Goal: Task Accomplishment & Management: Manage account settings

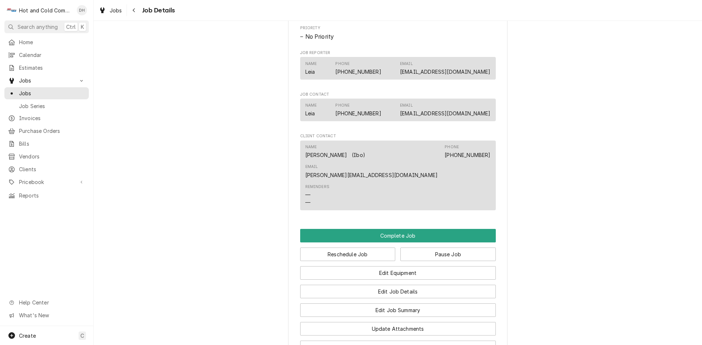
scroll to position [495, 0]
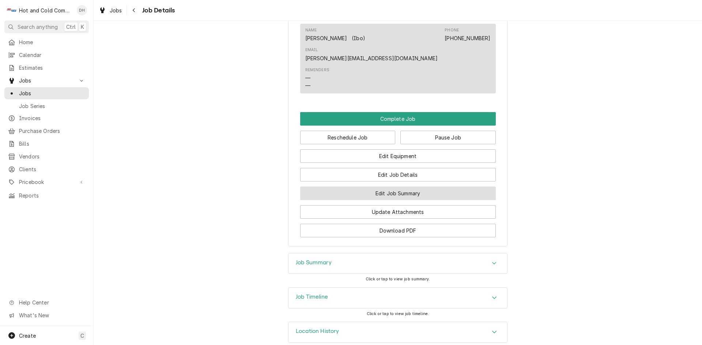
click at [413, 187] on button "Edit Job Summary" at bounding box center [398, 194] width 196 height 14
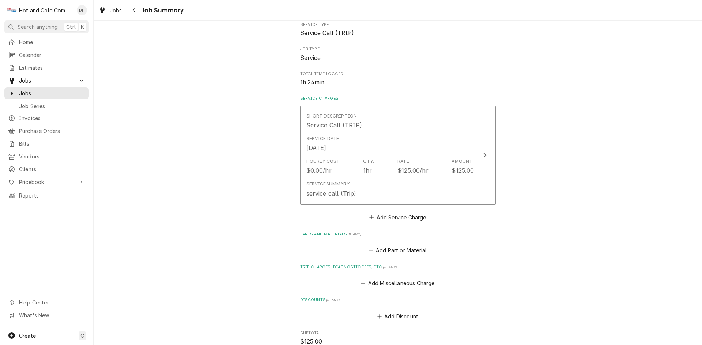
scroll to position [244, 0]
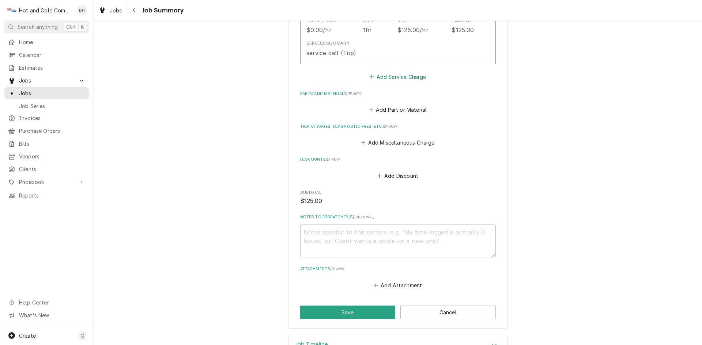
click at [414, 77] on button "Add Service Charge" at bounding box center [397, 77] width 59 height 10
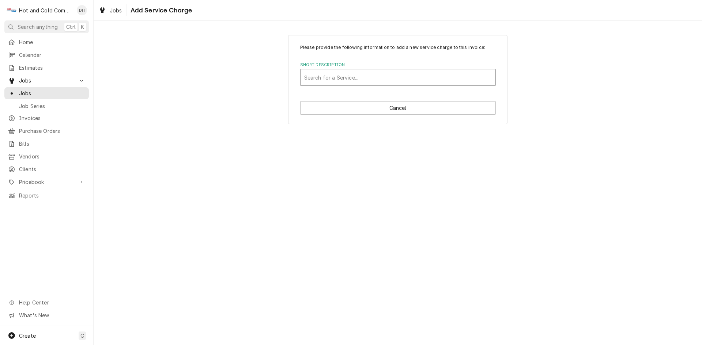
click at [390, 77] on div "Short Description" at bounding box center [397, 77] width 187 height 13
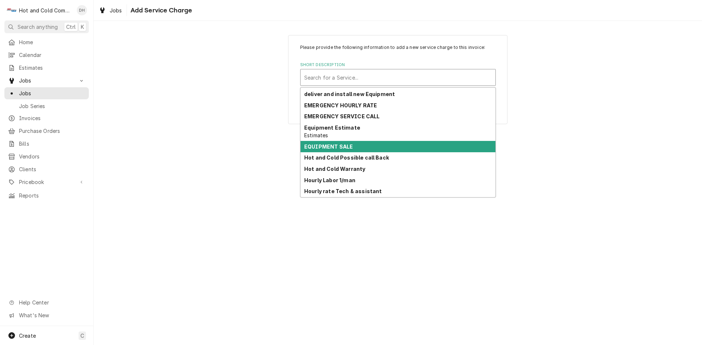
scroll to position [58, 0]
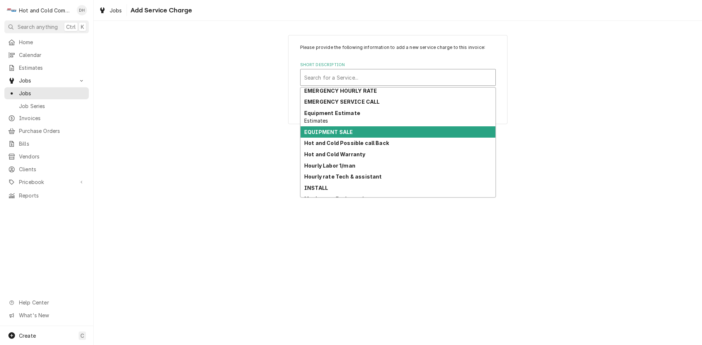
click at [496, 193] on div "Please provide the following information to add a new service charge to this in…" at bounding box center [398, 183] width 608 height 325
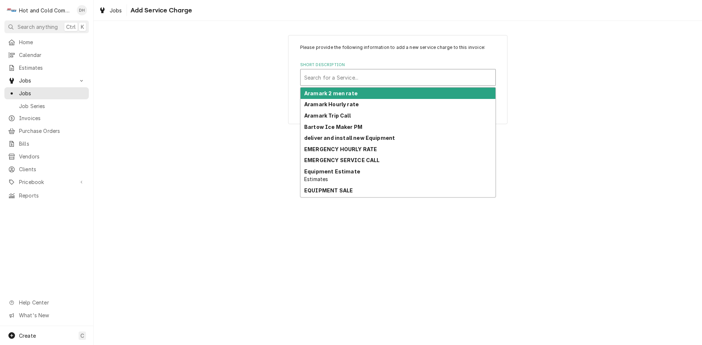
click at [375, 79] on div "Short Description" at bounding box center [397, 77] width 187 height 13
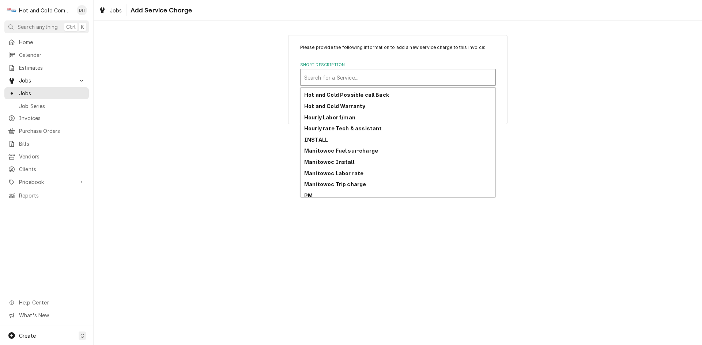
scroll to position [122, 0]
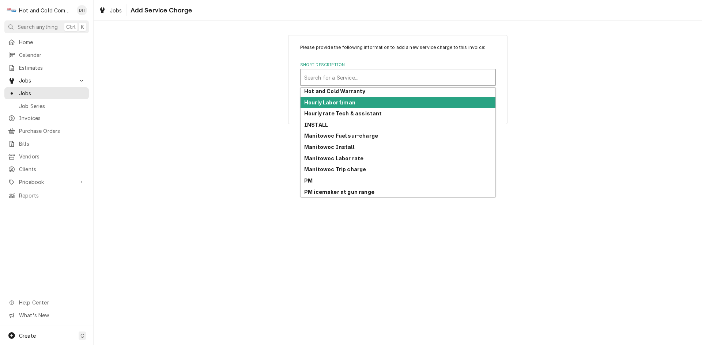
click at [349, 104] on strong "Hourly Labor 1/man" at bounding box center [329, 102] width 51 height 6
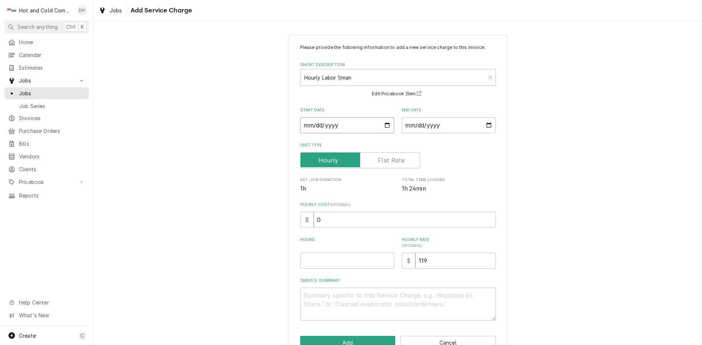
click at [385, 125] on input "Start Date" at bounding box center [347, 125] width 94 height 16
type textarea "x"
type input "2025-08-20"
click at [486, 124] on input "End Date" at bounding box center [449, 125] width 94 height 16
type textarea "x"
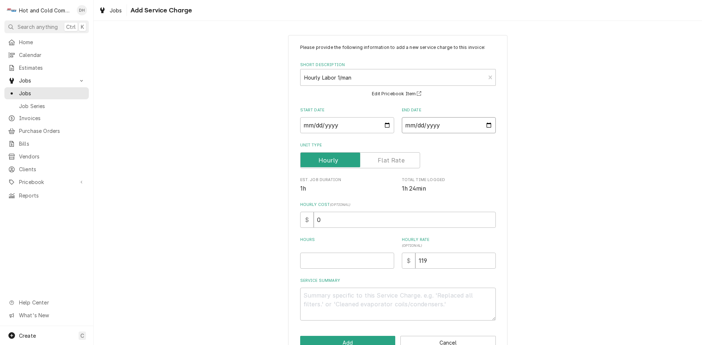
type input "2025-08-20"
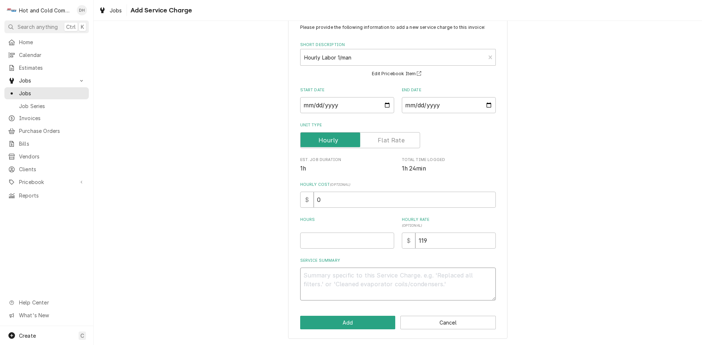
drag, startPoint x: 440, startPoint y: 280, endPoint x: 511, endPoint y: 292, distance: 71.5
click at [442, 280] on textarea "Service Summary" at bounding box center [398, 284] width 196 height 33
type textarea "x"
type textarea "8"
type textarea "x"
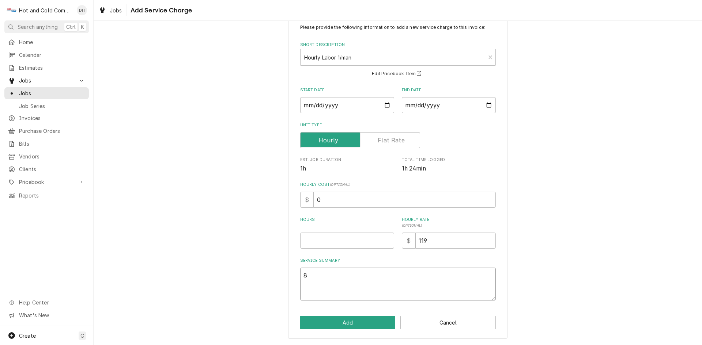
type textarea "8/"
type textarea "x"
type textarea "8/2"
type textarea "x"
type textarea "8/20"
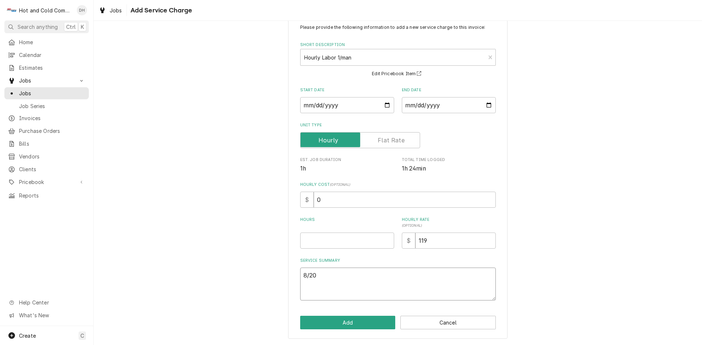
type textarea "x"
type textarea "8/20/"
type textarea "x"
type textarea "8/20/2"
type textarea "x"
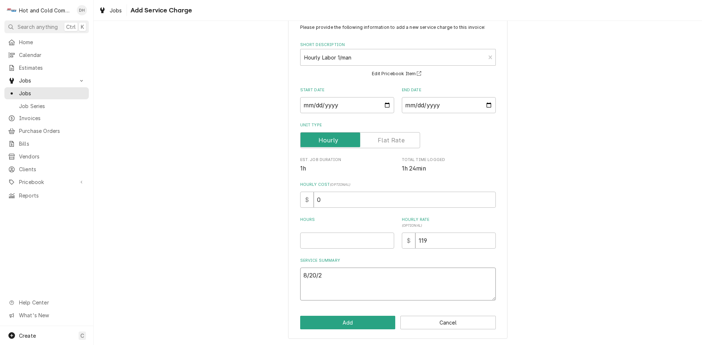
type textarea "8/20/25"
type textarea "x"
type textarea "8/20/25"
type textarea "x"
type textarea "8/20/25 C"
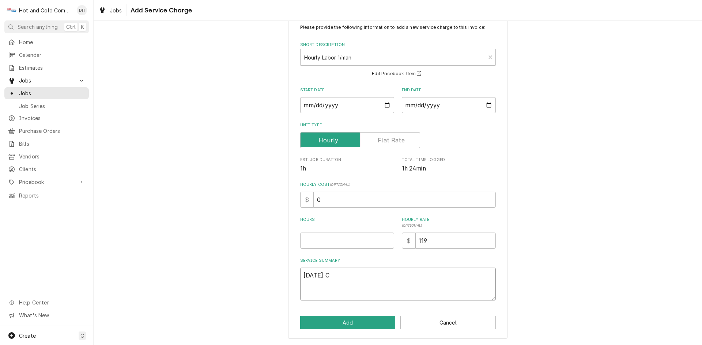
type textarea "x"
type textarea "8/20/25 Ch"
type textarea "x"
type textarea "8/20/25 Che"
type textarea "x"
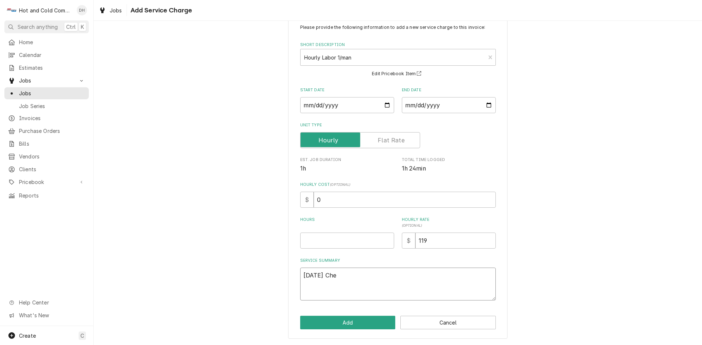
type textarea "8/20/25 Chec"
type textarea "x"
type textarea "8/20/25 Check"
type textarea "x"
type textarea "8/20/25 Checke"
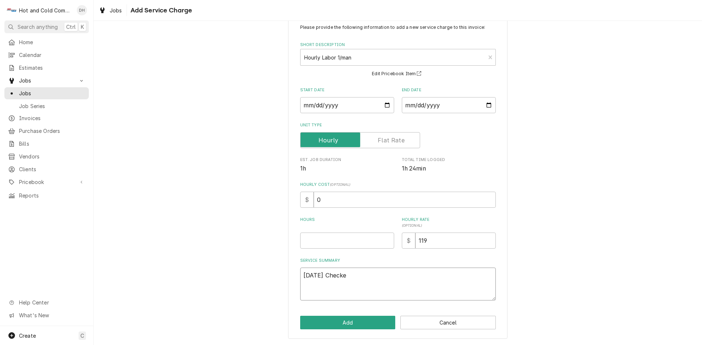
type textarea "x"
type textarea "8/20/25 Checked"
type textarea "x"
type textarea "8/20/25 Checked"
type textarea "x"
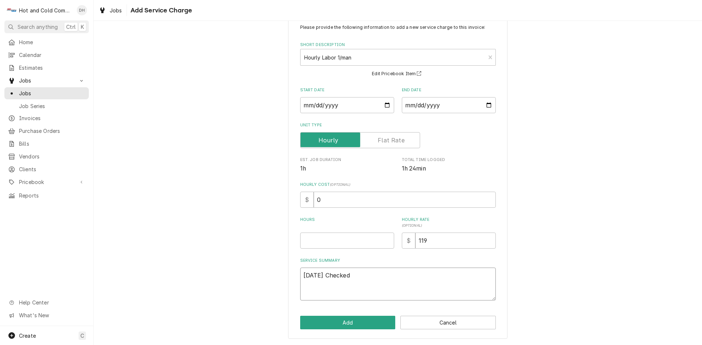
type textarea "8/20/25 Checked o"
type textarea "x"
type textarea "8/20/25 Checked ou"
type textarea "x"
type textarea "8/20/25 Checked out"
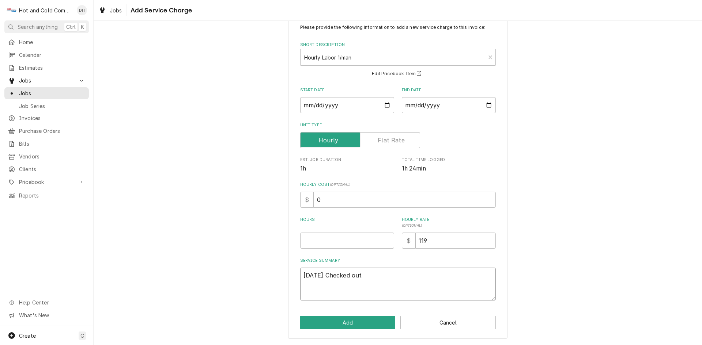
type textarea "x"
type textarea "8/20/25 Checked out"
type textarea "x"
type textarea "8/20/25 Checked out f"
type textarea "x"
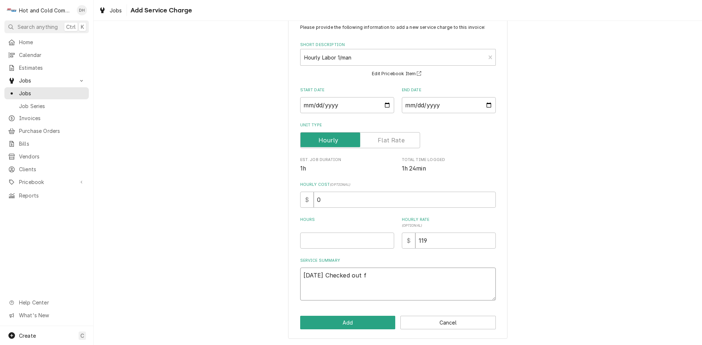
type textarea "8/20/25 Checked out fr"
type textarea "x"
type textarea "8/20/25 Checked out fre"
type textarea "x"
type textarea "8/20/25 Checked out free"
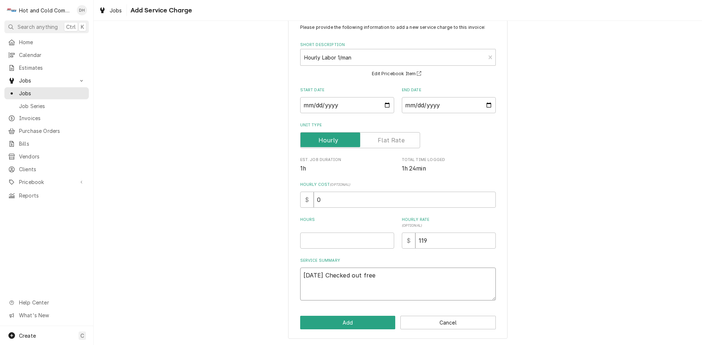
type textarea "x"
type textarea "8/20/25 Checked out freez"
type textarea "x"
type textarea "8/20/25 Checked out freeze"
type textarea "x"
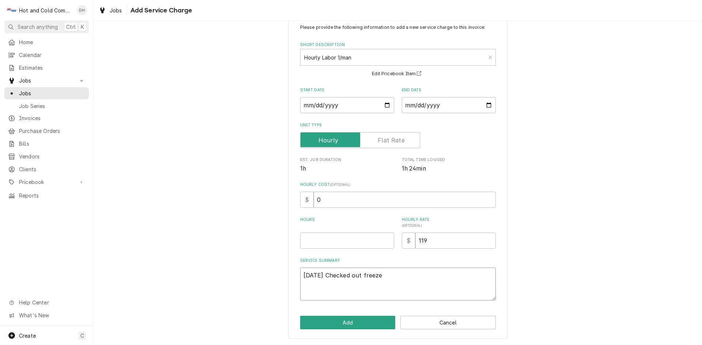
type textarea "8/20/25 Checked out freezer"
type textarea "x"
type textarea "8/20/25 Checked out freezer"
type textarea "x"
type textarea "8/20/25 Checked out freezer w"
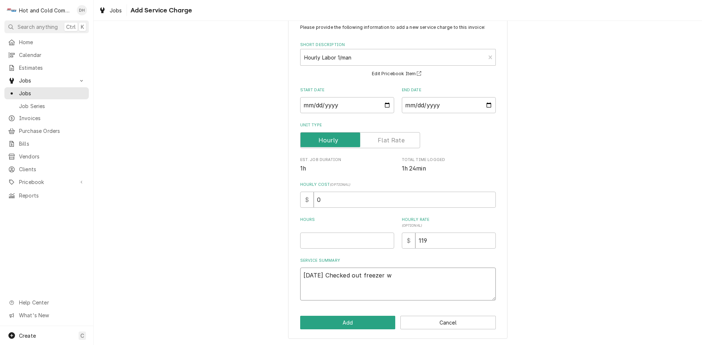
type textarea "x"
type textarea "8/20/25 Checked out freezer wa"
type textarea "x"
type textarea "8/20/25 Checked out freezer was"
type textarea "x"
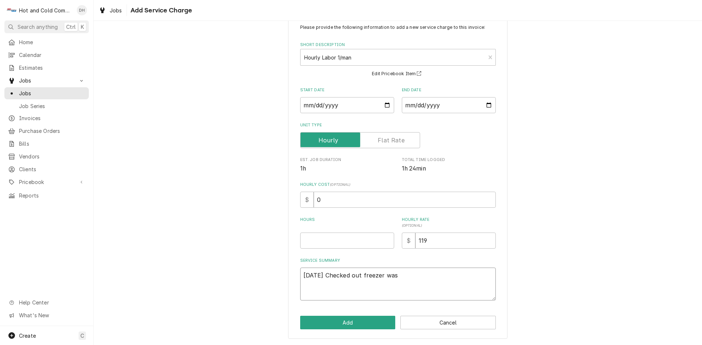
type textarea "8/20/25 Checked out freezer was"
type textarea "x"
type textarea "8/20/25 Checked out freezer was a"
type textarea "x"
type textarea "8/20/25 Checked out freezer was at"
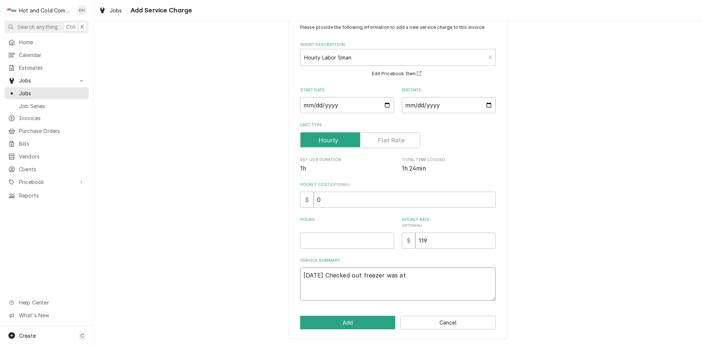
type textarea "x"
type textarea "8/20/25 Checked out freezer was at"
type textarea "x"
type textarea "8/20/25 Checked out freezer was at 1"
type textarea "x"
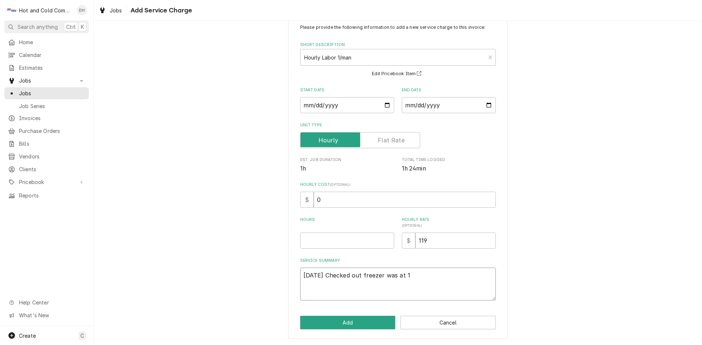
type textarea "8/20/25 Checked out freezer was at 17"
type textarea "x"
type textarea "8/20/25 Checked out freezer was at 17"
type textarea "x"
type textarea "8/20/25 Checked out freezer was at 17 d"
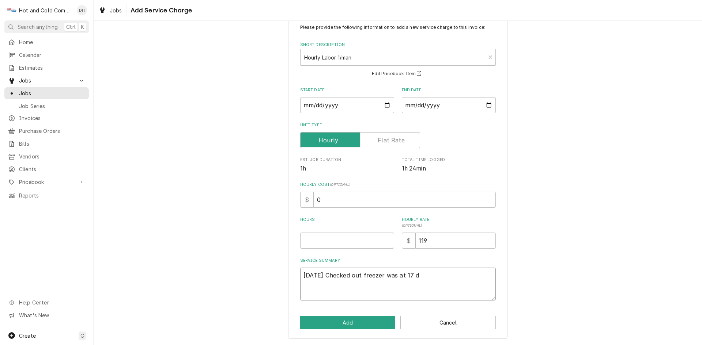
type textarea "x"
type textarea "8/20/25 Checked out freezer was at 17 de"
type textarea "x"
type textarea "8/20/25 Checked out freezer was at 17 deg"
type textarea "x"
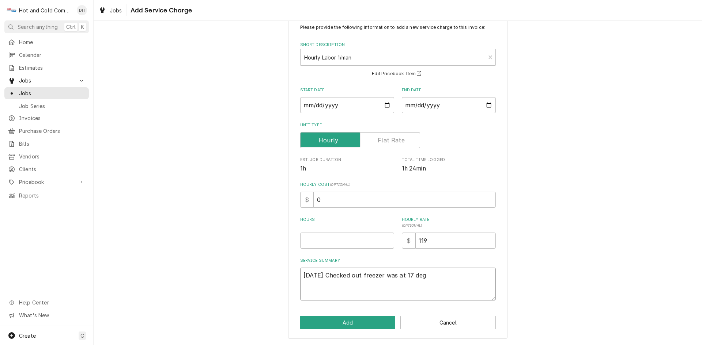
type textarea "8/20/25 Checked out freezer was at 17 degr"
type textarea "x"
type textarea "8/20/25 Checked out freezer was at 17 degre"
type textarea "x"
type textarea "8/20/25 Checked out freezer was at 17 degree"
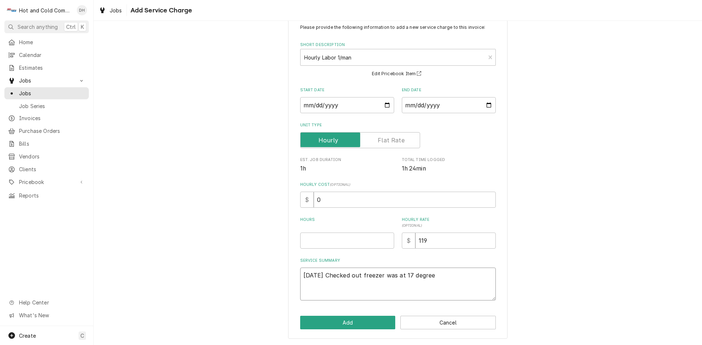
type textarea "x"
type textarea "8/20/25 Checked out freezer was at 17 degrees"
type textarea "x"
type textarea "8/20/25 Checked out freezer was at 17 degrees"
type textarea "x"
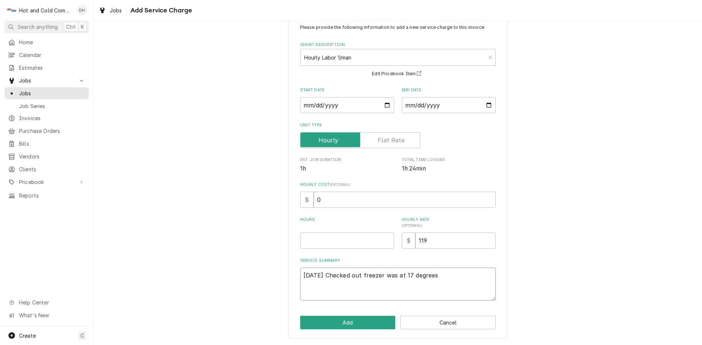
type textarea "8/20/25 Checked out freezer was at 17 degrees"
type textarea "x"
type textarea "8/20/25 Checked out freezer was at 17 degrees,"
type textarea "x"
type textarea "8/20/25 Checked out freezer was at 17 degrees,"
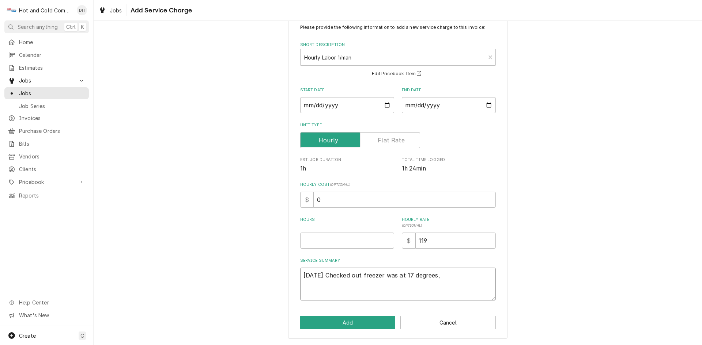
type textarea "x"
type textarea "8/20/25 Checked out freezer was at 17 degrees, c"
type textarea "x"
type textarea "8/20/25 Checked out freezer was at 17 degrees, co"
type textarea "x"
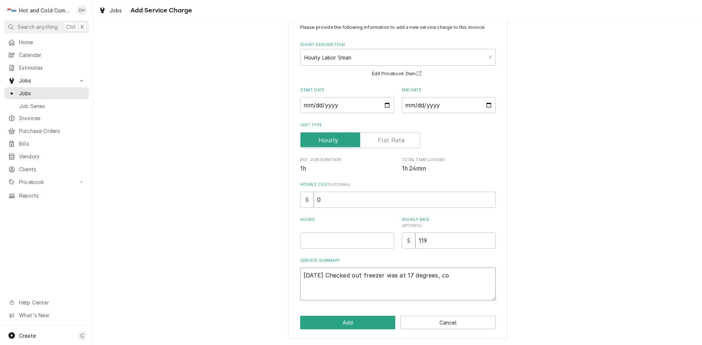
type textarea "8/20/25 Checked out freezer was at 17 degrees, coi"
type textarea "x"
type textarea "8/20/25 Checked out freezer was at 17 degrees, coil"
type textarea "x"
type textarea "8/20/25 Checked out freezer was at 17 degrees, coil"
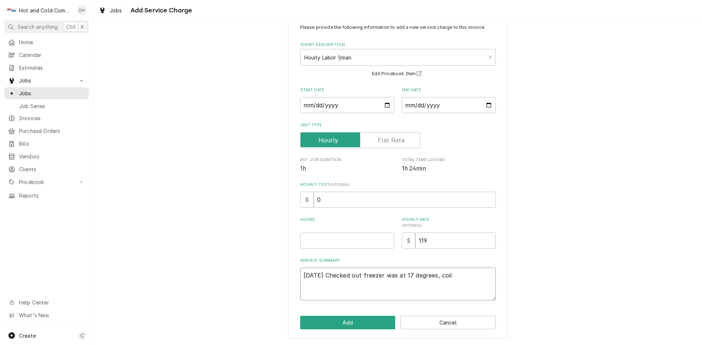
type textarea "x"
type textarea "8/20/25 Checked out freezer was at 17 degrees, coil w"
type textarea "x"
type textarea "8/20/25 Checked out freezer was at 17 degrees, coil wa"
type textarea "x"
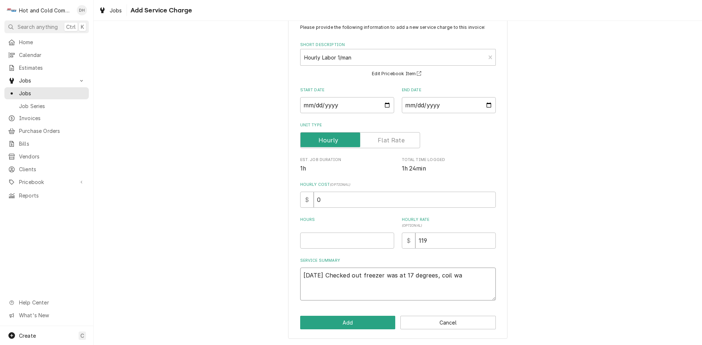
type textarea "8/20/25 Checked out freezer was at 17 degrees, coil wa"
type textarea "x"
type textarea "8/20/25 Checked out freezer was at 17 degrees, coil wa c"
type textarea "x"
type textarea "8/20/25 Checked out freezer was at 17 degrees, coil wa cl"
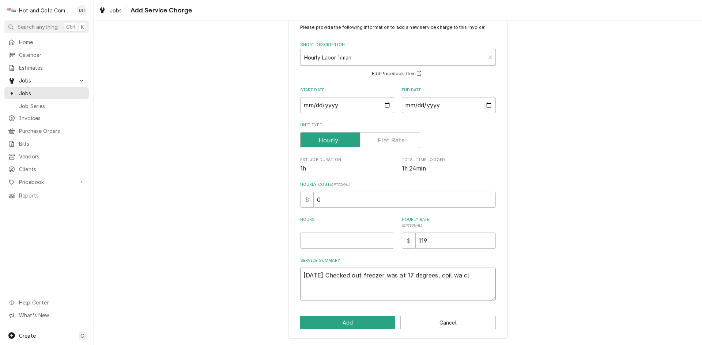
type textarea "x"
type textarea "8/20/25 Checked out freezer was at 17 degrees, coil wa cle"
type textarea "x"
type textarea "8/20/25 Checked out freezer was at 17 degrees, coil wa clea"
type textarea "x"
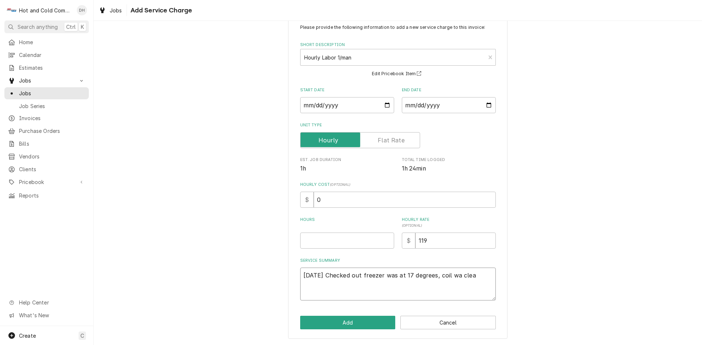
type textarea "8/20/25 Checked out freezer was at 17 degrees, coil wa clean"
type textarea "x"
type textarea "8/20/25 Checked out freezer was at 17 degrees, coil wa clean"
type textarea "x"
type textarea "8/20/25 Checked out freezer was at 17 degrees, coil wa clean f"
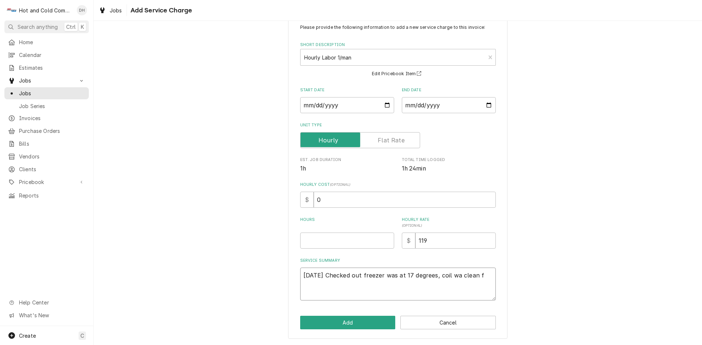
type textarea "x"
type textarea "8/20/25 Checked out freezer was at 17 degrees, coil wa clean fi"
type textarea "x"
type textarea "8/20/25 Checked out freezer was at 17 degrees, coil wa clean fil"
type textarea "x"
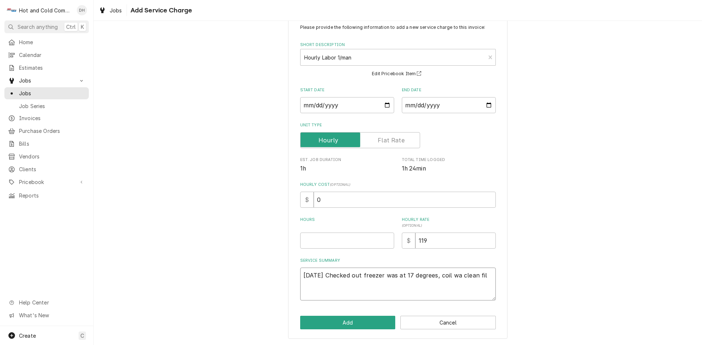
type textarea "8/20/25 Checked out freezer was at 17 degrees, coil wa clean filt"
type textarea "x"
type textarea "8/20/25 Checked out freezer was at 17 degrees, coil wa clean filte"
type textarea "x"
type textarea "8/20/25 Checked out freezer was at 17 degrees, coil wa clean filter"
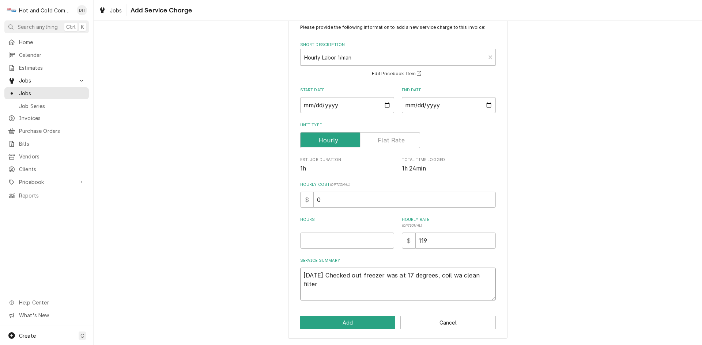
type textarea "x"
type textarea "8/20/25 Checked out freezer was at 17 degrees, coil wa clean filter"
type textarea "x"
type textarea "8/20/25 Checked out freezer was at 17 degrees, coil wa clean filter c"
type textarea "x"
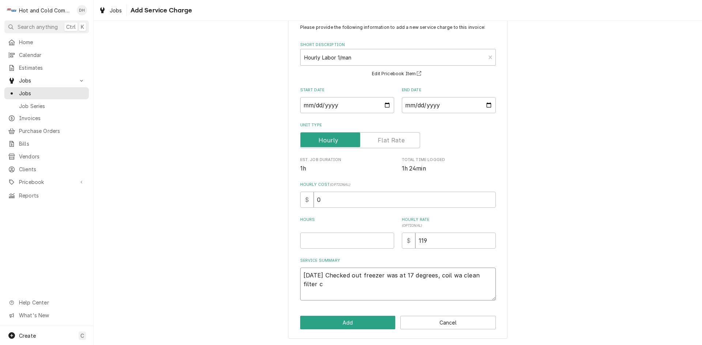
type textarea "8/20/25 Checked out freezer was at 17 degrees, coil wa clean filter cl"
type textarea "x"
type textarea "8/20/25 Checked out freezer was at 17 degrees, coil wa clean filter cle"
type textarea "x"
type textarea "8/20/25 Checked out freezer was at 17 degrees, coil wa clean filter clea"
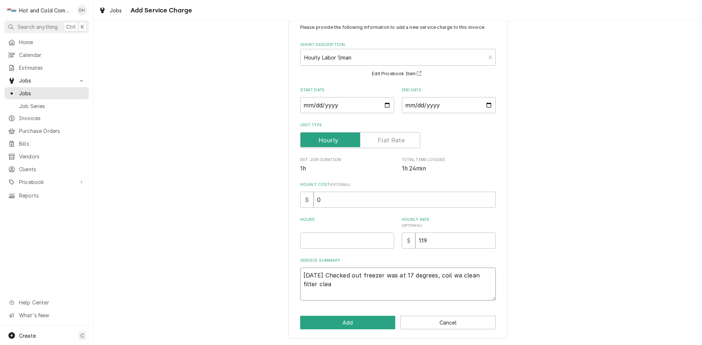
type textarea "x"
type textarea "8/20/25 Checked out freezer was at 17 degrees, coil wa clean filter clean"
type textarea "x"
type textarea "8/20/25 Checked out freezer was at 17 degrees, coil wa clean filter clean"
type textarea "x"
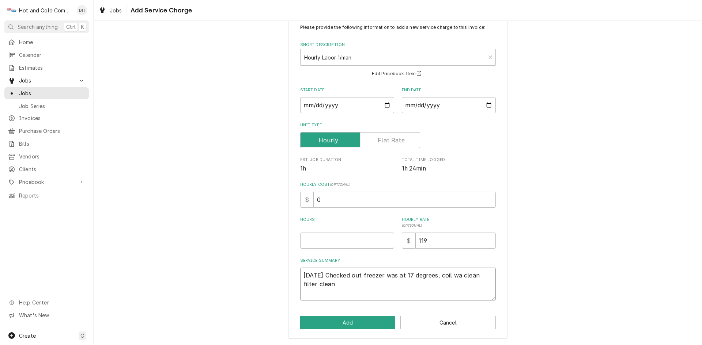
type textarea "8/20/25 Checked out freezer was at 17 degrees, coil wa clean filter clean c"
type textarea "x"
type textarea "8/20/25 Checked out freezer was at 17 degrees, coil wa clean filter clean co"
type textarea "x"
type textarea "8/20/25 Checked out freezer was at 17 degrees, coil wa clean filter clean con"
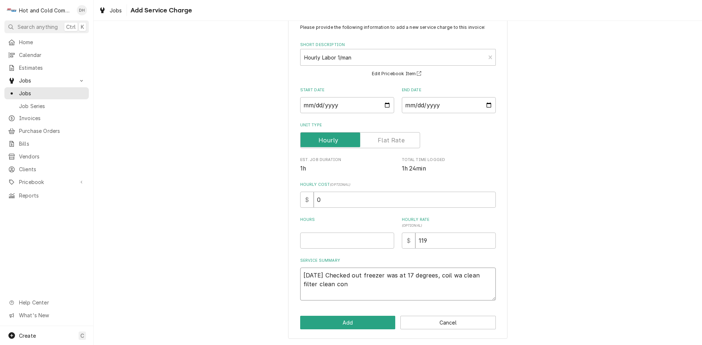
type textarea "x"
type textarea "8/20/25 Checked out freezer was at 17 degrees, coil wa clean filter clean cont"
type textarea "x"
type textarea "8/20/25 Checked out freezer was at 17 degrees, coil wa clean filter clean contr"
type textarea "x"
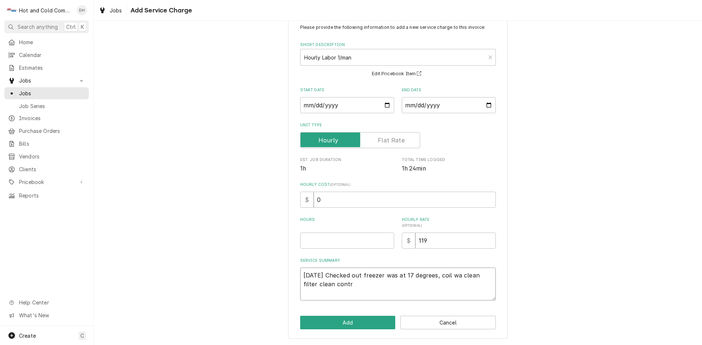
type textarea "8/20/25 Checked out freezer was at 17 degrees, coil wa clean filter clean contro"
type textarea "x"
type textarea "8/20/25 Checked out freezer was at 17 degrees, coil wa clean filter clean contr…"
type textarea "x"
type textarea "8/20/25 Checked out freezer was at 17 degrees, coil wa clean filter clean contr…"
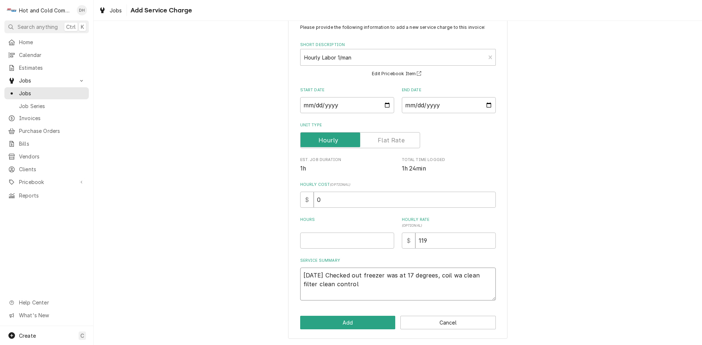
type textarea "x"
type textarea "8/20/25 Checked out freezer was at 17 degrees, coil wa clean filter clean contr…"
type textarea "x"
type textarea "8/20/25 Checked out freezer was at 17 degrees, coil wa clean filter clean contr…"
type textarea "x"
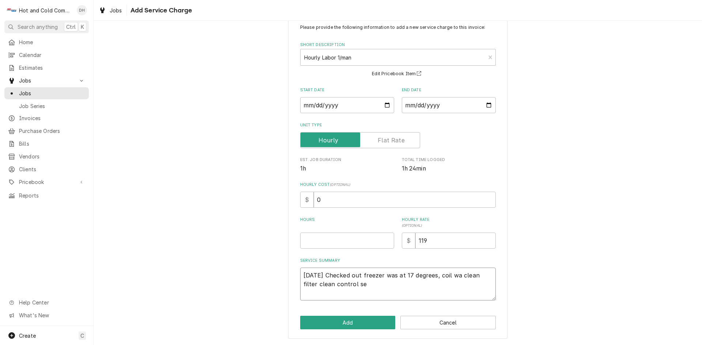
type textarea "8/20/25 Checked out freezer was at 17 degrees, coil wa clean filter clean contr…"
type textarea "x"
type textarea "8/20/25 Checked out freezer was at 17 degrees, coil wa clean filter clean contr…"
type textarea "x"
type textarea "8/20/25 Checked out freezer was at 17 degrees, coil wa clean filter clean contr…"
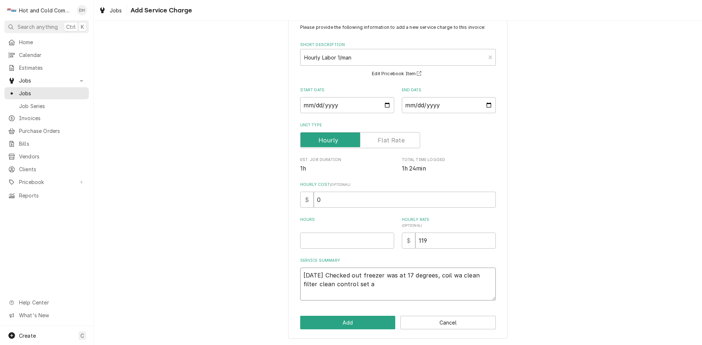
type textarea "x"
type textarea "8/20/25 Checked out freezer was at 17 degrees, coil wa clean filter clean contr…"
type textarea "x"
type textarea "8/20/25 Checked out freezer was at 17 degrees, coil wa clean filter clean contr…"
type textarea "x"
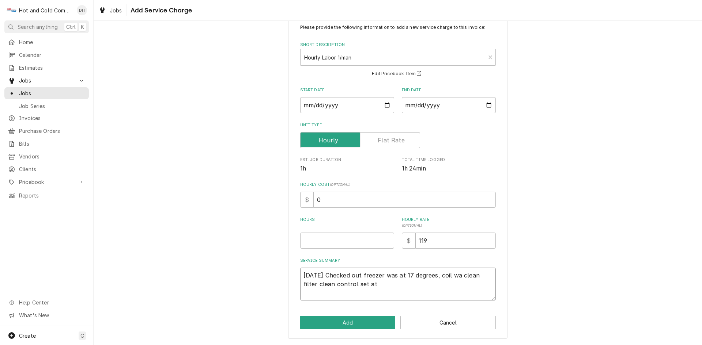
type textarea "8/20/25 Checked out freezer was at 17 degrees, coil wa clean filter clean contr…"
type textarea "x"
type textarea "8/20/25 Checked out freezer was at 17 degrees, coil wa clean filter clean contr…"
type textarea "x"
type textarea "8/20/25 Checked out freezer was at 17 degrees, coil wa clean filter clean contr…"
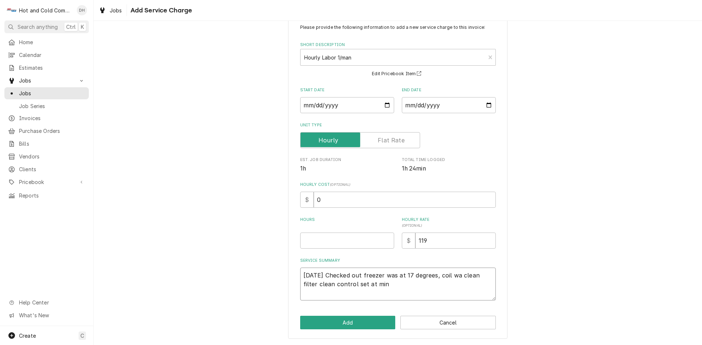
type textarea "x"
type textarea "8/20/25 Checked out freezer was at 17 degrees, coil wa clean filter clean contr…"
type textarea "x"
type textarea "8/20/25 Checked out freezer was at 17 degrees, coil wa clean filter clean contr…"
type textarea "x"
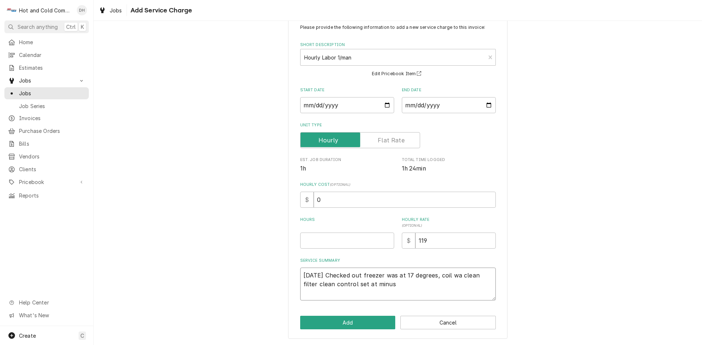
type textarea "8/20/25 Checked out freezer was at 17 degrees, coil wa clean filter clean contr…"
type textarea "x"
type textarea "8/20/25 Checked out freezer was at 17 degrees, coil wa clean filter clean contr…"
click at [367, 325] on button "Add" at bounding box center [347, 323] width 95 height 14
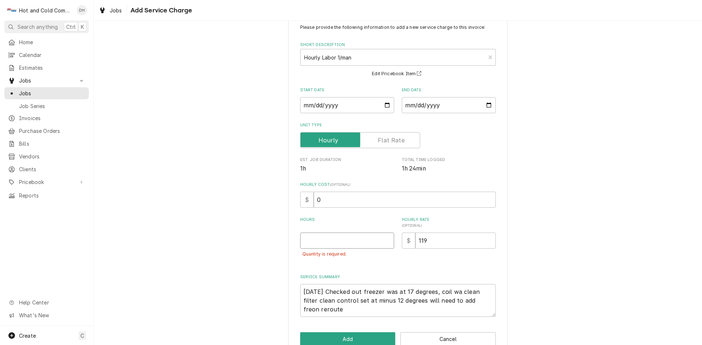
click at [364, 236] on input "Hours" at bounding box center [347, 241] width 94 height 16
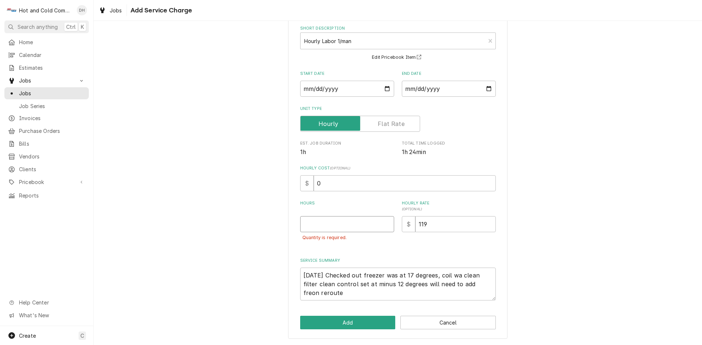
click at [360, 226] on input "Hours" at bounding box center [347, 224] width 94 height 16
click at [357, 325] on button "Add" at bounding box center [347, 323] width 95 height 14
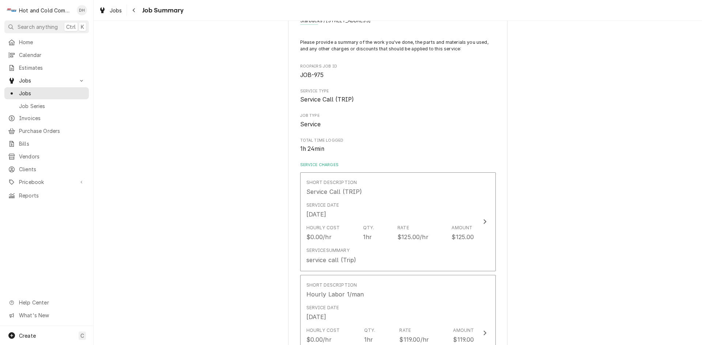
scroll to position [244, 0]
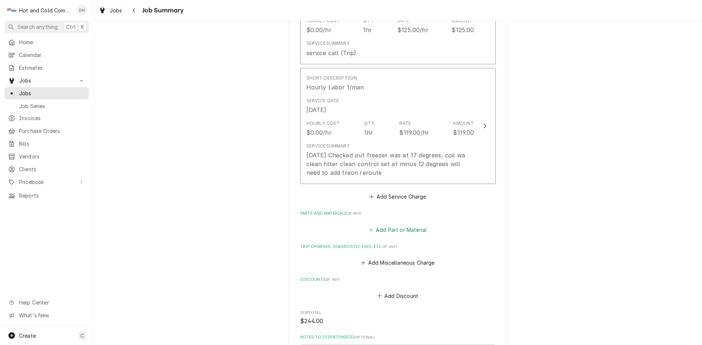
drag, startPoint x: 400, startPoint y: 227, endPoint x: 520, endPoint y: 136, distance: 150.2
click at [401, 227] on button "Add Part or Material" at bounding box center [397, 230] width 60 height 10
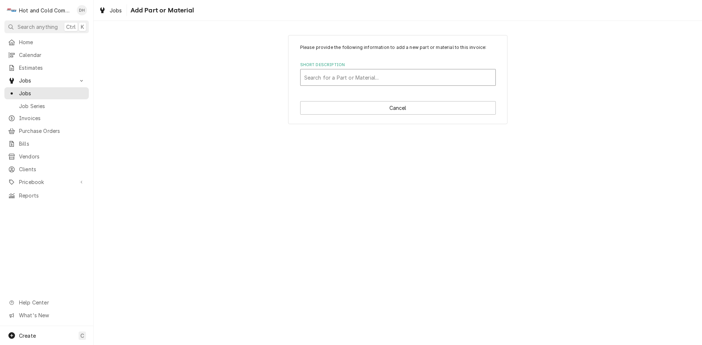
click at [384, 78] on div "Short Description" at bounding box center [397, 77] width 187 height 13
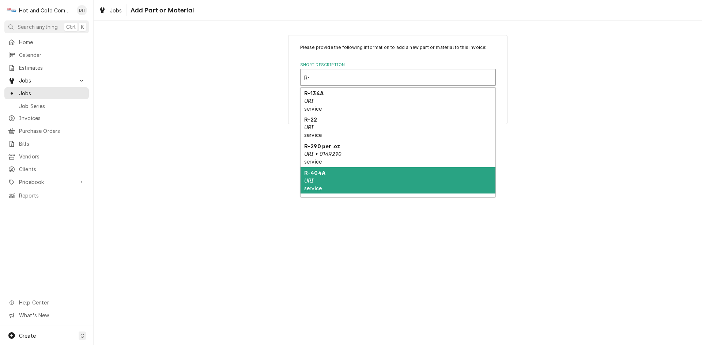
drag, startPoint x: 321, startPoint y: 182, endPoint x: 373, endPoint y: 163, distance: 55.7
click at [321, 182] on div "R-404A URI service" at bounding box center [397, 180] width 195 height 27
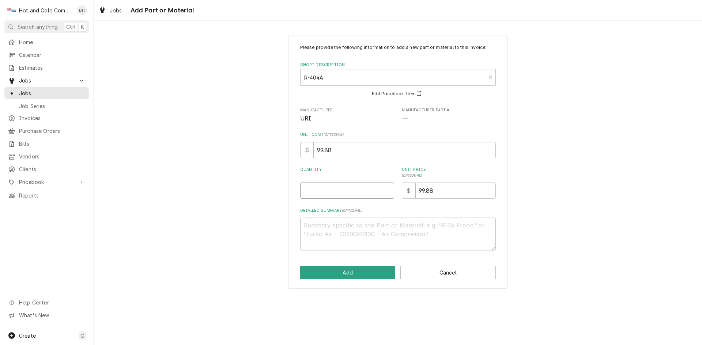
click at [308, 195] on input "Quantity" at bounding box center [347, 191] width 94 height 16
click at [355, 274] on button "Add" at bounding box center [347, 273] width 95 height 14
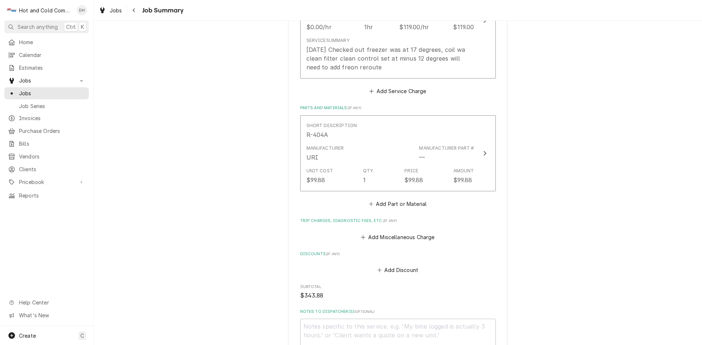
scroll to position [365, 0]
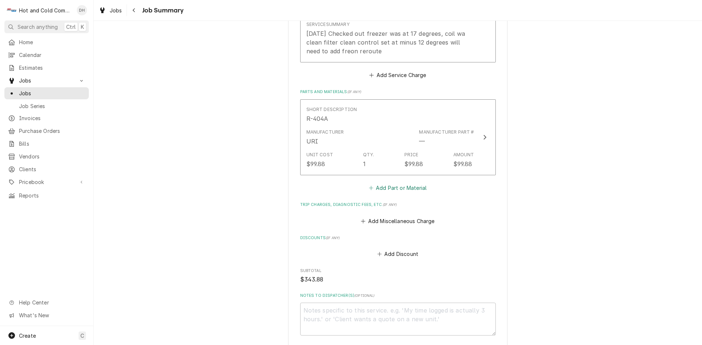
drag, startPoint x: 406, startPoint y: 189, endPoint x: 466, endPoint y: 184, distance: 59.8
click at [408, 189] on button "Add Part or Material" at bounding box center [397, 188] width 60 height 10
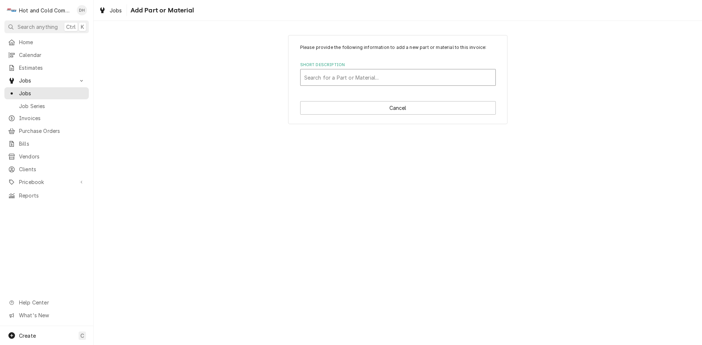
click at [374, 78] on div "Short Description" at bounding box center [397, 77] width 187 height 13
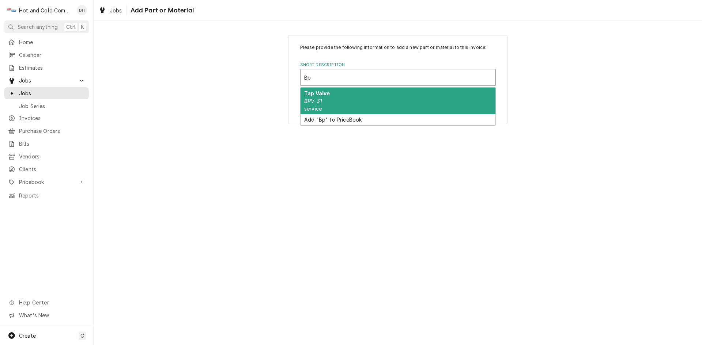
click at [346, 109] on div "Tap Valve BPV-31 service" at bounding box center [397, 101] width 195 height 27
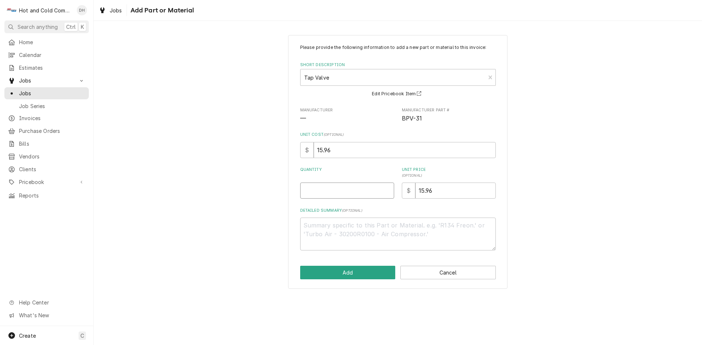
click at [328, 190] on input "Quantity" at bounding box center [347, 191] width 94 height 16
click at [351, 271] on button "Add" at bounding box center [347, 273] width 95 height 14
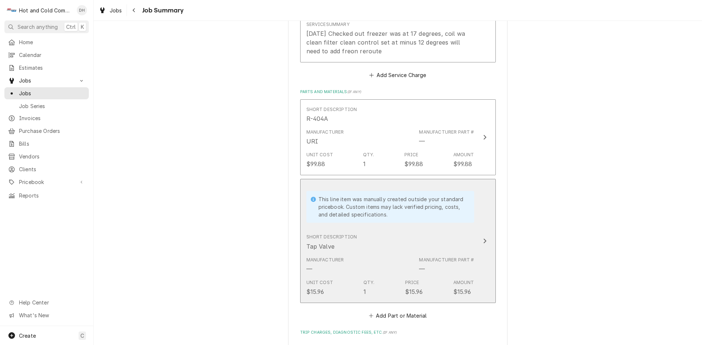
click at [455, 224] on div "This line item was manually created outside your standard pricebook. Custom ite…" at bounding box center [390, 207] width 168 height 42
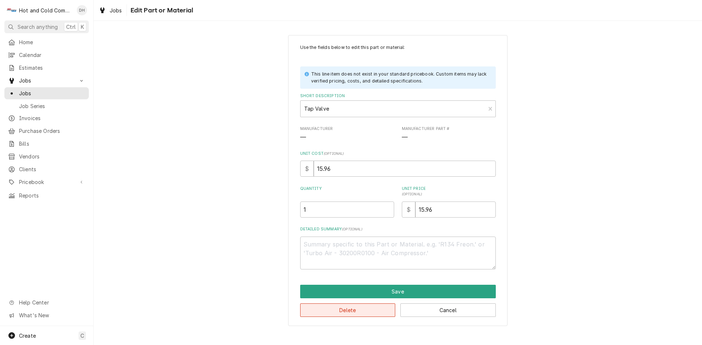
click at [353, 312] on button "Delete" at bounding box center [347, 311] width 95 height 14
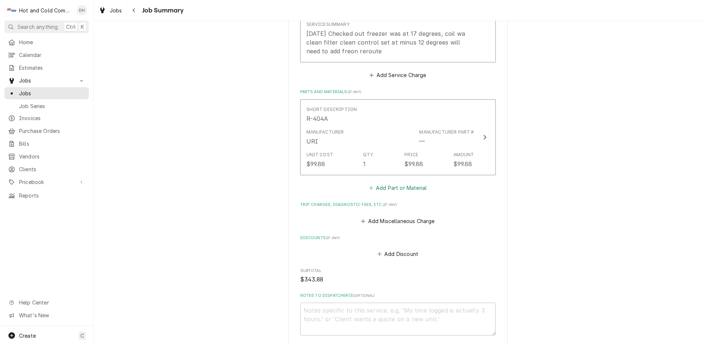
click at [418, 186] on button "Add Part or Material" at bounding box center [397, 188] width 60 height 10
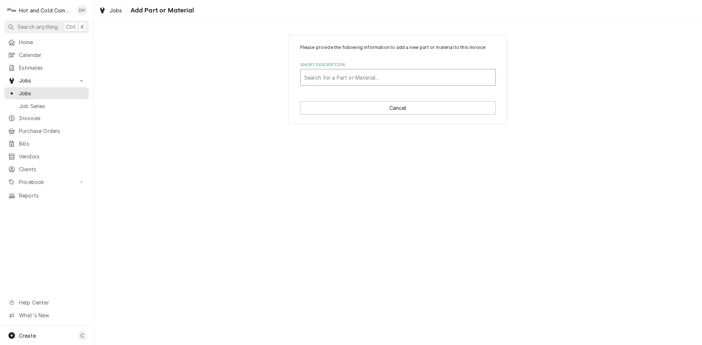
click at [329, 74] on div "Short Description" at bounding box center [397, 77] width 187 height 13
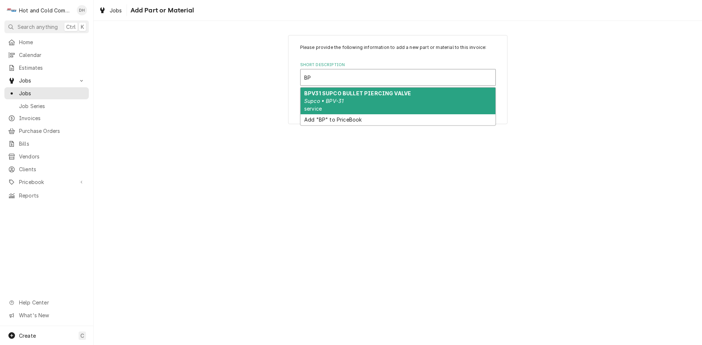
click at [367, 92] on strong "BPV31 SUPCO BULLET PIERCING VALVE" at bounding box center [357, 93] width 107 height 6
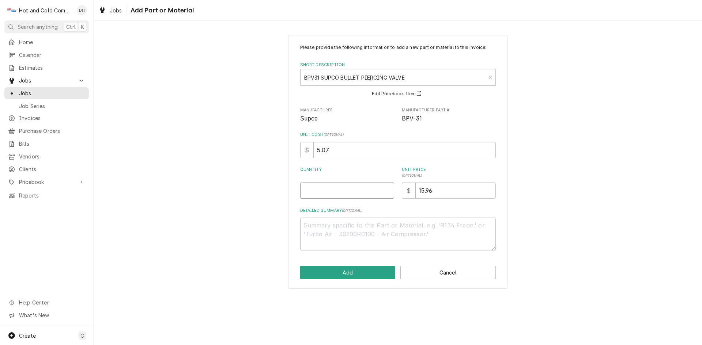
click at [336, 188] on input "Quantity" at bounding box center [347, 191] width 94 height 16
click at [352, 274] on button "Add" at bounding box center [347, 273] width 95 height 14
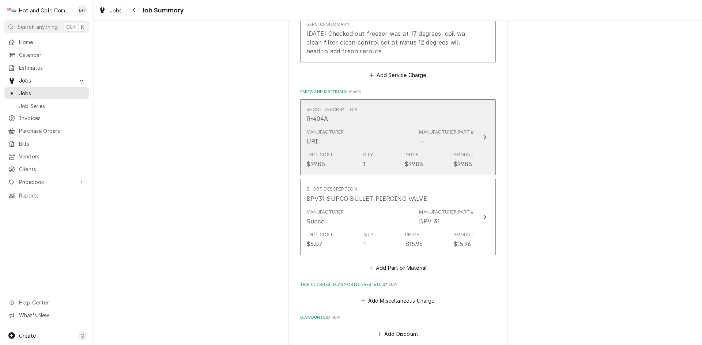
scroll to position [548, 0]
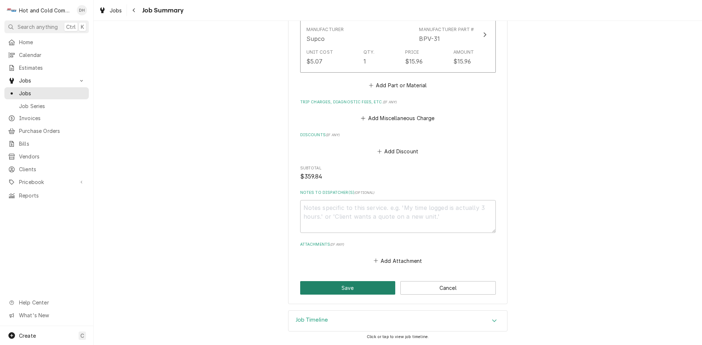
click at [346, 290] on button "Save" at bounding box center [347, 288] width 95 height 14
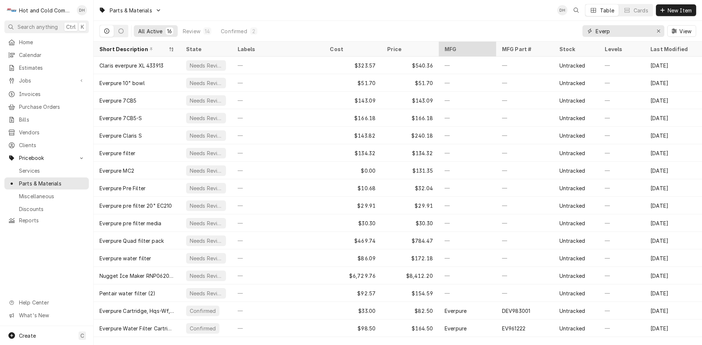
drag, startPoint x: 630, startPoint y: 29, endPoint x: 516, endPoint y: 54, distance: 117.1
click at [482, 45] on div "Parts & Materials DH Table Cards New Item All Active 16 Review 14 Confirmed 2 E…" at bounding box center [398, 172] width 608 height 345
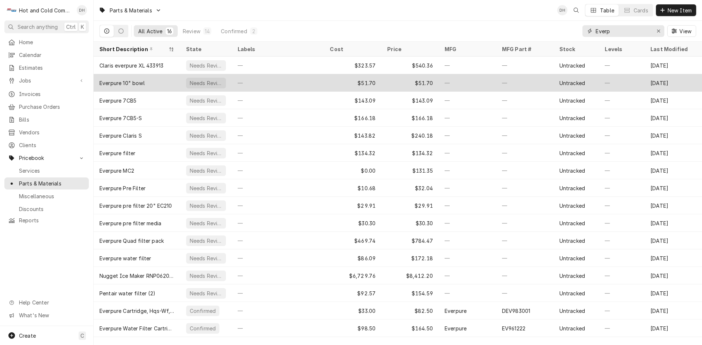
type input "T"
type input "a"
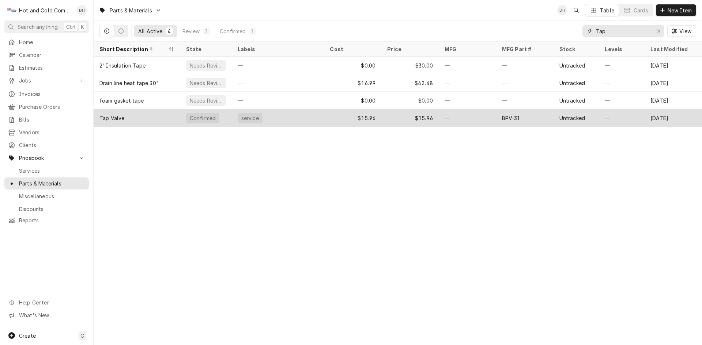
type input "Tap"
click at [336, 120] on div "$15.96" at bounding box center [352, 118] width 57 height 18
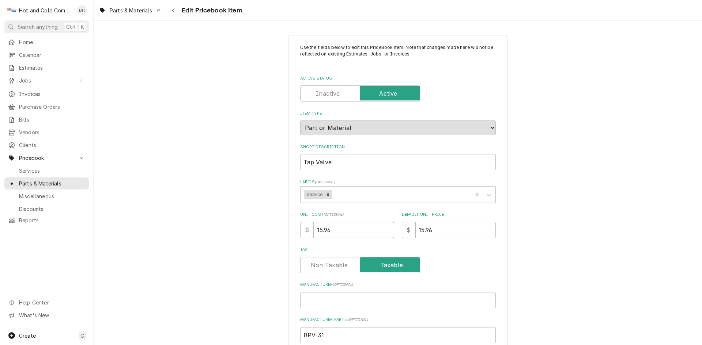
drag, startPoint x: 352, startPoint y: 229, endPoint x: 303, endPoint y: 246, distance: 52.2
click at [303, 243] on div "Use the fields below to edit this PriceBook item. Note that changes made here w…" at bounding box center [398, 274] width 196 height 461
type textarea "x"
type input "5"
type textarea "x"
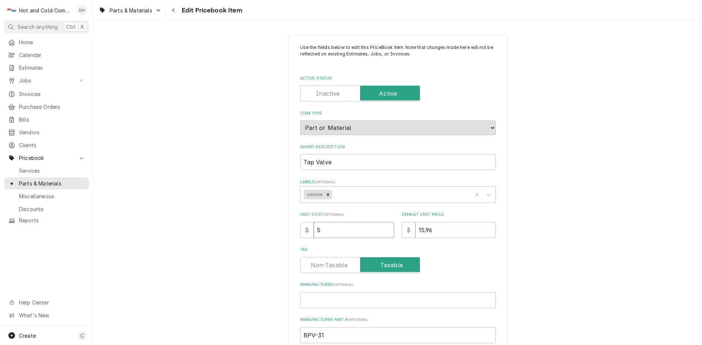
type input "5.0"
type textarea "x"
type input "5.07"
drag, startPoint x: 350, startPoint y: 163, endPoint x: 278, endPoint y: 168, distance: 72.2
click at [278, 168] on div "Use the fields below to edit this PriceBook item. Note that changes made here w…" at bounding box center [398, 298] width 608 height 539
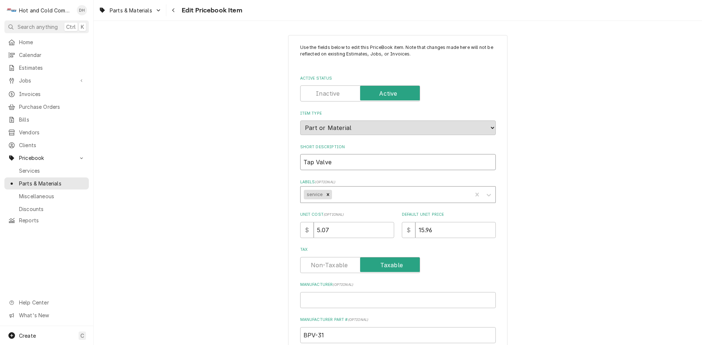
type textarea "x"
type input "B"
type textarea "x"
type input "BP"
type textarea "x"
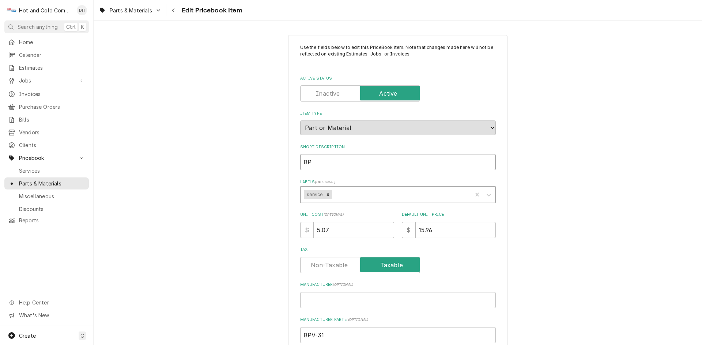
type input "BPV"
type textarea "x"
type input "BPV-"
type textarea "x"
type input "BPV-3"
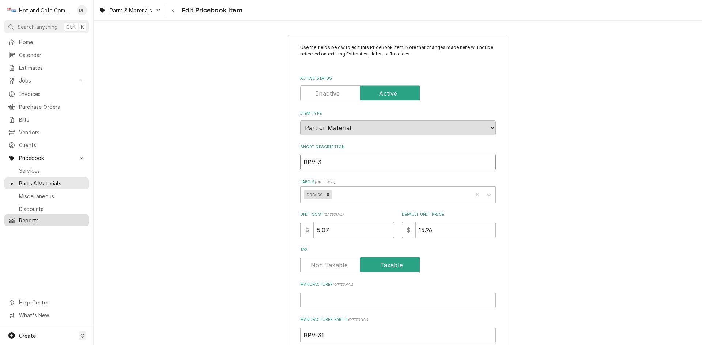
type textarea "x"
type input "BPV-31"
drag, startPoint x: 350, startPoint y: 164, endPoint x: 270, endPoint y: 164, distance: 79.7
click at [270, 164] on div "Use the fields below to edit this PriceBook item. Note that changes made here w…" at bounding box center [398, 298] width 608 height 539
type textarea "x"
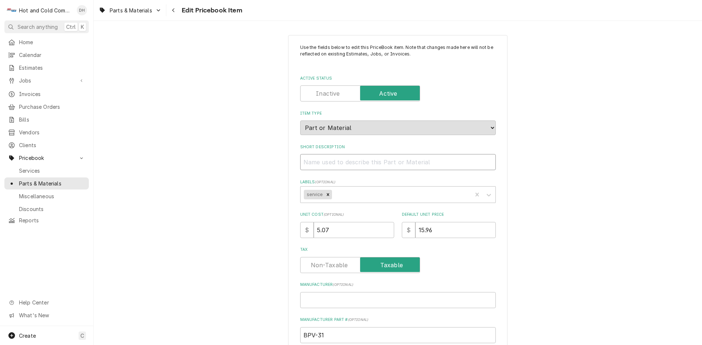
paste input "Rheem BPV31 SUPCO BULLET PIERCING VALVE"
type textarea "x"
type input "Rheem BPV31 SUPCO BULLET PIERCING VALVE"
click at [322, 162] on input "Rheem BPV31 SUPCO BULLET PIERCING VALVE" at bounding box center [398, 162] width 196 height 16
type textarea "x"
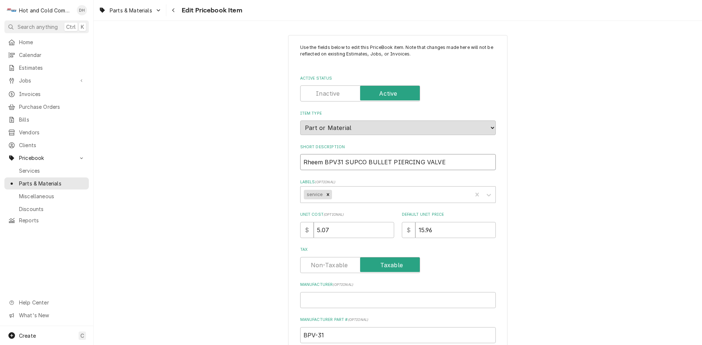
type input "RheemBPV31 SUPCO BULLET PIERCING VALVE"
type textarea "x"
type input "RheeBPV31 SUPCO BULLET PIERCING VALVE"
type textarea "x"
type input "RheBPV31 SUPCO BULLET PIERCING VALVE"
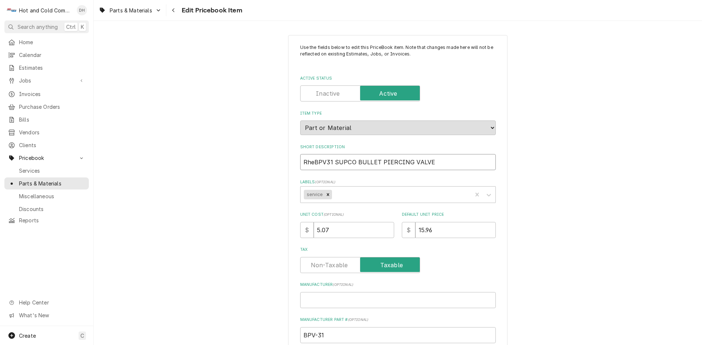
type textarea "x"
type input "RhBPV31 SUPCO BULLET PIERCING VALVE"
type textarea "x"
type input "RBPV31 SUPCO BULLET PIERCING VALVE"
type textarea "x"
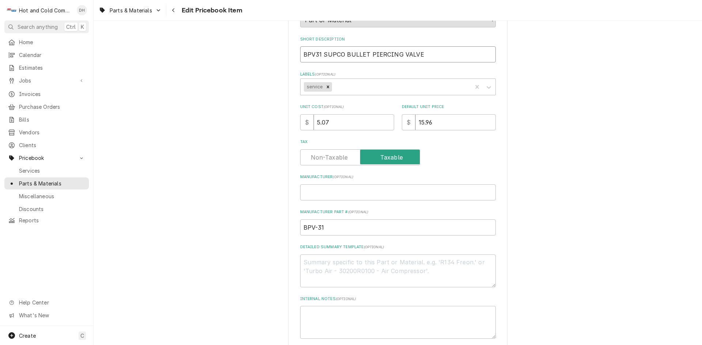
scroll to position [122, 0]
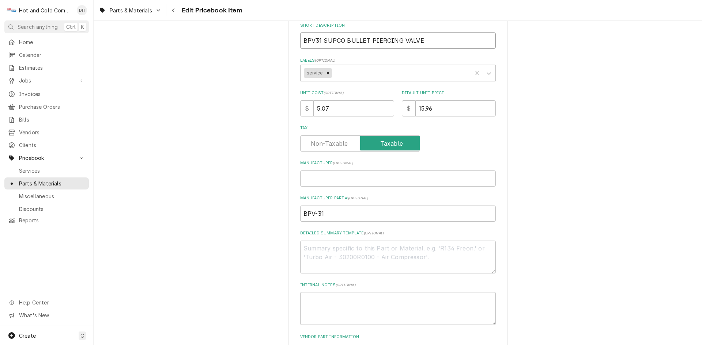
type input "BPV31 SUPCO BULLET PIERCING VALVE"
click at [406, 178] on input "Manufacturer ( optional )" at bounding box center [398, 179] width 196 height 16
type textarea "x"
type input "S"
type textarea "x"
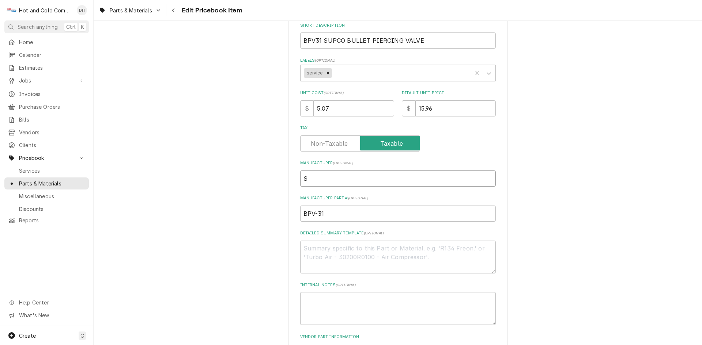
type input "Su"
type textarea "x"
type input "Sup"
type textarea "x"
type input "Supc"
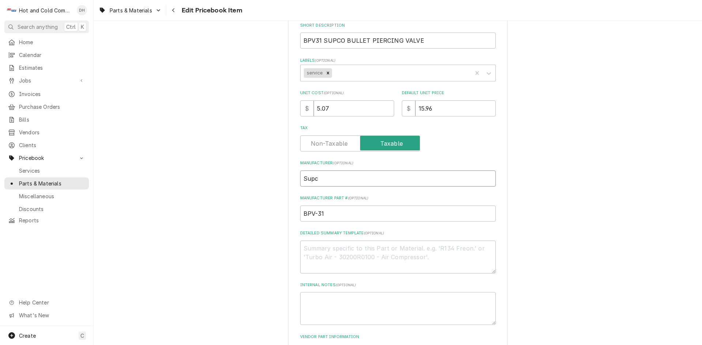
type textarea "x"
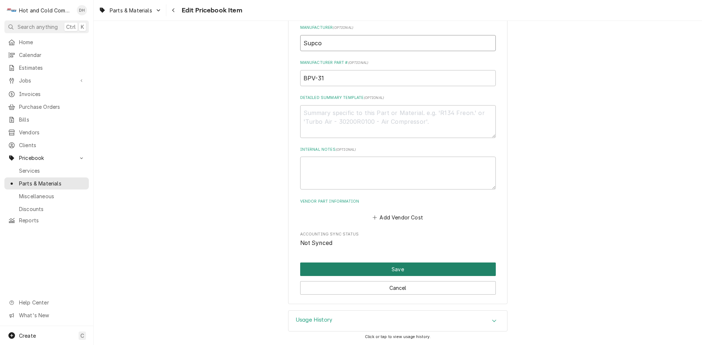
type input "Supco"
click at [375, 273] on button "Save" at bounding box center [398, 270] width 196 height 14
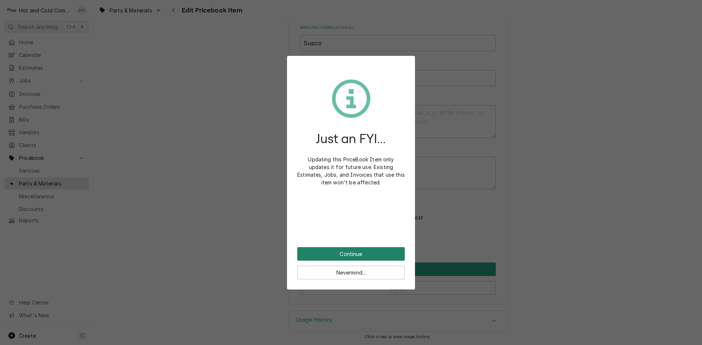
drag, startPoint x: 360, startPoint y: 253, endPoint x: 485, endPoint y: 223, distance: 128.9
click at [361, 253] on button "Continue" at bounding box center [350, 254] width 107 height 14
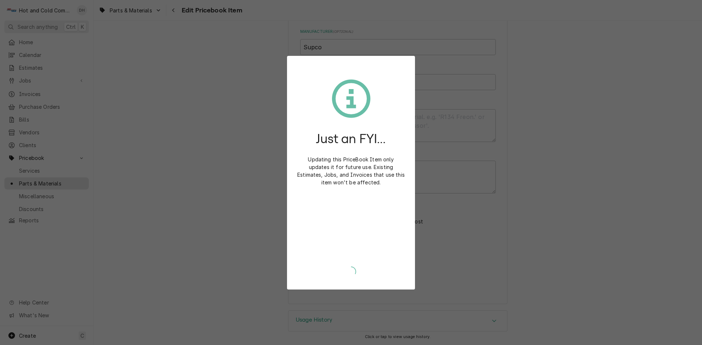
type textarea "x"
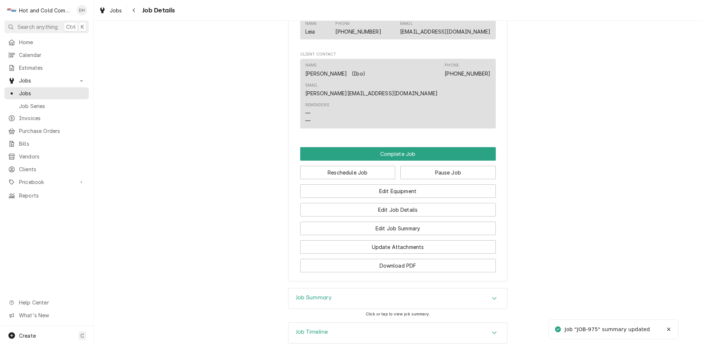
scroll to position [617, 0]
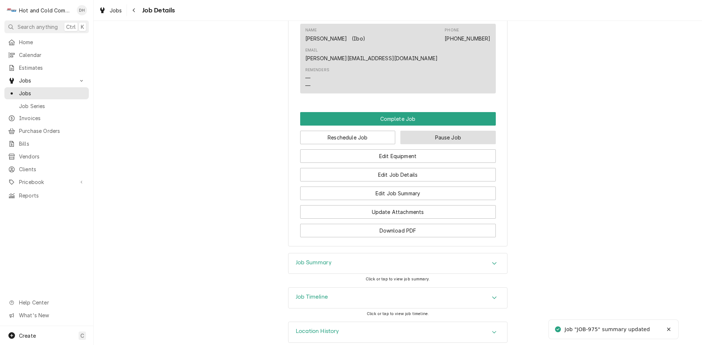
click at [457, 131] on button "Pause Job" at bounding box center [447, 138] width 95 height 14
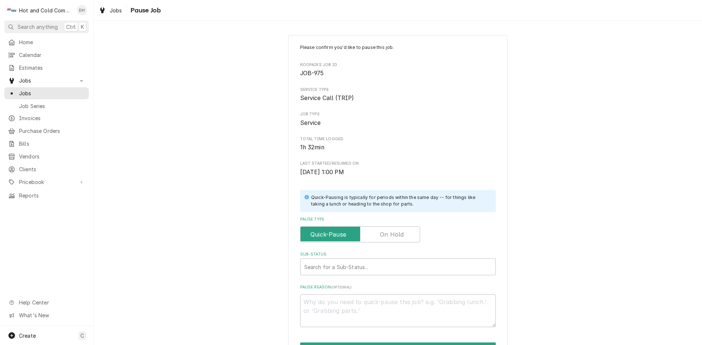
click at [399, 235] on label "Pause Type" at bounding box center [360, 235] width 120 height 16
click at [399, 235] on input "Pause Type" at bounding box center [359, 235] width 113 height 16
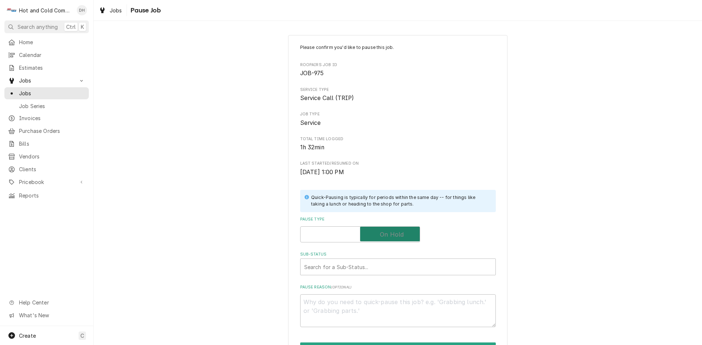
checkbox input "true"
click at [374, 266] on div "Sub-Status" at bounding box center [397, 267] width 187 height 13
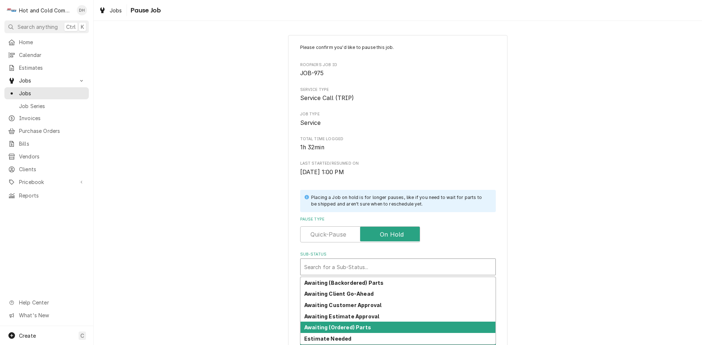
click at [365, 326] on div "Awaiting (Ordered) Parts" at bounding box center [397, 327] width 195 height 11
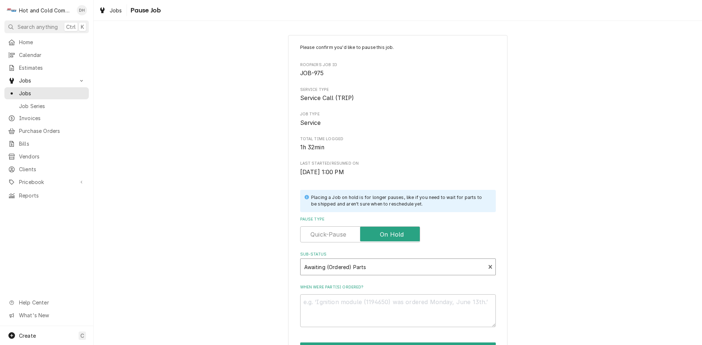
scroll to position [64, 0]
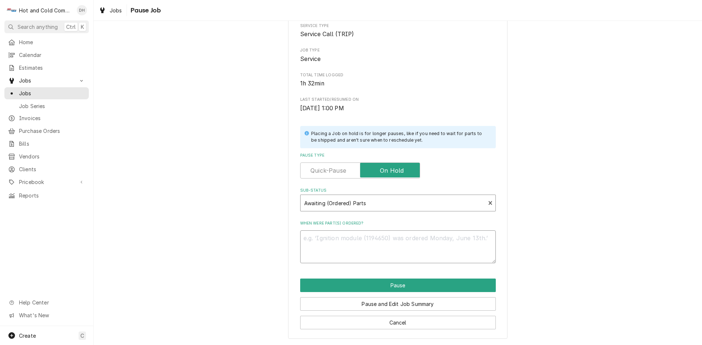
click at [319, 239] on textarea "When were part(s) ordered?" at bounding box center [398, 247] width 196 height 33
type textarea "x"
type textarea "8"
type textarea "x"
type textarea "8/"
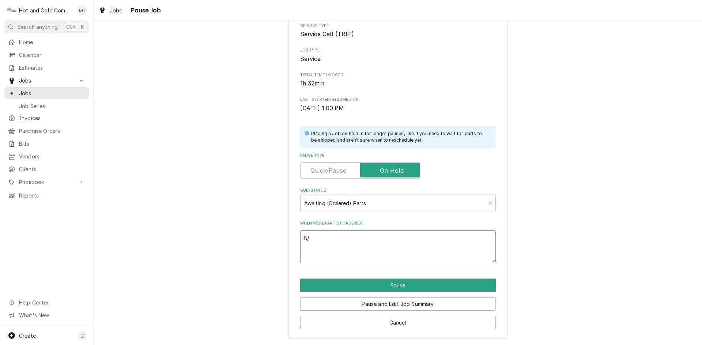
type textarea "x"
type textarea "8/2"
type textarea "x"
type textarea "8/20"
type textarea "x"
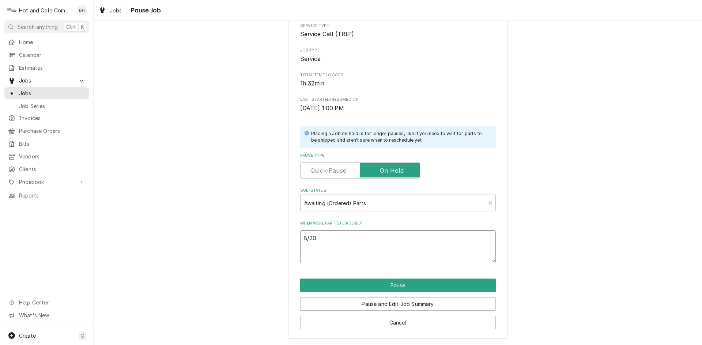
type textarea "8/20/"
type textarea "x"
type textarea "8/20/2"
type textarea "x"
type textarea "8/20/25"
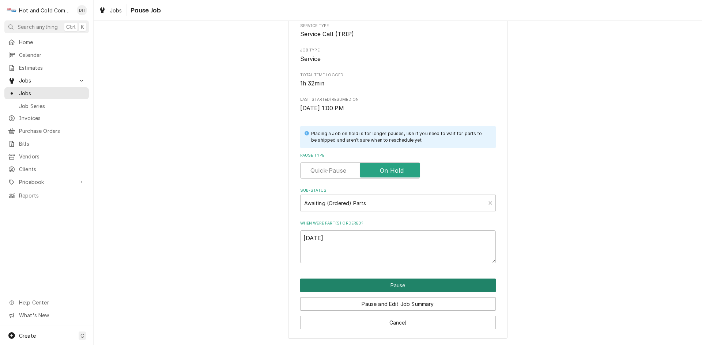
click at [377, 287] on button "Pause" at bounding box center [398, 286] width 196 height 14
type textarea "x"
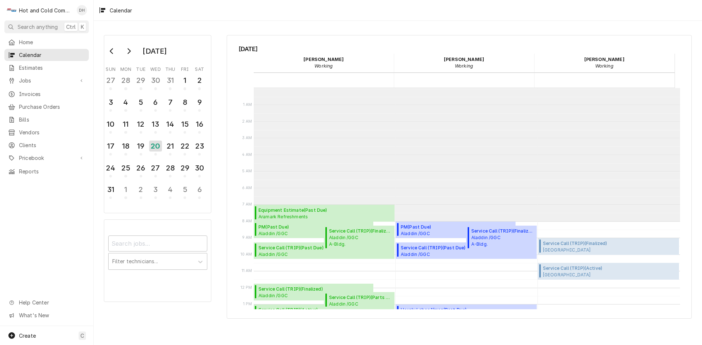
scroll to position [133, 0]
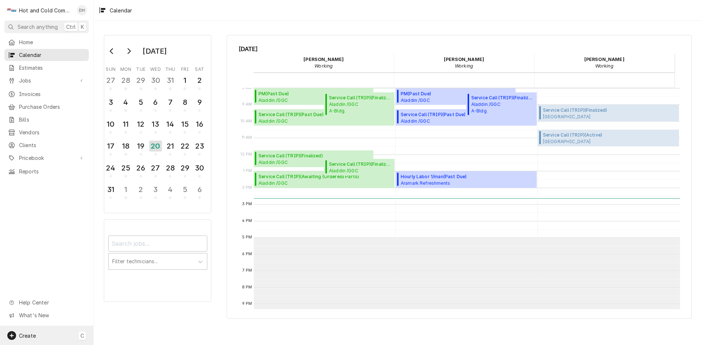
click at [31, 333] on span "Create" at bounding box center [27, 336] width 17 height 6
click at [149, 247] on div "Estimate" at bounding box center [136, 247] width 49 height 8
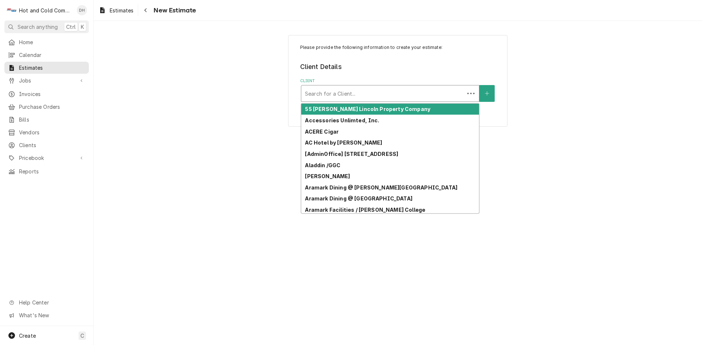
click at [362, 95] on div "Client" at bounding box center [383, 93] width 156 height 13
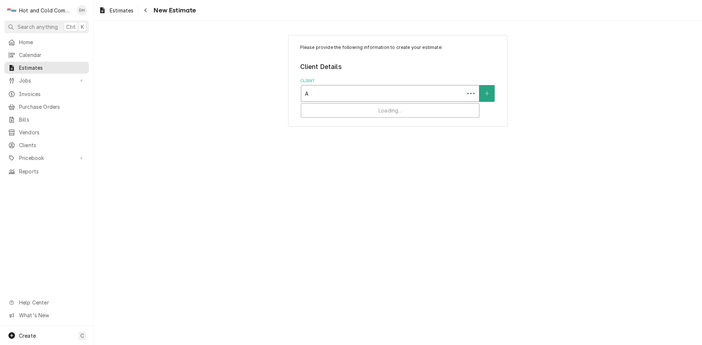
type input "AL"
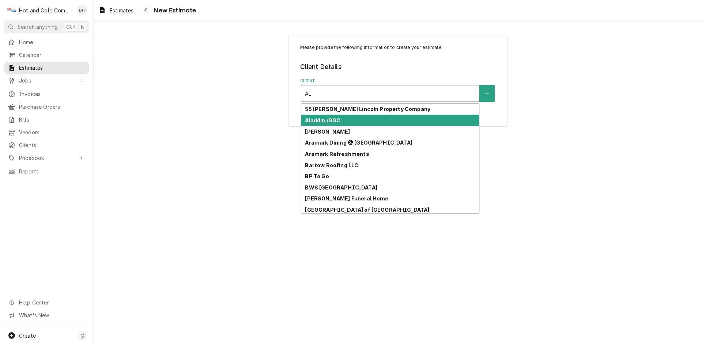
drag, startPoint x: 358, startPoint y: 118, endPoint x: 440, endPoint y: 117, distance: 81.9
click at [359, 118] on div "Aladdin /GGC" at bounding box center [390, 120] width 178 height 11
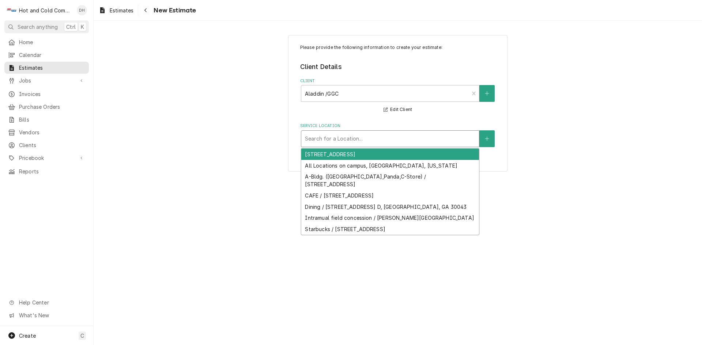
click at [432, 139] on div "Service Location" at bounding box center [390, 138] width 170 height 13
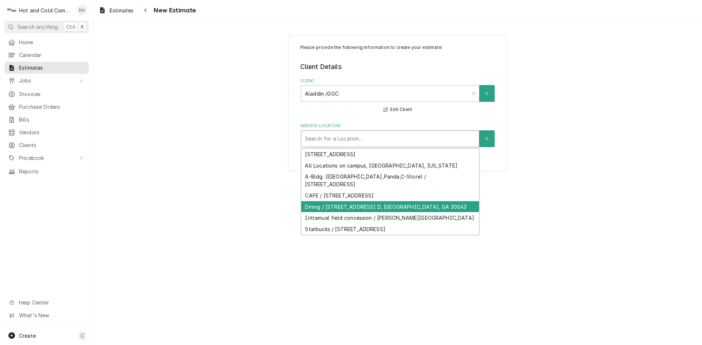
click at [370, 207] on div "Dining / [STREET_ADDRESS] D, [GEOGRAPHIC_DATA], GA 30043" at bounding box center [390, 206] width 178 height 11
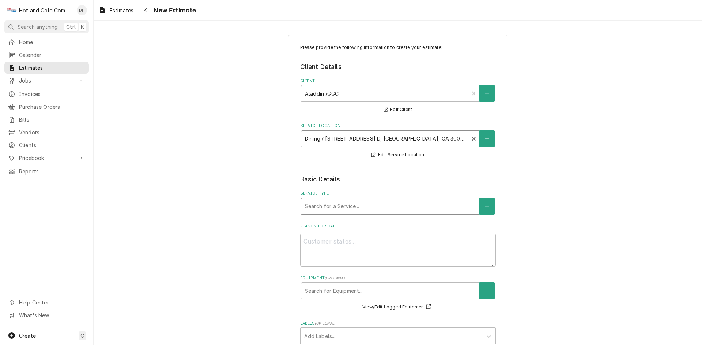
click at [422, 208] on div "Service Type" at bounding box center [390, 206] width 170 height 13
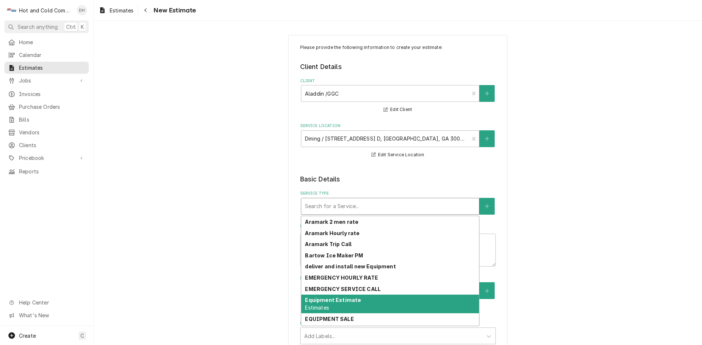
drag, startPoint x: 346, startPoint y: 303, endPoint x: 378, endPoint y: 284, distance: 37.4
click at [346, 303] on strong "Equipment Estimate" at bounding box center [333, 300] width 56 height 6
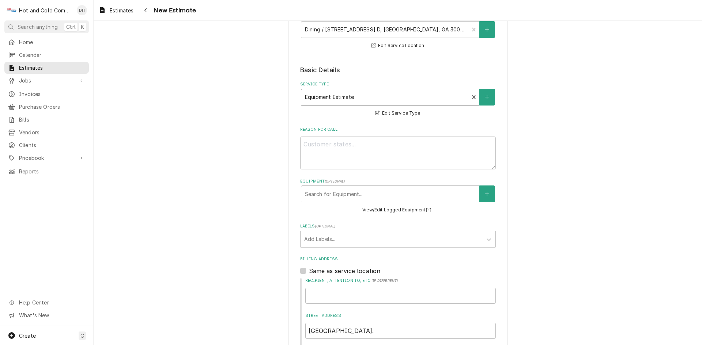
scroll to position [122, 0]
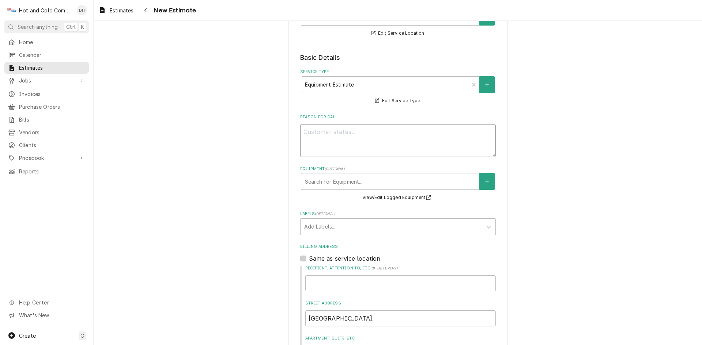
click at [375, 138] on textarea "Reason For Call" at bounding box center [398, 140] width 196 height 33
type textarea "x"
type textarea "T"
type textarea "x"
type textarea "TO"
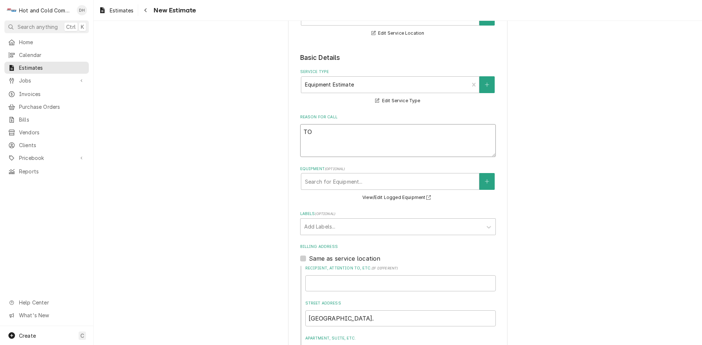
type textarea "x"
type textarea "TO"
type textarea "x"
type textarea "TO Q"
type textarea "x"
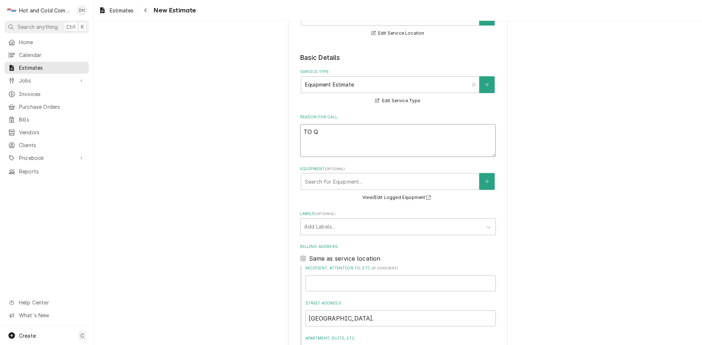
type textarea "TO QU"
type textarea "x"
type textarea "TO QUO"
type textarea "x"
type textarea "TO QUOT"
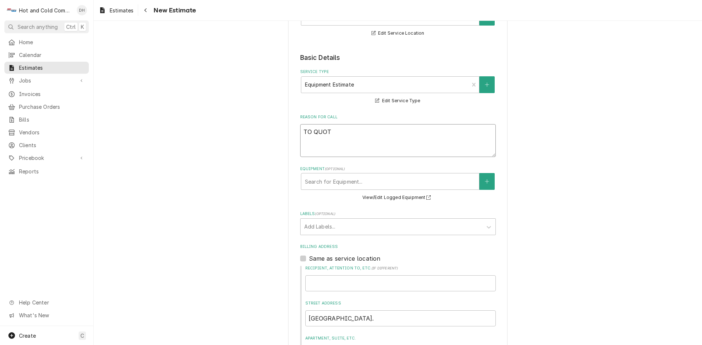
type textarea "x"
type textarea "TO QUOTE"
type textarea "x"
type textarea "TO QUOTE"
type textarea "x"
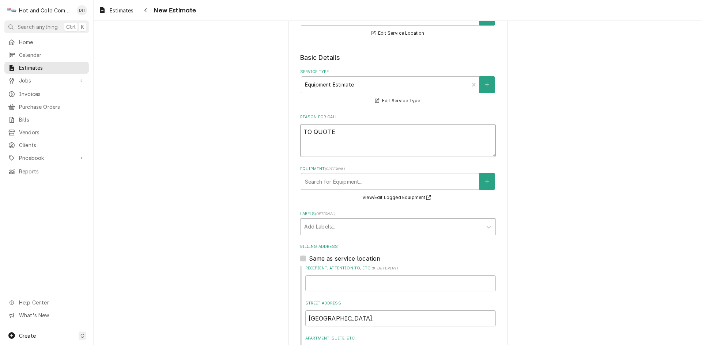
type textarea "TO QUOTE N"
type textarea "x"
type textarea "TO QUOTE NE"
type textarea "x"
type textarea "TO QUOTE NEW"
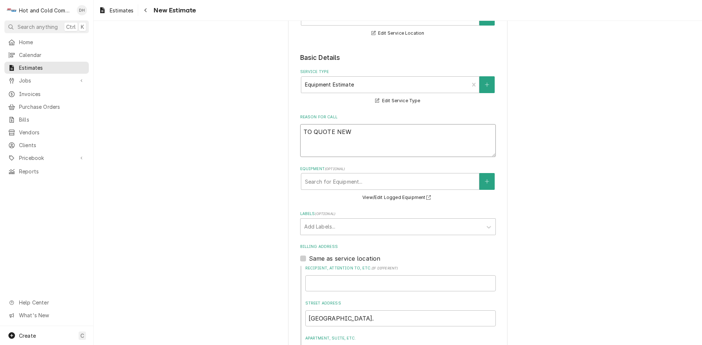
type textarea "x"
type textarea "TO QUOTE NEW"
type textarea "x"
type textarea "TO QUOTE NEW R"
type textarea "x"
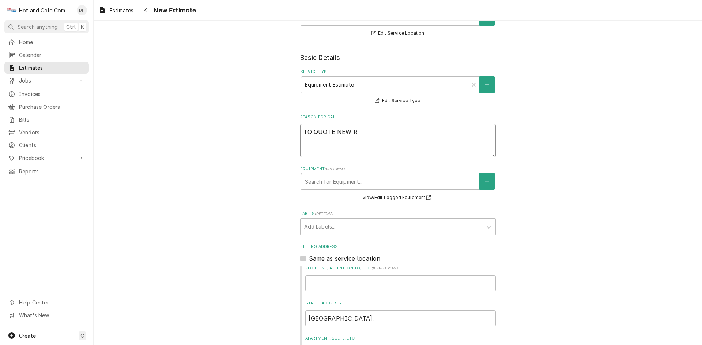
type textarea "TO QUOTE NEW RO"
type textarea "x"
type textarea "TO QUOTE NEW ROL"
type textarea "x"
type textarea "TO QUOTE NEW ROLL"
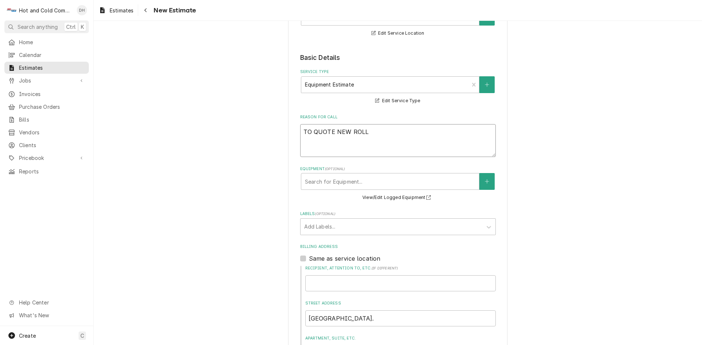
type textarea "x"
type textarea "TO QUOTE NEW ROLL"
type textarea "x"
type textarea "TO QUOTE NEW ROLL I"
type textarea "x"
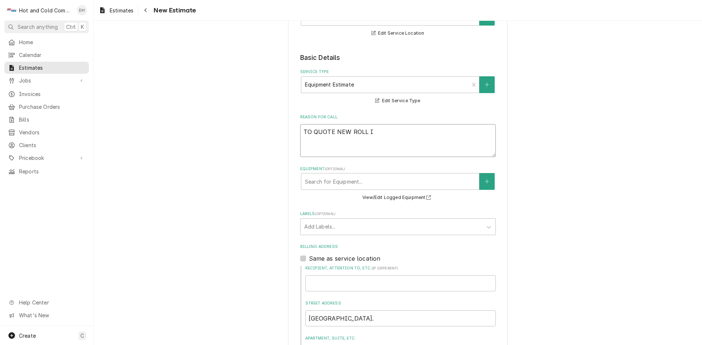
type textarea "TO QUOTE NEW ROLL IN"
type textarea "x"
type textarea "TO QUOTE NEW ROLL IN"
type textarea "x"
type textarea "TO QUOTE NEW ROLL IN A"
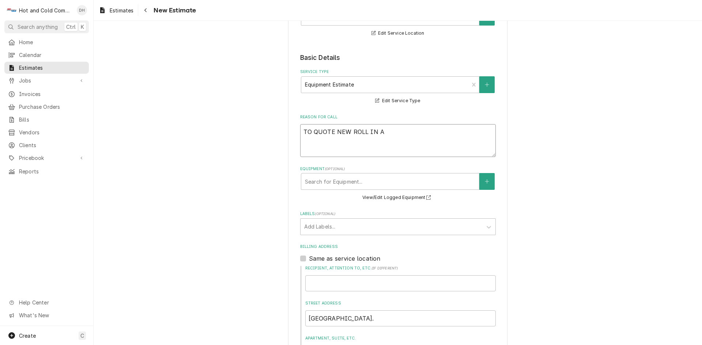
type textarea "x"
type textarea "TO QUOTE NEW ROLL IN AT"
type textarea "x"
type textarea "TO QUOTE NEW ROLL IN AT"
type textarea "x"
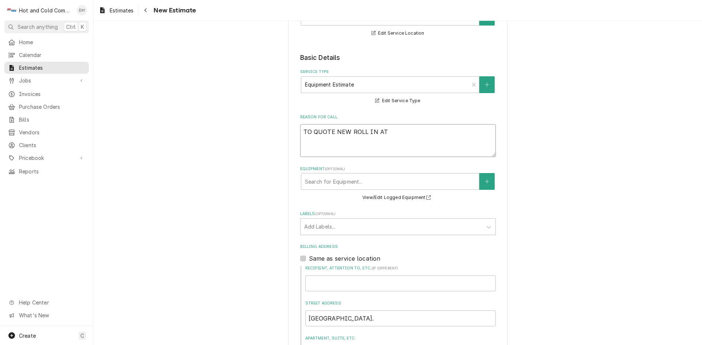
type textarea "TO QUOTE NEW ROLL IN AT p"
type textarea "x"
type textarea "TO QUOTE NEW ROLL IN AT pI"
type textarea "x"
type textarea "TO QUOTE NEW ROLL IN AT p"
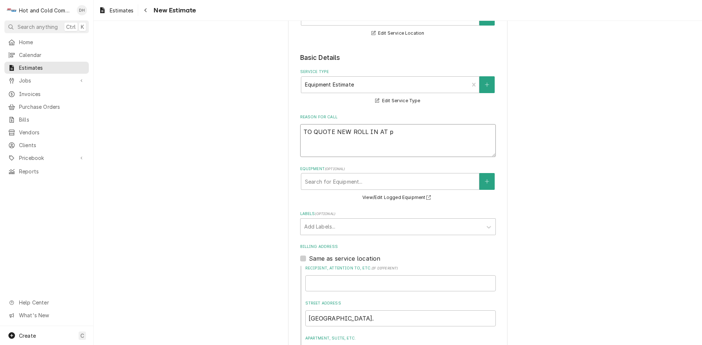
type textarea "x"
type textarea "TO QUOTE NEW ROLL IN AT"
type textarea "x"
type textarea "TO QUOTE NEW ROLL IN AT P"
type textarea "x"
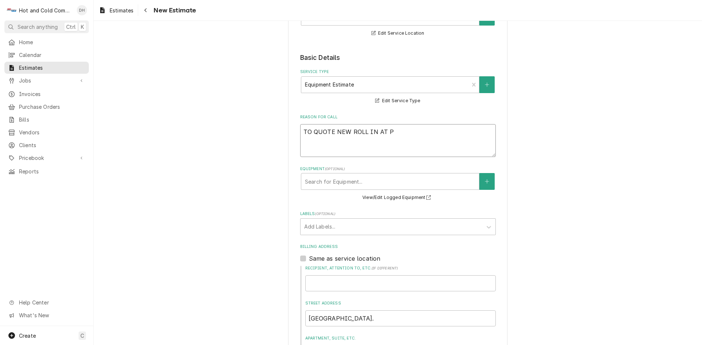
type textarea "TO QUOTE NEW ROLL IN AT PI"
type textarea "x"
type textarea "TO QUOTE NEW ROLL IN AT PIZ"
type textarea "x"
type textarea "TO QUOTE NEW ROLL IN AT PIZZ"
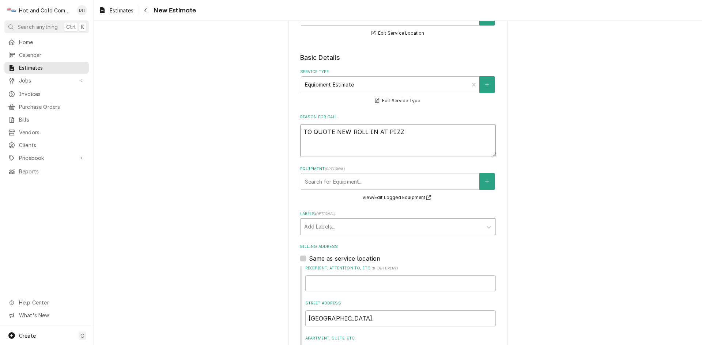
type textarea "x"
type textarea "TO QUOTE NEW ROLL IN AT PIZZA"
type textarea "x"
type textarea "TO QUOTE NEW ROLL IN AT PIZZA"
type textarea "x"
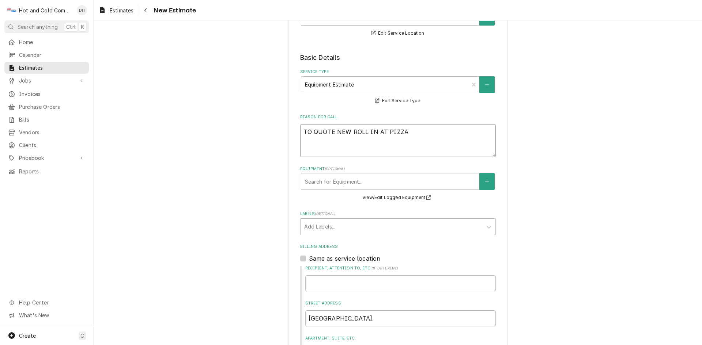
type textarea "TO QUOTE NEW ROLL IN AT PIZZA A"
type textarea "x"
type textarea "TO QUOTE NEW ROLL IN AT PIZZA AN"
type textarea "x"
type textarea "TO QUOTE NEW ROLL IN AT PIZZA AND"
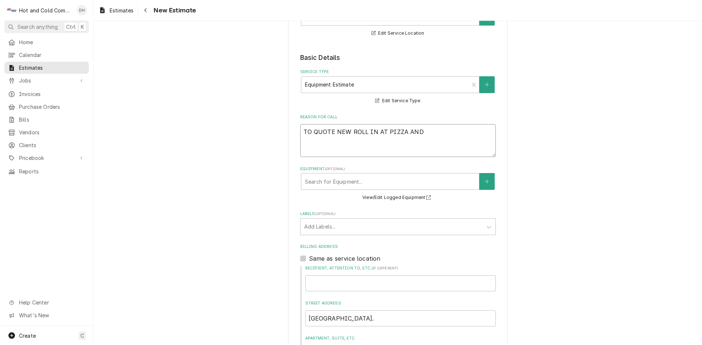
type textarea "x"
type textarea "TO QUOTE NEW ROLL IN AT PIZZA AND"
type textarea "x"
type textarea "TO QUOTE NEW ROLL IN AT PIZZA AND N"
type textarea "x"
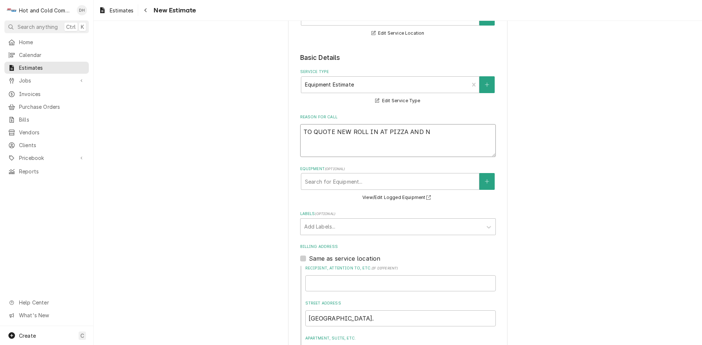
type textarea "TO QUOTE NEW ROLL IN AT PIZZA AND NE"
type textarea "x"
type textarea "TO QUOTE NEW ROLL IN AT PIZZA AND NEW"
type textarea "x"
type textarea "TO QUOTE NEW ROLL IN AT PIZZA AND NEW"
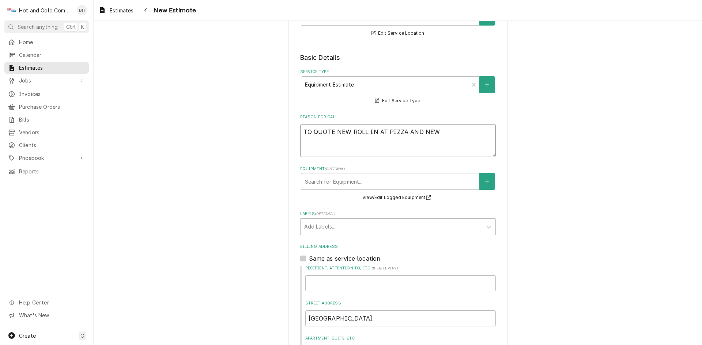
type textarea "x"
type textarea "TO QUOTE NEW ROLL IN AT PIZZA AND NEW D"
type textarea "x"
type textarea "TO QUOTE NEW ROLL IN AT PIZZA AND NEW DO"
type textarea "x"
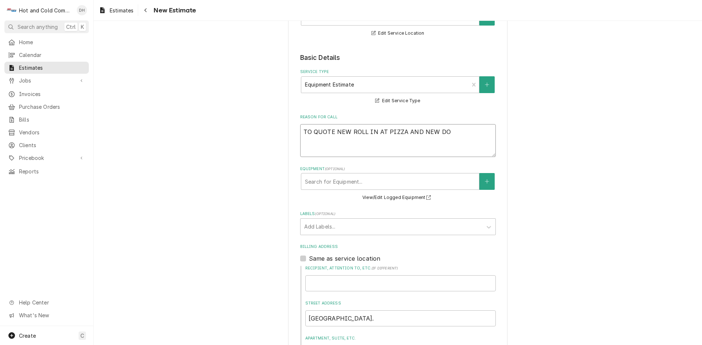
type textarea "TO QUOTE NEW ROLL IN AT PIZZA AND NEW DOU"
type textarea "x"
type textarea "TO QUOTE NEW ROLL IN AT PIZZA AND NEW DOUB"
type textarea "x"
type textarea "TO QUOTE NEW ROLL IN AT PIZZA AND NEW DOUBL"
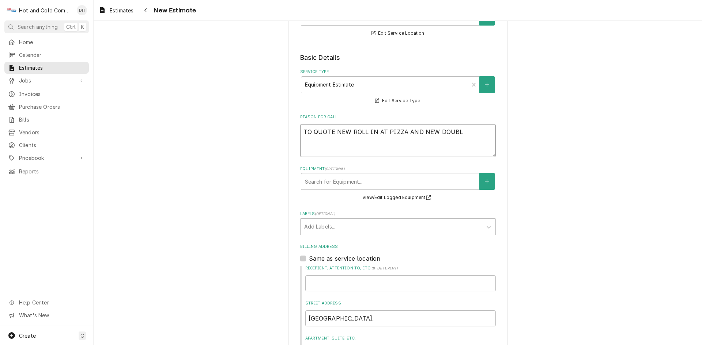
type textarea "x"
type textarea "TO QUOTE NEW ROLL IN AT PIZZA AND NEW DOUBLE"
type textarea "x"
type textarea "TO QUOTE NEW ROLL IN AT PIZZA AND NEW DOUBLE"
type textarea "x"
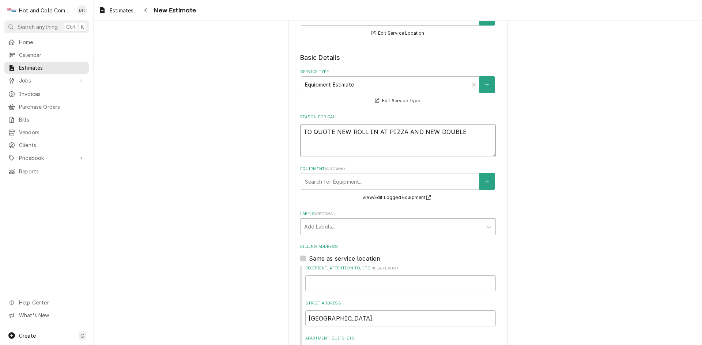
type textarea "TO QUOTE NEW ROLL IN AT PIZZA AND NEW DOUBLE D"
type textarea "x"
type textarea "TO QUOTE NEW ROLL IN AT PIZZA AND NEW DOUBLE DO"
type textarea "x"
type textarea "TO QUOTE NEW ROLL IN AT PIZZA AND NEW DOUBLE DOO"
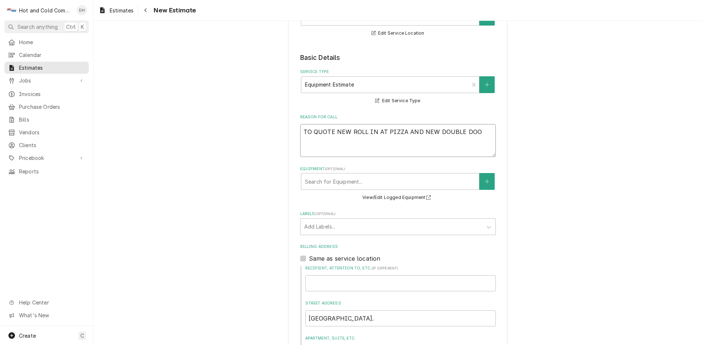
type textarea "x"
type textarea "TO QUOTE NEW ROLL IN AT PIZZA AND NEW DOUBLE DOOR"
type textarea "x"
type textarea "TO QUOTE NEW ROLL IN AT PIZZA AND NEW DOUBLE DOOR"
type textarea "x"
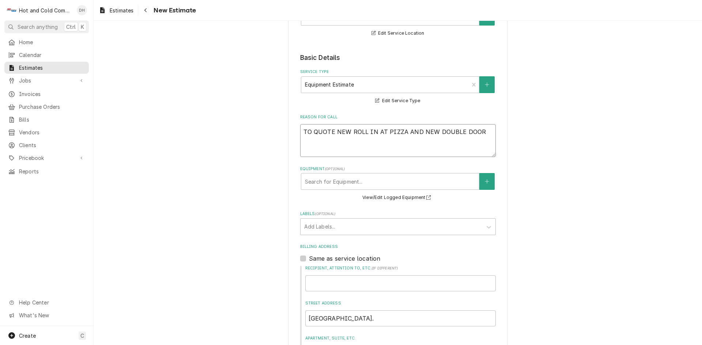
type textarea "TO QUOTE NEW ROLL IN AT PIZZA AND NEW DOUBLE DOOR A"
type textarea "x"
type textarea "TO QUOTE NEW ROLL IN AT PIZZA AND NEW DOUBLE DOOR AT"
type textarea "x"
type textarea "TO QUOTE NEW ROLL IN AT PIZZA AND NEW DOUBLE DOOR AT"
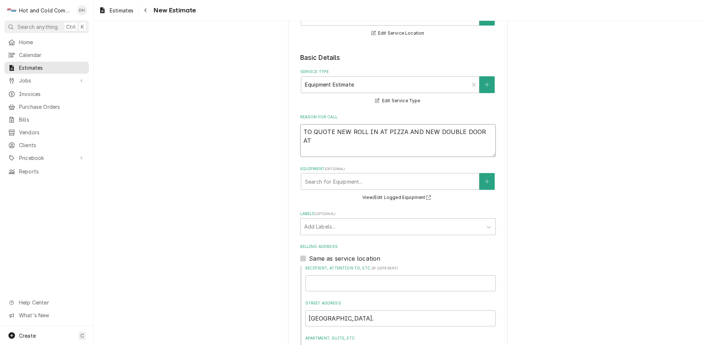
type textarea "x"
type textarea "TO QUOTE NEW ROLL IN AT PIZZA AND NEW DOUBLE DOOR AT G"
type textarea "x"
type textarea "TO QUOTE NEW ROLL IN AT PIZZA AND NEW DOUBLE DOOR AT GR"
type textarea "x"
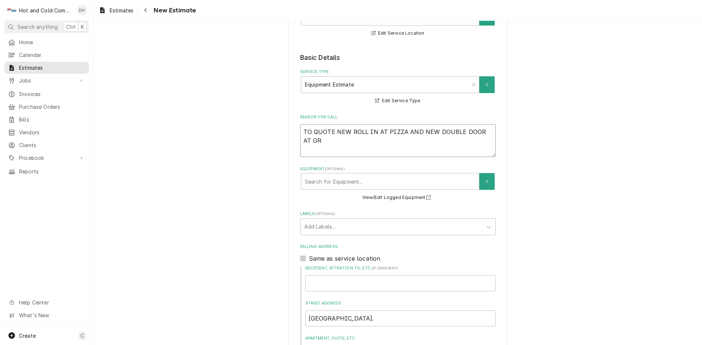
type textarea "TO QUOTE NEW ROLL IN AT PIZZA AND NEW DOUBLE DOOR AT GRI"
type textarea "x"
type textarea "TO QUOTE NEW ROLL IN AT PIZZA AND NEW DOUBLE DOOR AT GRIL"
type textarea "x"
type textarea "TO QUOTE NEW ROLL IN AT PIZZA AND NEW DOUBLE DOOR AT GRILL"
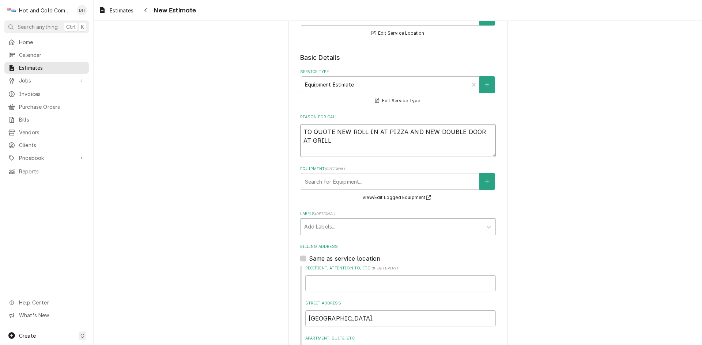
type textarea "x"
type textarea "TO QUOTE NEW ROLL IN AT PIZZA AND NEW DOUBLE DOOR AT GRILL"
type textarea "x"
type textarea "TO QUOTE NEW ROLL IN AT PIZZA AND NEW DOUBLE DOOR AT GRILL A"
type textarea "x"
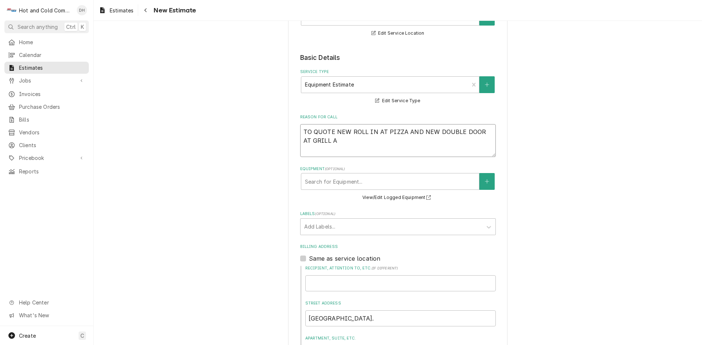
type textarea "TO QUOTE NEW ROLL IN AT PIZZA AND NEW DOUBLE DOOR AT GRILL AR"
type textarea "x"
type textarea "TO QUOTE NEW ROLL IN AT PIZZA AND NEW DOUBLE DOOR AT GRILL ARE"
type textarea "x"
type textarea "TO QUOTE NEW ROLL IN AT PIZZA AND NEW DOUBLE DOOR AT GRILL AREA"
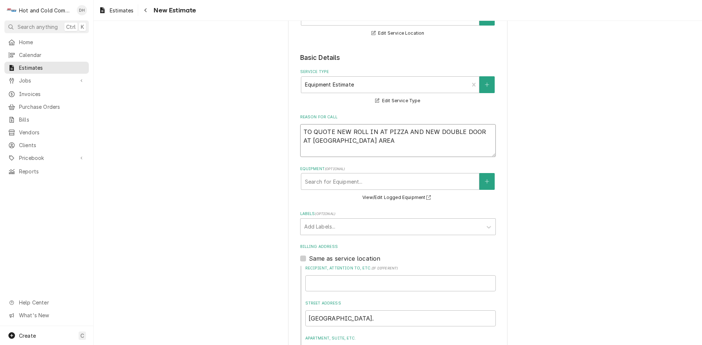
type textarea "x"
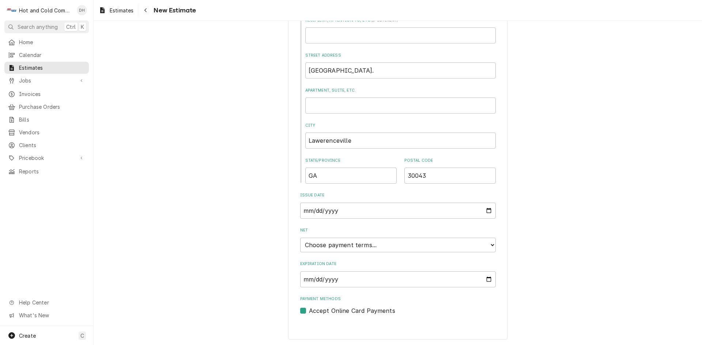
scroll to position [371, 0]
type textarea "TO QUOTE NEW ROLL IN AT PIZZA AND NEW DOUBLE DOOR AT GRILL AREA"
click at [603, 147] on div "Please provide the following information to create your estimate: Client Detail…" at bounding box center [398, 2] width 608 height 688
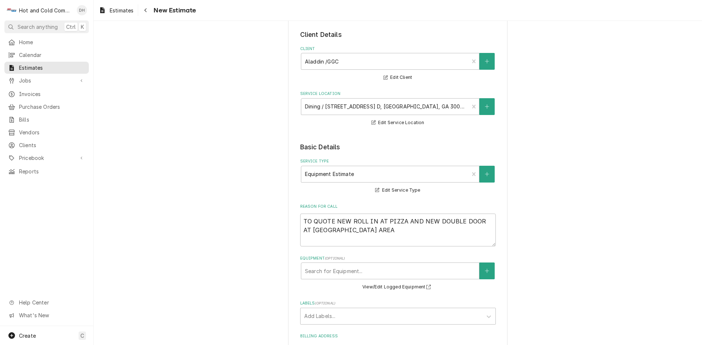
scroll to position [5, 0]
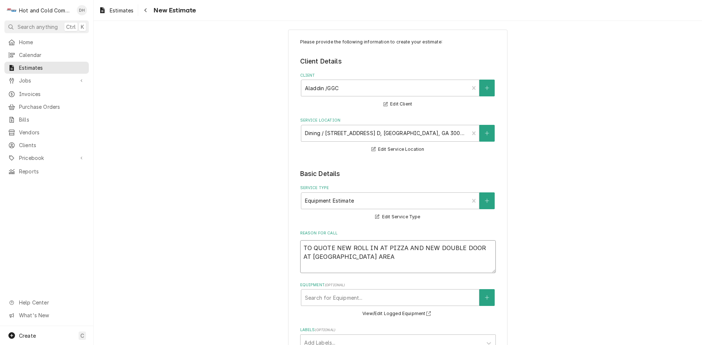
click at [361, 268] on textarea "TO QUOTE NEW ROLL IN AT PIZZA AND NEW DOUBLE DOOR AT GRILL AREA" at bounding box center [398, 256] width 196 height 33
type textarea "x"
type textarea "TO QUOTE NEW ROLL IN AT PIZZA AND NEW DOUBLE DOOR AT GRILL AREA"
type textarea "x"
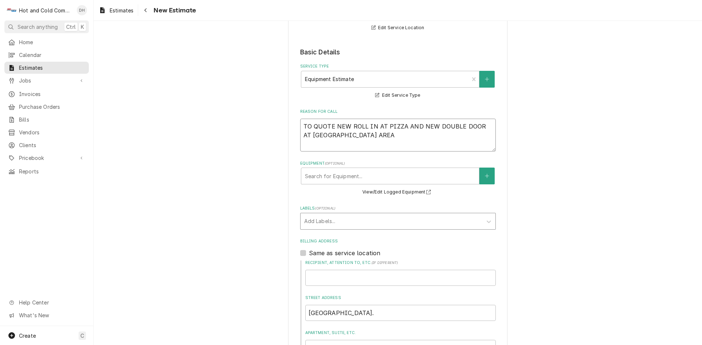
scroll to position [249, 0]
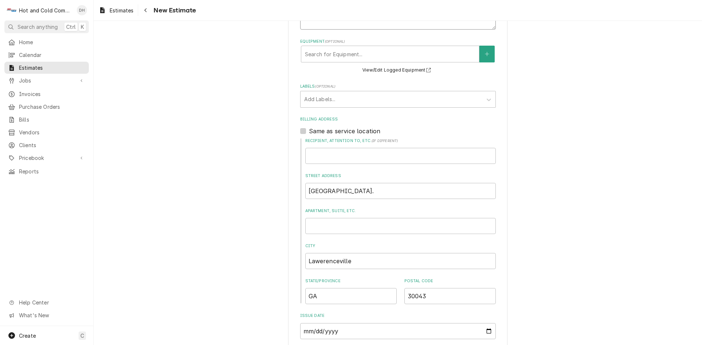
type textarea "TO QUOTE NEW ROLL IN AT PIZZA AND NEW DOUBLE DOOR AT GRILL AREA"
click at [308, 154] on input "Recipient, Attention To, etc. ( if different )" at bounding box center [400, 156] width 190 height 16
click at [556, 191] on div "Please provide the following information to create your estimate: Client Detail…" at bounding box center [398, 123] width 608 height 688
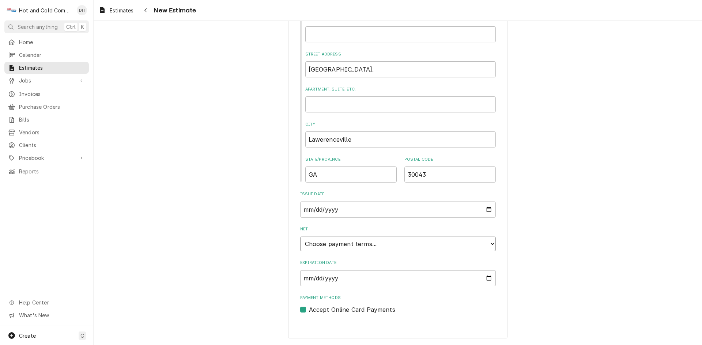
click at [388, 242] on select "Choose payment terms... Same Day Net 7 Net 14 Net 21 Net 30 Net 45 Net 60 Net 90" at bounding box center [398, 244] width 196 height 15
click at [491, 277] on input "Expiration Date" at bounding box center [398, 278] width 196 height 16
click at [485, 276] on input "Expiration Date" at bounding box center [398, 278] width 196 height 16
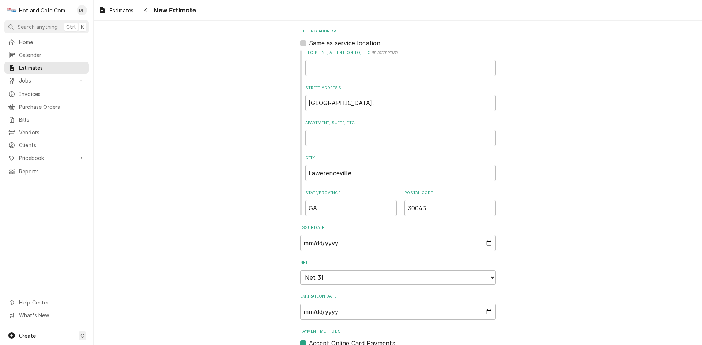
type textarea "x"
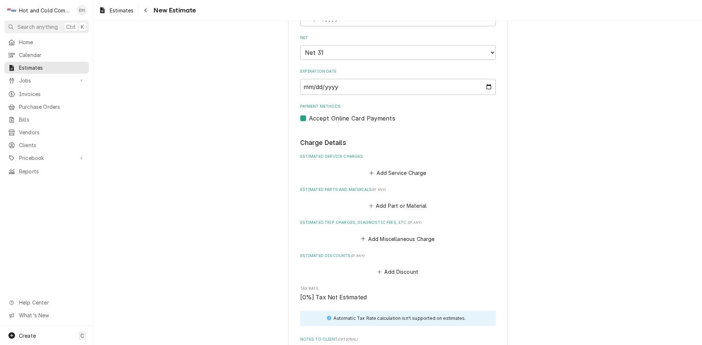
scroll to position [581, 0]
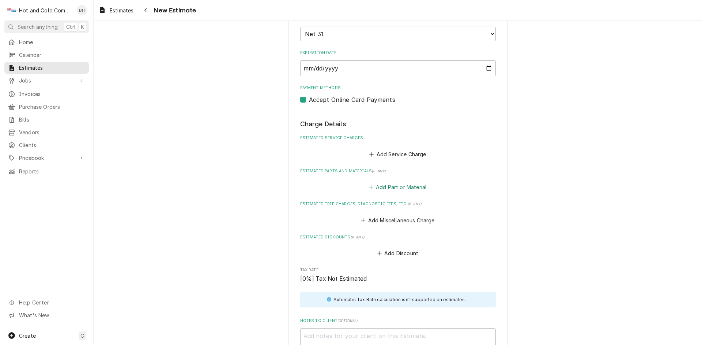
click at [399, 188] on button "Add Part or Material" at bounding box center [397, 187] width 60 height 10
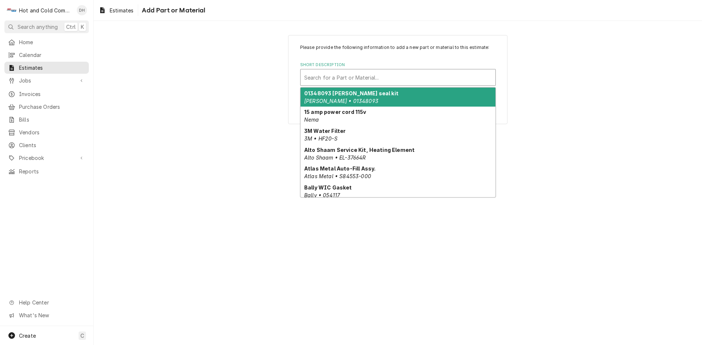
click at [337, 73] on div "Short Description" at bounding box center [397, 77] width 187 height 13
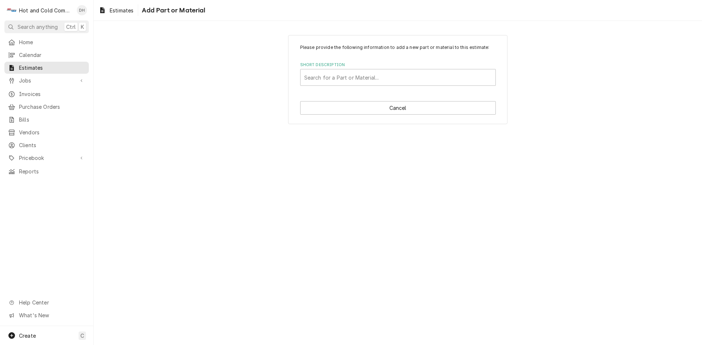
drag, startPoint x: 156, startPoint y: 170, endPoint x: 157, endPoint y: 164, distance: 6.7
click at [158, 168] on div "Please provide the following information to add a new part or material to this …" at bounding box center [398, 183] width 608 height 325
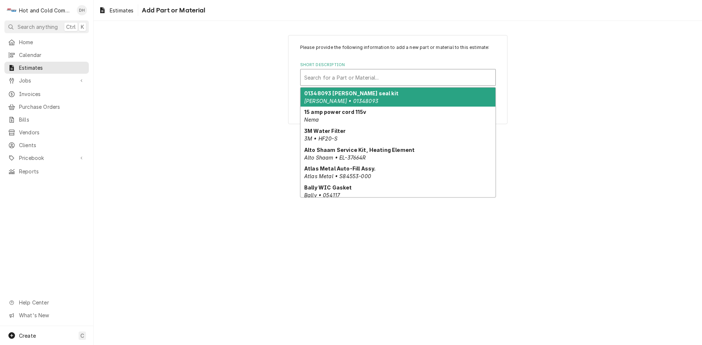
click at [383, 77] on div "Short Description" at bounding box center [397, 77] width 187 height 13
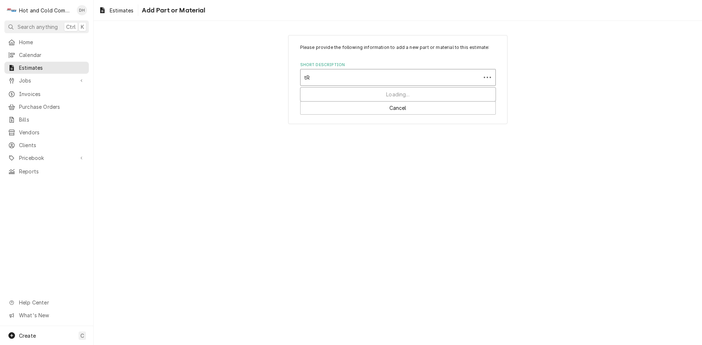
type input "t"
type input "True T-49 double door reach in cooler"
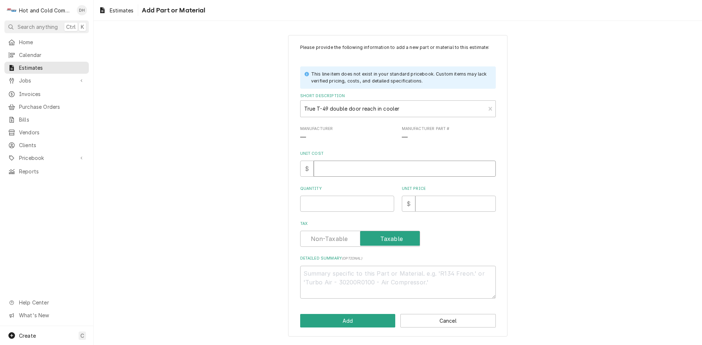
click at [364, 176] on input "Unit Cost" at bounding box center [405, 169] width 182 height 16
type textarea "x"
type input "5"
type textarea "x"
type input "56"
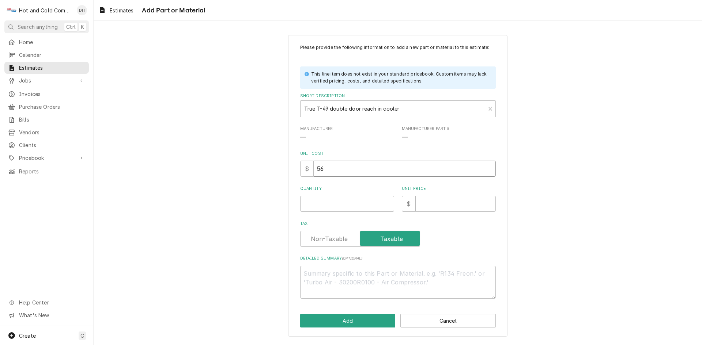
type textarea "x"
type input "560"
type textarea "x"
type input "5609"
type textarea "x"
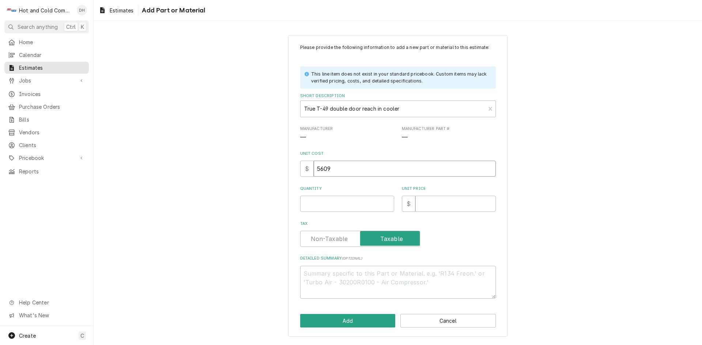
type input "5609.3"
type textarea "x"
type input "5609.30"
type textarea "x"
type input "5609.30"
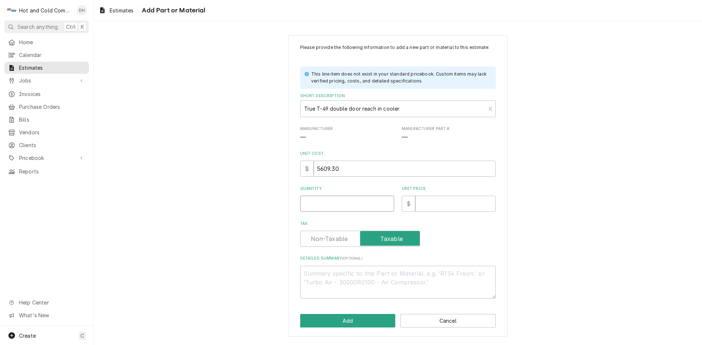
click at [317, 199] on input "Quantity" at bounding box center [347, 204] width 94 height 16
type textarea "x"
type input "1"
type textarea "x"
type input "1"
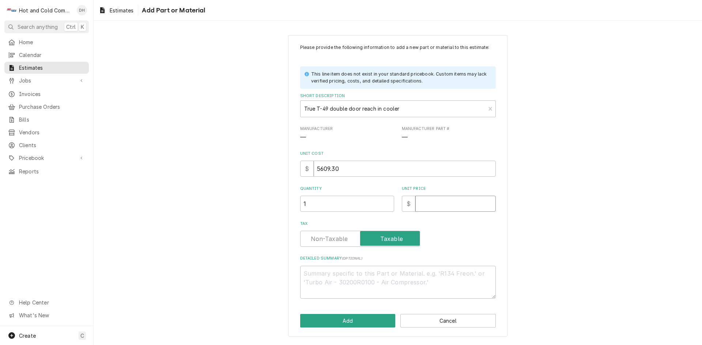
click at [441, 206] on input "Unit Price" at bounding box center [455, 204] width 80 height 16
type textarea "x"
type input "5"
type textarea "x"
type input "56"
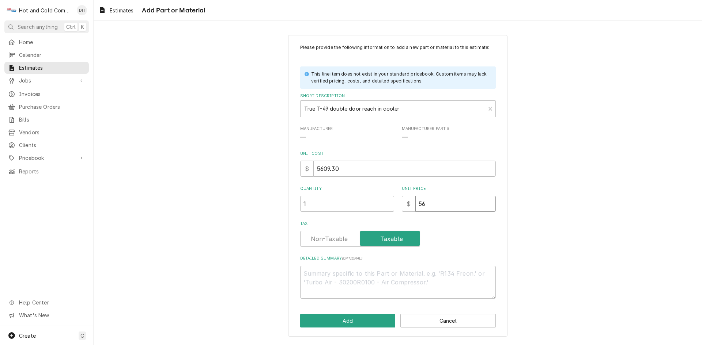
type textarea "x"
type input "560"
type textarea "x"
type input "5609"
type textarea "x"
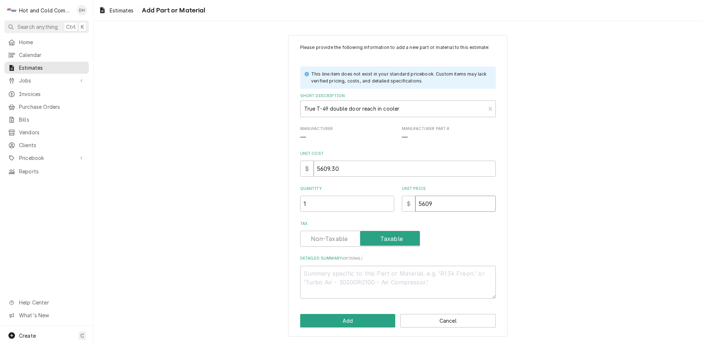
type input "5609.3"
type textarea "x"
type input "5609.30"
type textarea "x"
type input "5609.3"
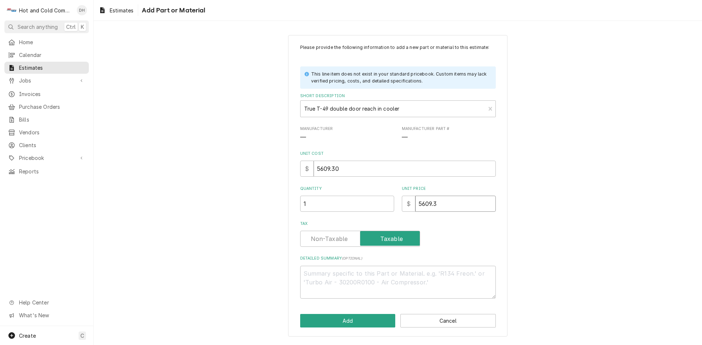
type textarea "x"
type input "5609"
type textarea "x"
type input "560"
type textarea "x"
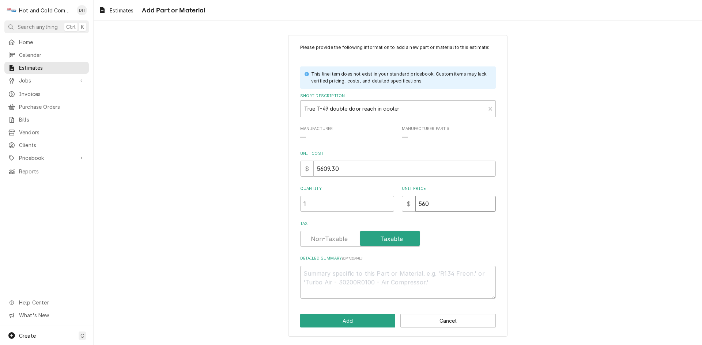
type input "56"
type textarea "x"
type input "5"
type textarea "x"
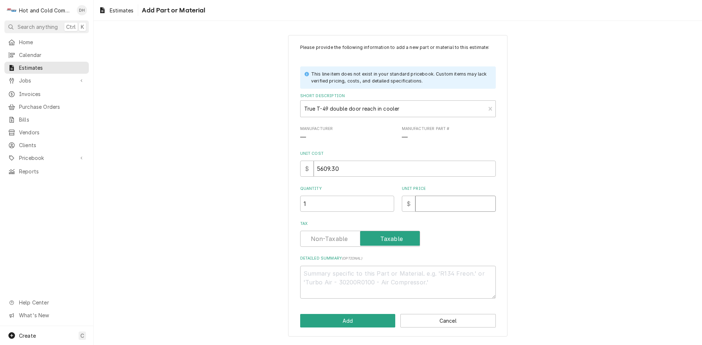
type input "5"
type textarea "x"
type input "56"
type textarea "x"
type input "560"
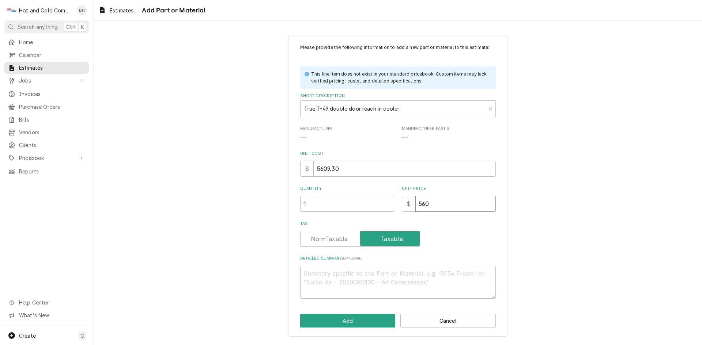
type textarea "x"
type input "5609"
type textarea "x"
type input "5609.3"
type textarea "x"
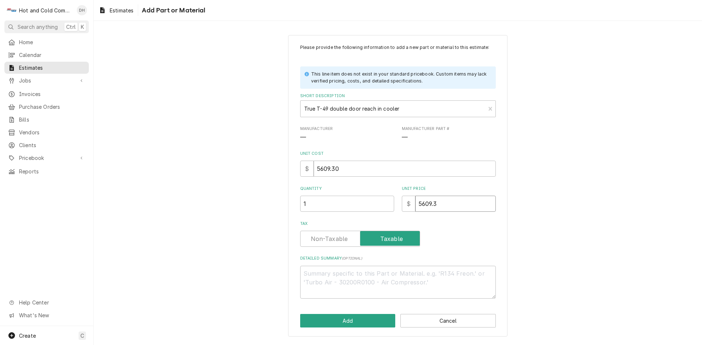
type input "5609.30"
type textarea "x"
click at [362, 177] on div "Please provide the following information to add a new part or material to this …" at bounding box center [398, 171] width 196 height 255
click at [354, 168] on input "5609.30" at bounding box center [405, 169] width 182 height 16
click at [362, 321] on button "Add" at bounding box center [347, 321] width 95 height 14
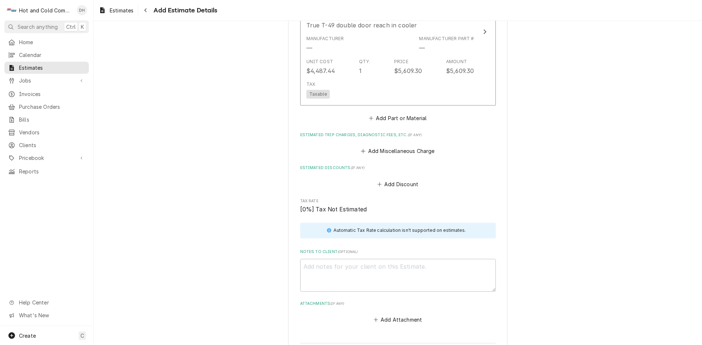
scroll to position [816, 0]
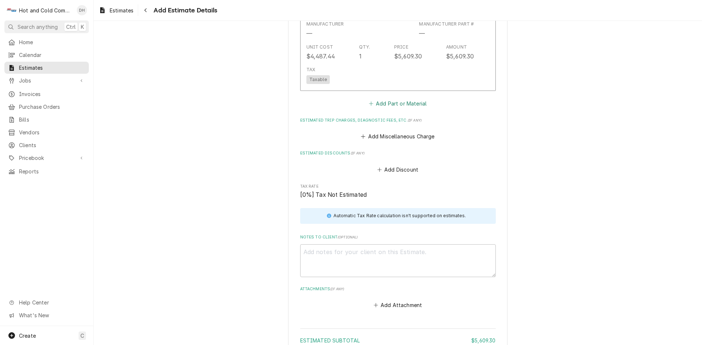
click at [382, 102] on button "Add Part or Material" at bounding box center [397, 104] width 60 height 10
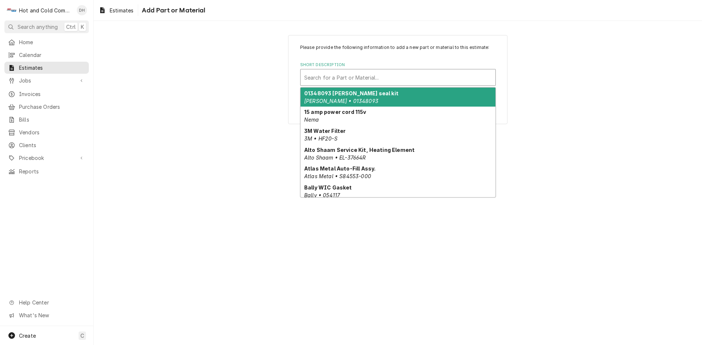
click at [346, 82] on div "Short Description" at bounding box center [397, 77] width 187 height 13
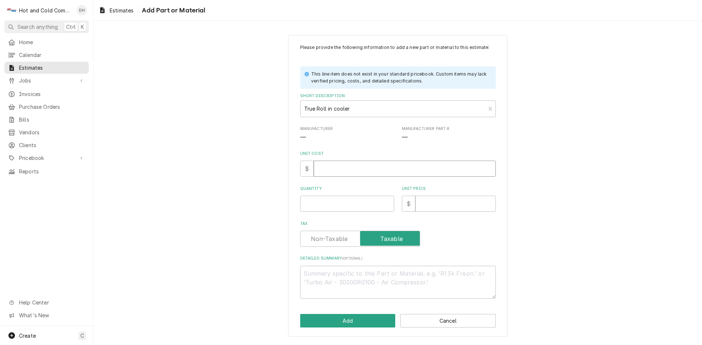
click at [336, 167] on input "Unit Cost" at bounding box center [405, 169] width 182 height 16
click at [350, 205] on input "Quantity" at bounding box center [347, 204] width 94 height 16
click at [435, 208] on input "Unit Price" at bounding box center [455, 204] width 80 height 16
click at [356, 318] on button "Add" at bounding box center [347, 321] width 95 height 14
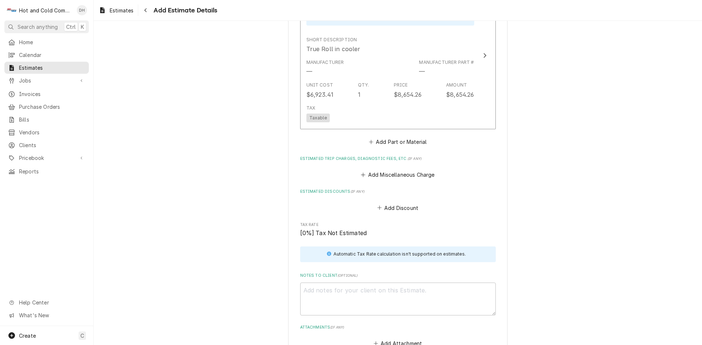
scroll to position [1051, 0]
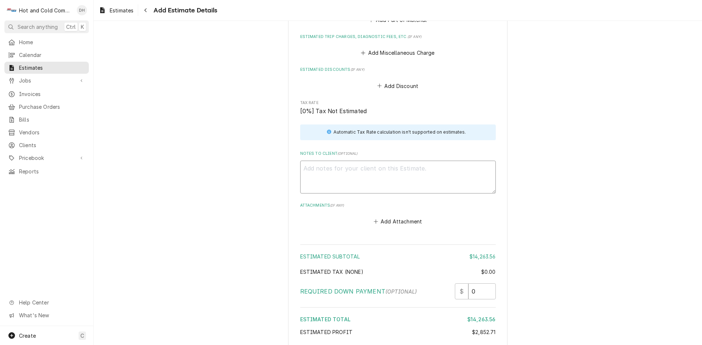
click at [459, 168] on textarea "Notes to Client ( optional )" at bounding box center [398, 177] width 196 height 33
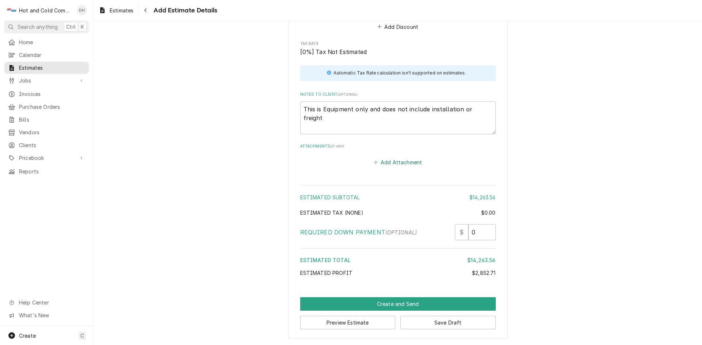
click at [405, 163] on button "Add Attachment" at bounding box center [397, 162] width 51 height 10
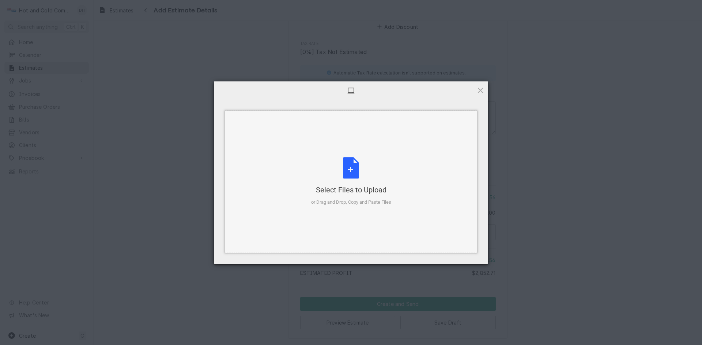
click at [354, 172] on div "Select Files to Upload or Drag and Drop, Copy and Paste Files" at bounding box center [351, 182] width 80 height 49
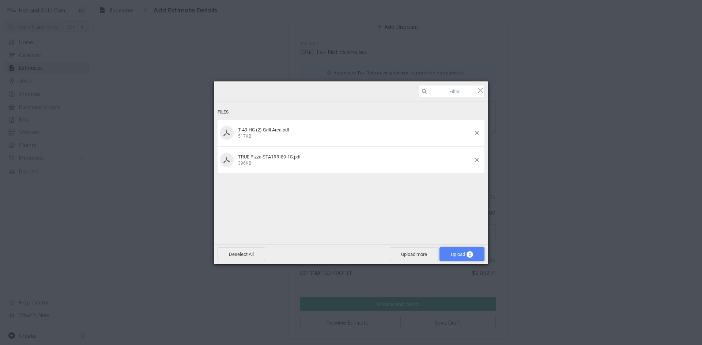
click at [465, 255] on span "Upload 2" at bounding box center [462, 254] width 22 height 5
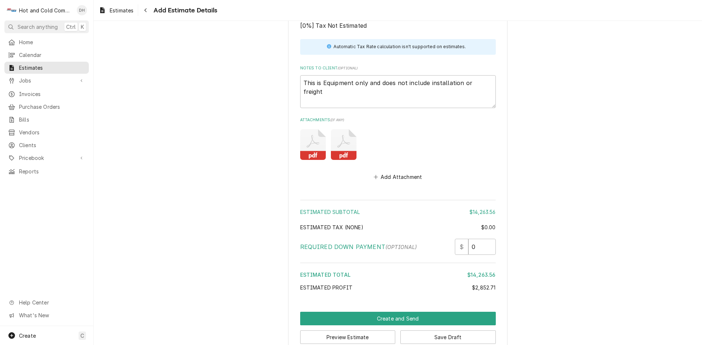
scroll to position [1151, 0]
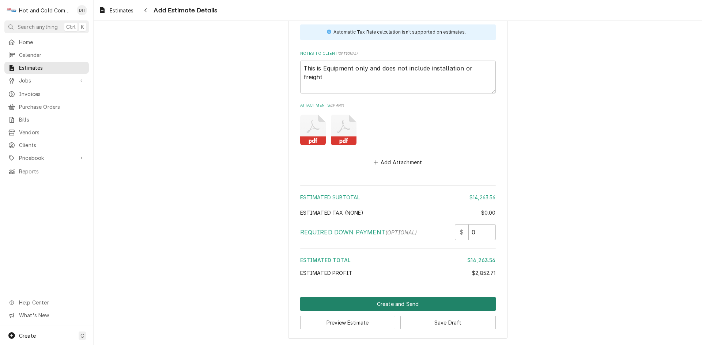
click at [389, 302] on button "Create and Send" at bounding box center [398, 305] width 196 height 14
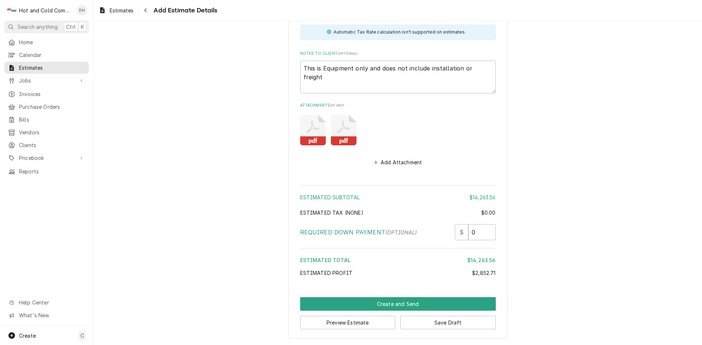
scroll to position [1147, 0]
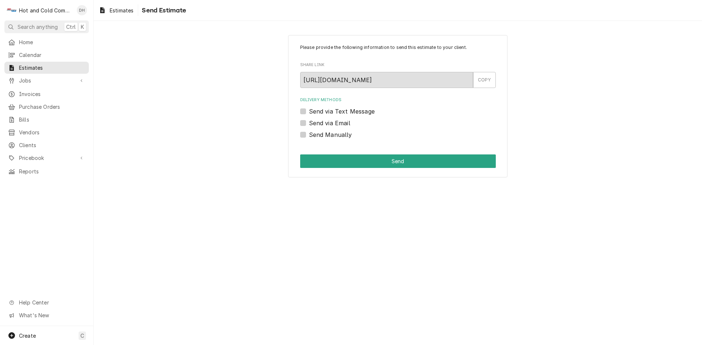
click at [309, 121] on label "Send via Email" at bounding box center [329, 123] width 41 height 9
click at [309, 121] on input "Send via Email" at bounding box center [407, 127] width 196 height 16
checkbox input "true"
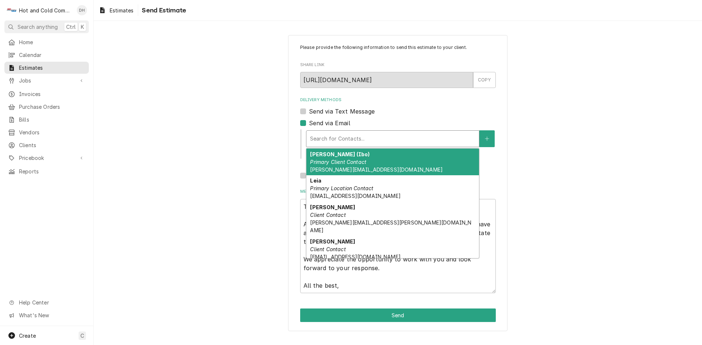
click at [395, 137] on div "Delivery Methods" at bounding box center [392, 138] width 165 height 13
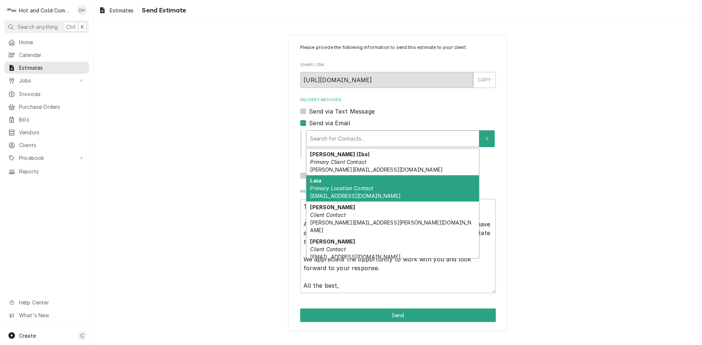
click at [355, 186] on em "Primary Location Contact" at bounding box center [341, 188] width 63 height 6
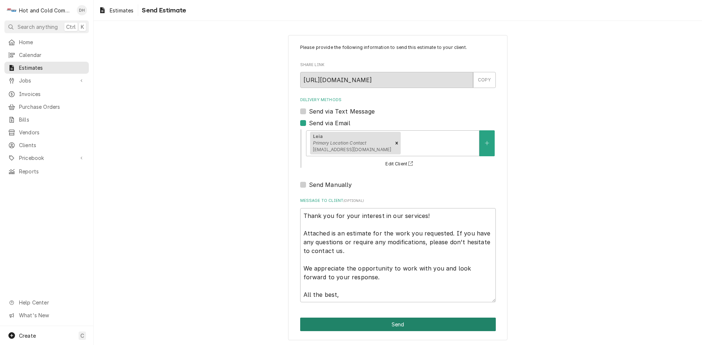
click at [392, 329] on button "Send" at bounding box center [398, 325] width 196 height 14
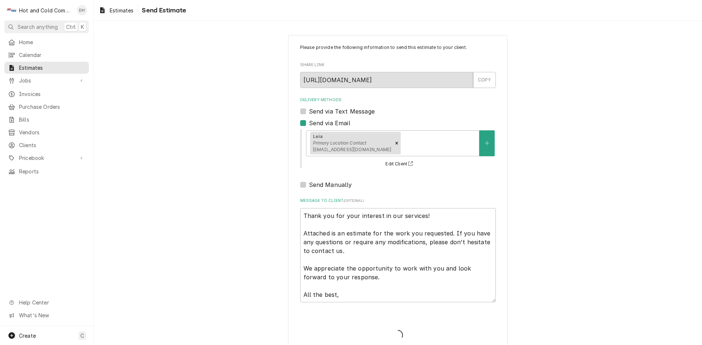
type textarea "x"
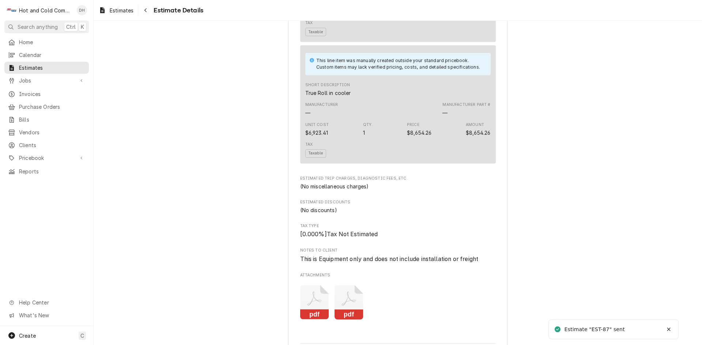
scroll to position [731, 0]
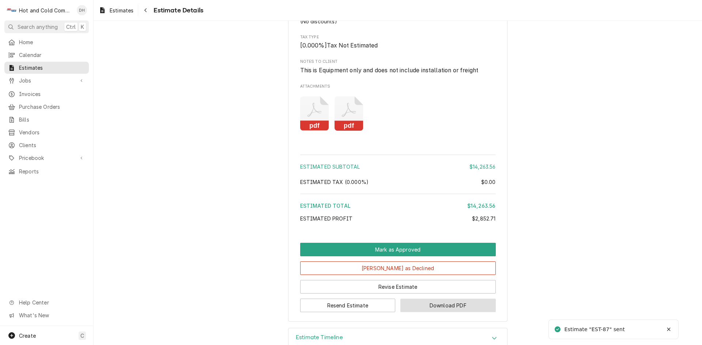
drag, startPoint x: 462, startPoint y: 322, endPoint x: 488, endPoint y: 310, distance: 28.5
click at [462, 312] on button "Download PDF" at bounding box center [447, 306] width 95 height 14
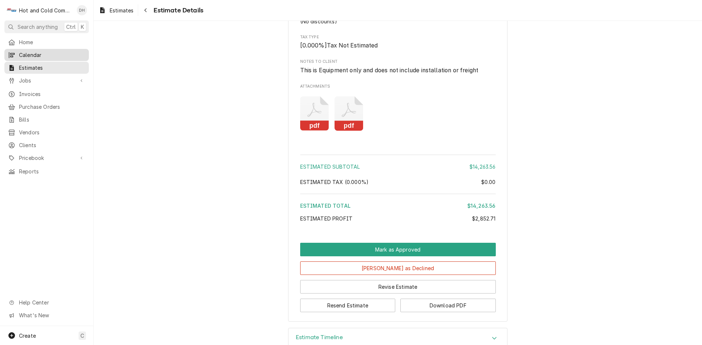
click at [43, 51] on span "Calendar" at bounding box center [52, 55] width 66 height 8
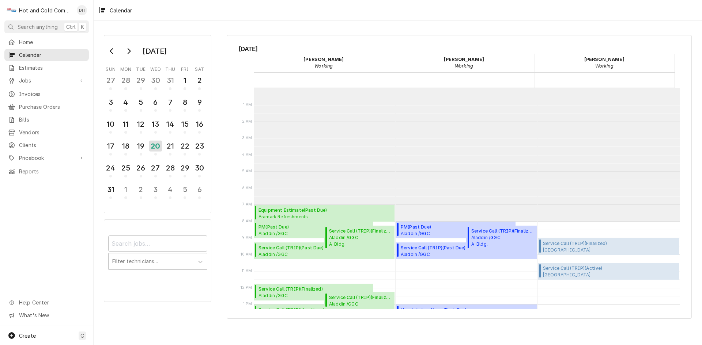
scroll to position [133, 0]
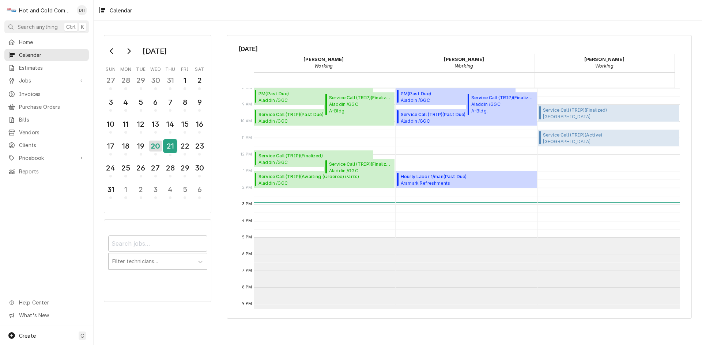
click at [173, 150] on div "21" at bounding box center [170, 146] width 13 height 12
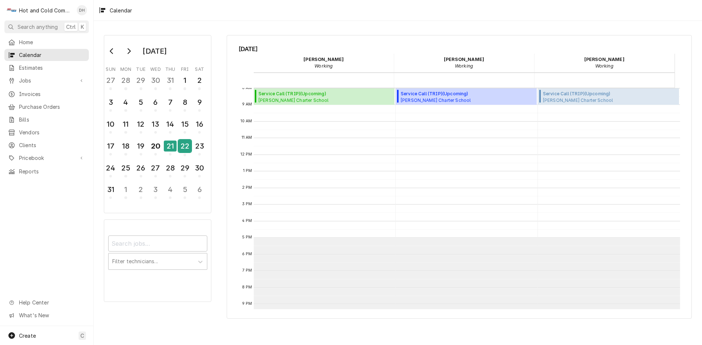
click at [188, 150] on div "22" at bounding box center [184, 146] width 13 height 12
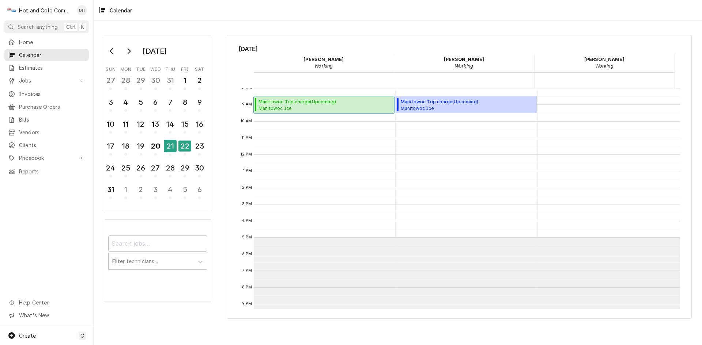
click at [304, 107] on span "Manitowoc Ice 3 Taverns Church / [STREET_ADDRESS][PERSON_NAME]" at bounding box center [319, 108] width 122 height 6
click at [154, 147] on div "20" at bounding box center [155, 146] width 13 height 12
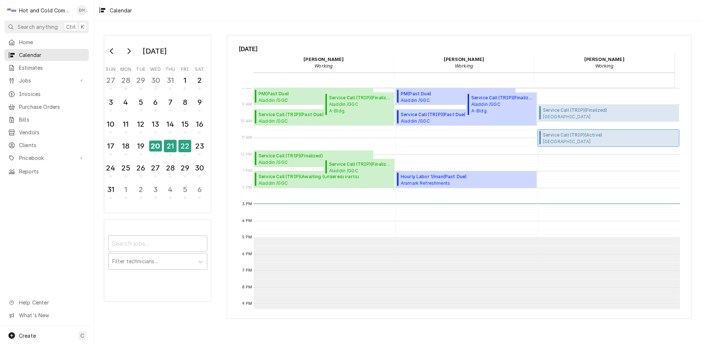
click at [586, 138] on span "Service Call (TRIP) ( Active )" at bounding box center [590, 135] width 95 height 7
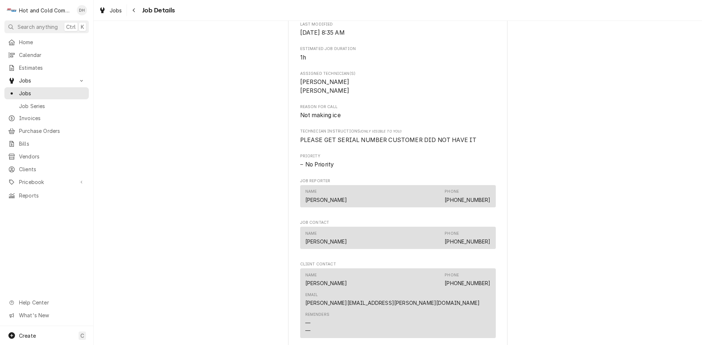
scroll to position [365, 0]
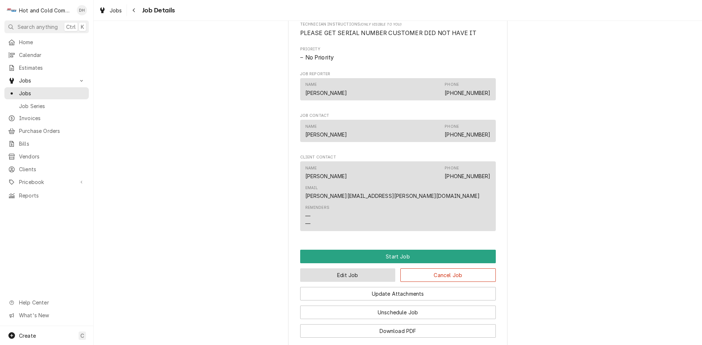
click at [355, 269] on button "Edit Job" at bounding box center [347, 276] width 95 height 14
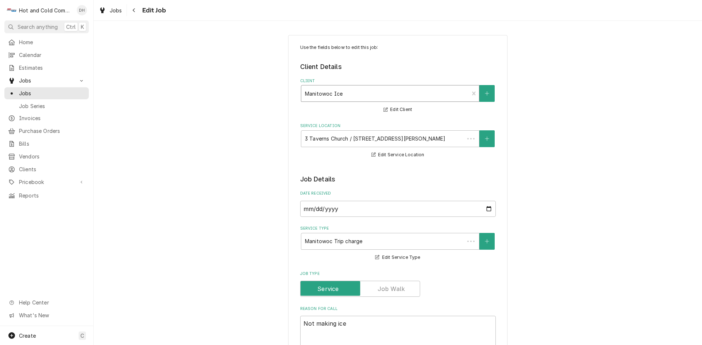
type textarea "x"
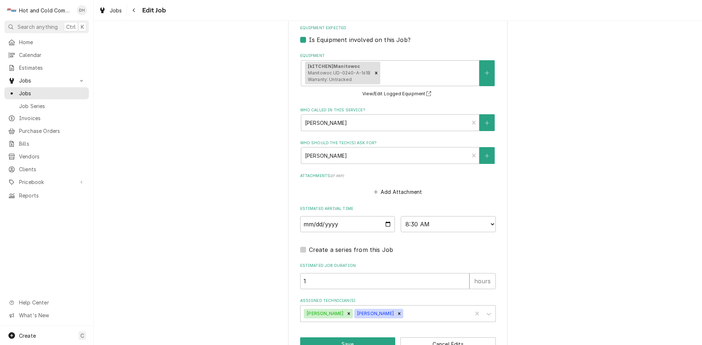
scroll to position [473, 0]
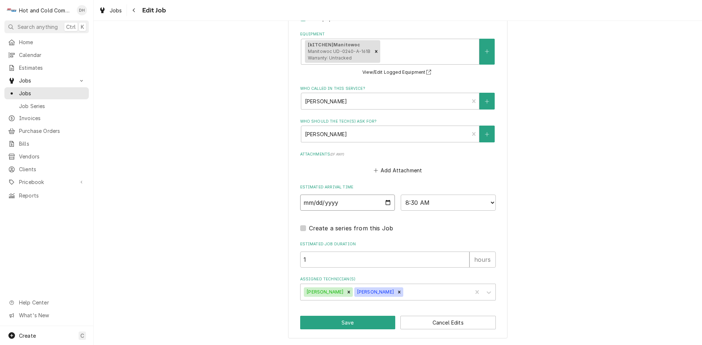
click at [387, 203] on input "[DATE]" at bounding box center [347, 203] width 95 height 16
type input "[DATE]"
drag, startPoint x: 343, startPoint y: 321, endPoint x: 348, endPoint y: 321, distance: 4.4
click at [344, 321] on button "Save" at bounding box center [347, 323] width 95 height 14
type textarea "x"
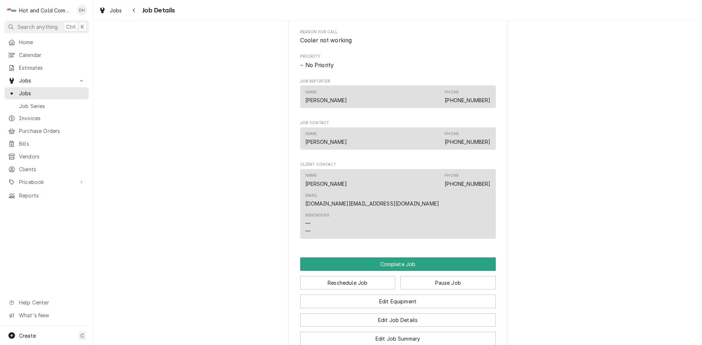
scroll to position [609, 0]
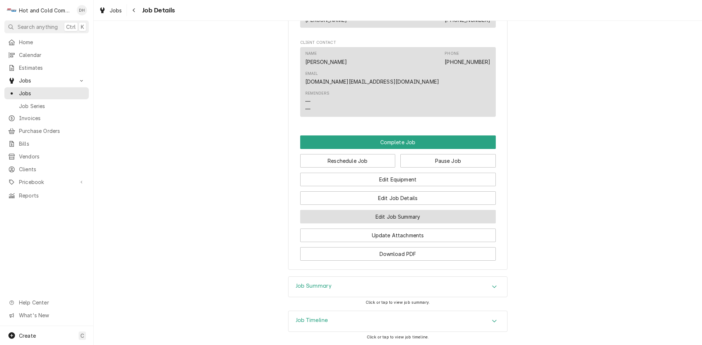
click at [425, 210] on button "Edit Job Summary" at bounding box center [398, 217] width 196 height 14
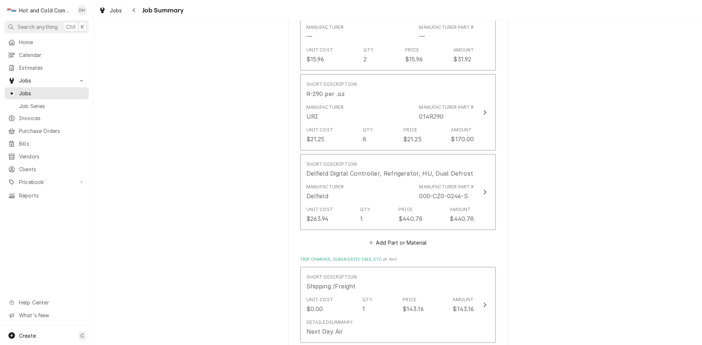
scroll to position [609, 0]
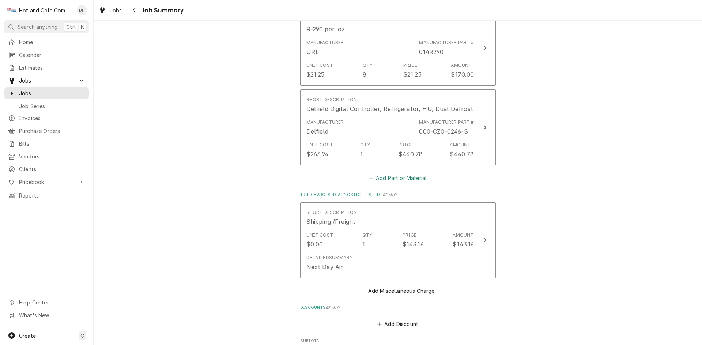
click at [397, 175] on button "Add Part or Material" at bounding box center [397, 178] width 60 height 10
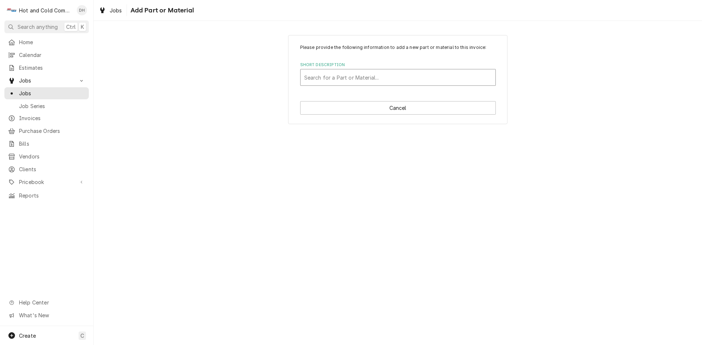
click at [406, 80] on div "Short Description" at bounding box center [397, 77] width 187 height 13
type input "sto"
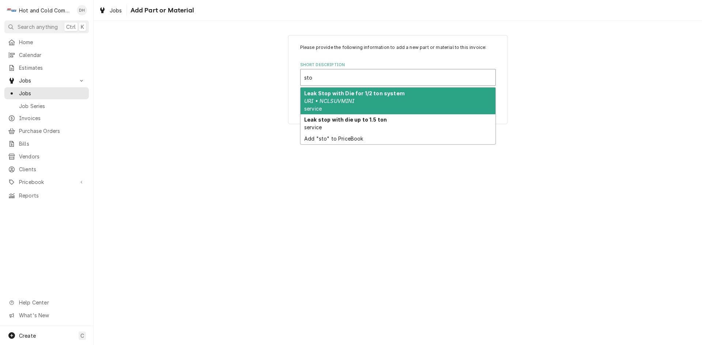
click at [384, 101] on div "Leak Stop with Die for 1/2 ton system URI • NCLSUVMINI service" at bounding box center [397, 101] width 195 height 27
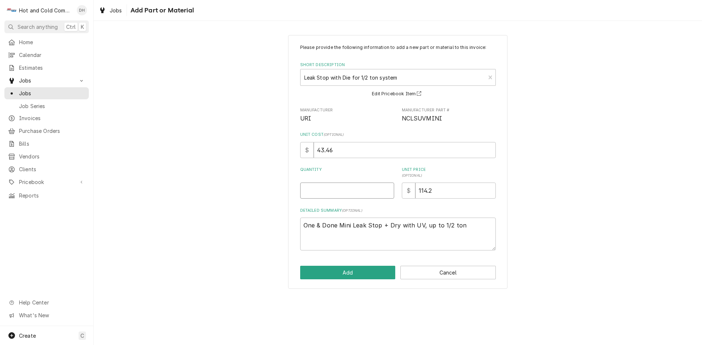
click at [335, 194] on input "Quantity" at bounding box center [347, 191] width 94 height 16
type textarea "x"
type input "1"
click at [355, 273] on button "Add" at bounding box center [347, 273] width 95 height 14
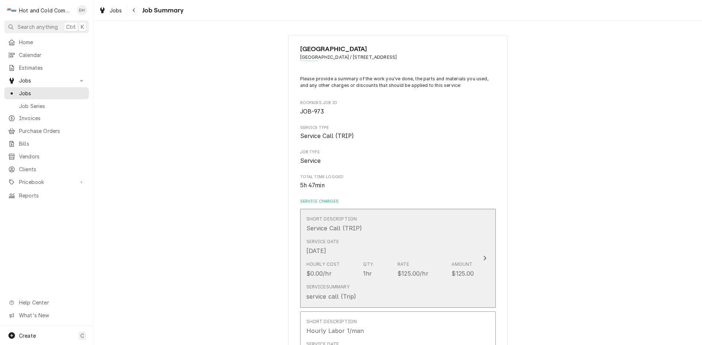
scroll to position [122, 0]
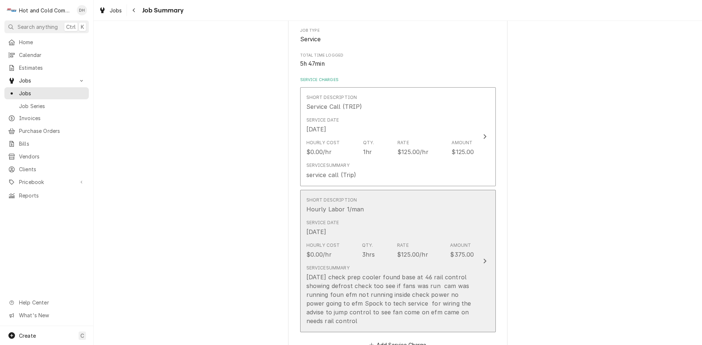
click at [355, 303] on div "[DATE] check prep cooler found base at 46 rail control showing defrost check to…" at bounding box center [390, 299] width 168 height 53
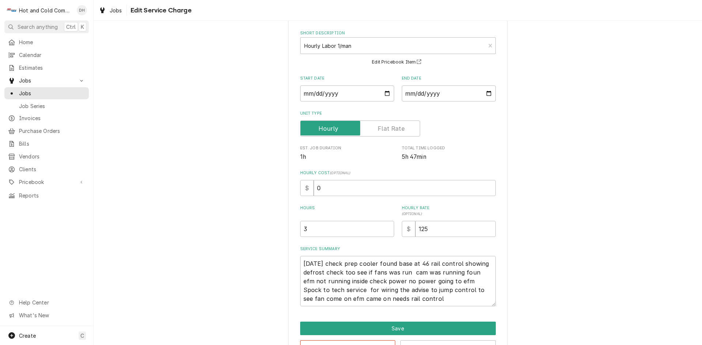
scroll to position [56, 0]
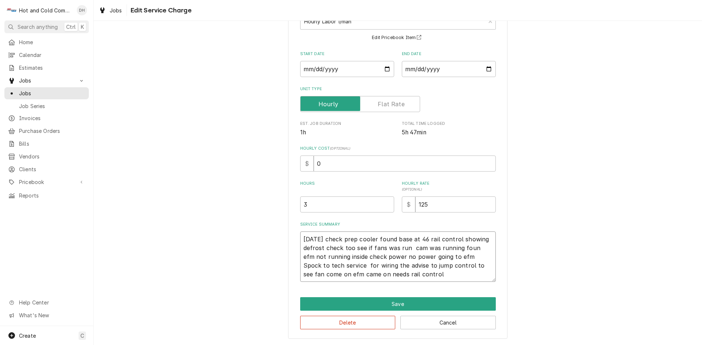
click at [474, 257] on textarea "[DATE] check prep cooler found base at 46 rail control showing defrost check to…" at bounding box center [398, 257] width 196 height 50
type textarea "x"
type textarea "8/19/25 check prep cooler found base at 46 rail control showing defrost check t…"
type textarea "x"
type textarea "8/19/25 check prep cooler found base at 46 rail control showing defrost check t…"
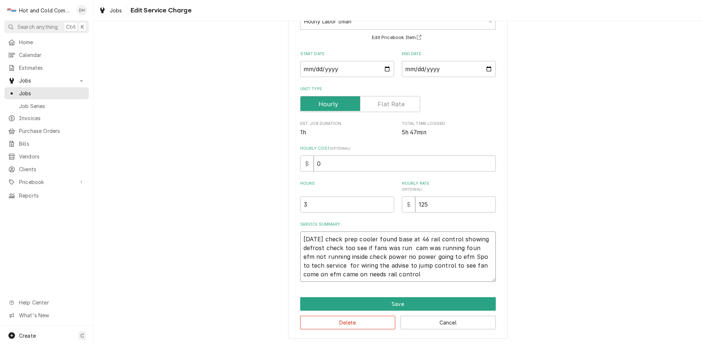
type textarea "x"
type textarea "8/19/25 check prep cooler found base at 46 rail control showing defrost check t…"
type textarea "x"
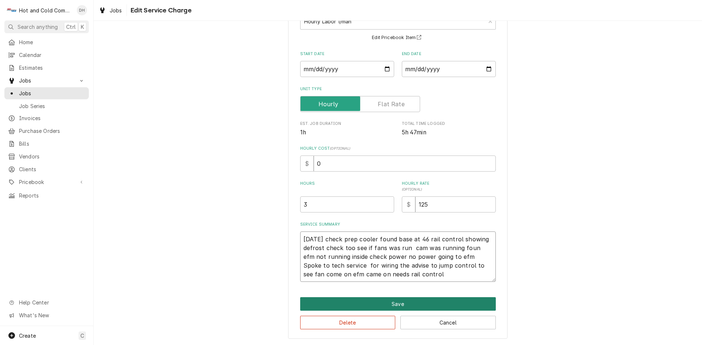
type textarea "8/19/25 check prep cooler found base at 46 rail control showing defrost check t…"
click at [401, 303] on button "Save" at bounding box center [398, 305] width 196 height 14
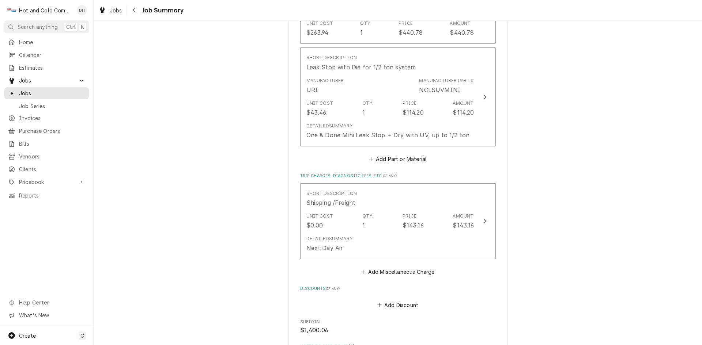
scroll to position [884, 0]
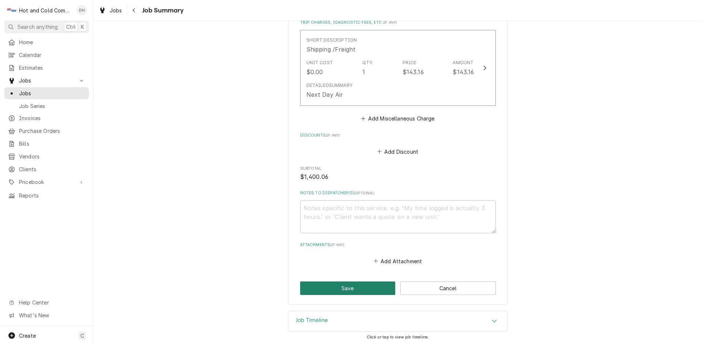
drag, startPoint x: 348, startPoint y: 288, endPoint x: 479, endPoint y: 231, distance: 142.7
click at [352, 287] on button "Save" at bounding box center [347, 289] width 95 height 14
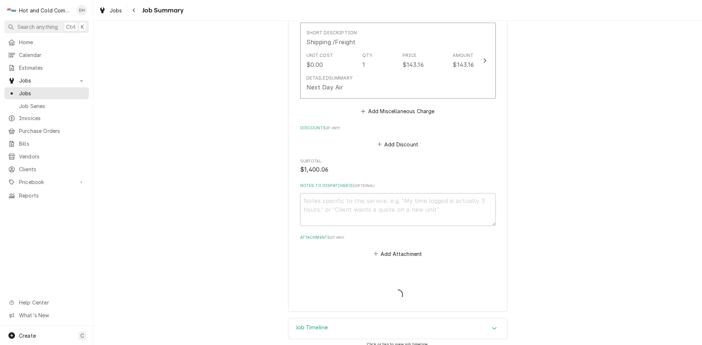
scroll to position [899, 0]
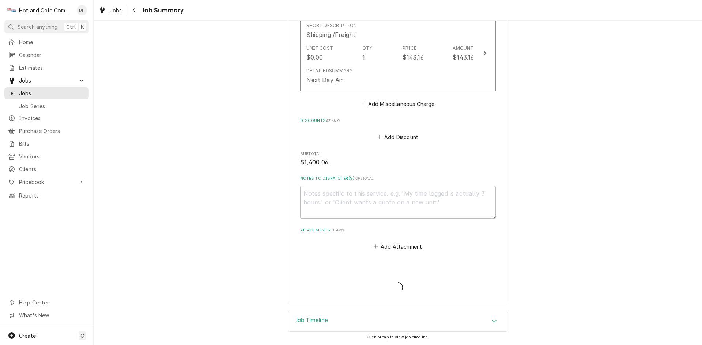
type textarea "x"
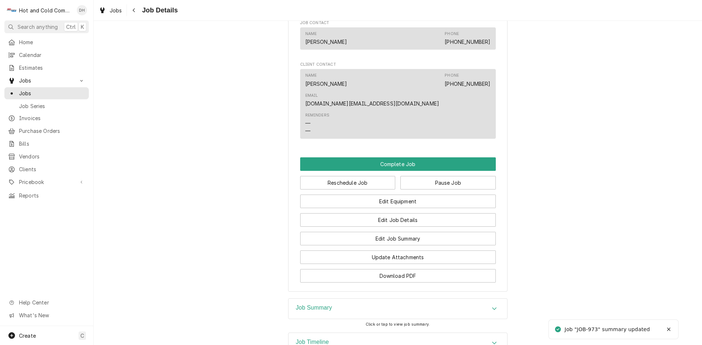
scroll to position [633, 0]
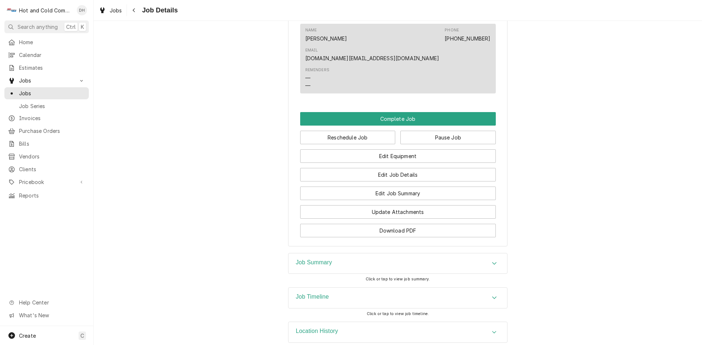
click at [493, 295] on icon "Accordion Header" at bounding box center [494, 298] width 5 height 6
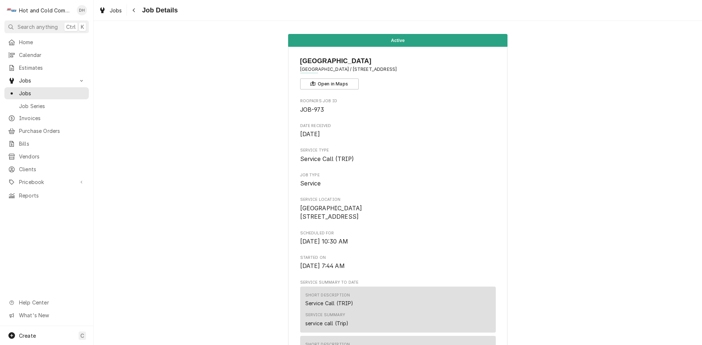
scroll to position [122, 0]
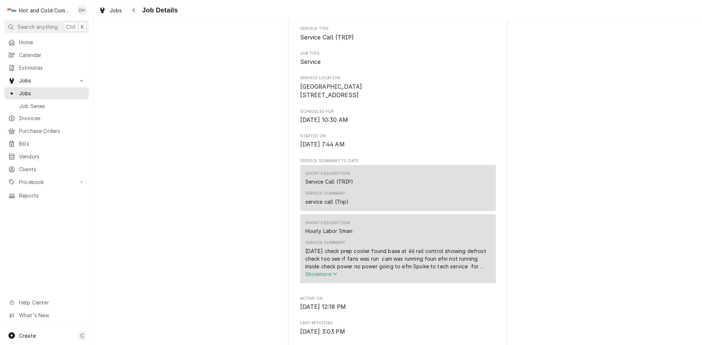
click at [431, 238] on div "Short Description Hourly Labor 1/man" at bounding box center [397, 228] width 185 height 20
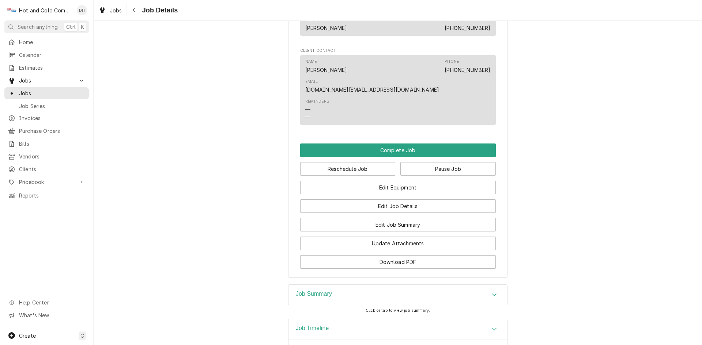
scroll to position [609, 0]
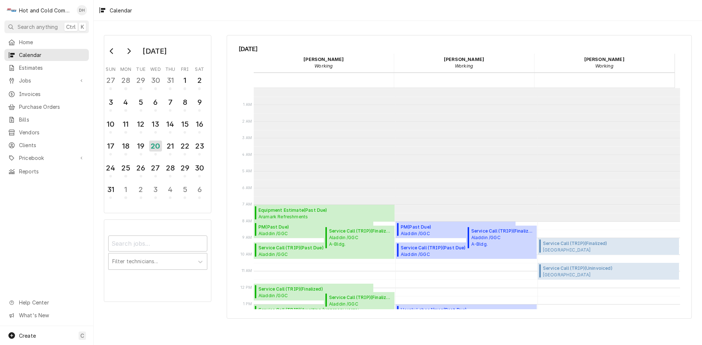
scroll to position [133, 0]
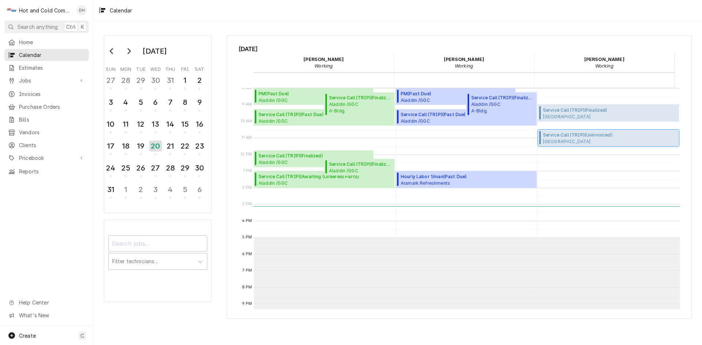
click at [594, 139] on span "[GEOGRAPHIC_DATA] / [STREET_ADDRESS]" at bounding box center [590, 142] width 95 height 6
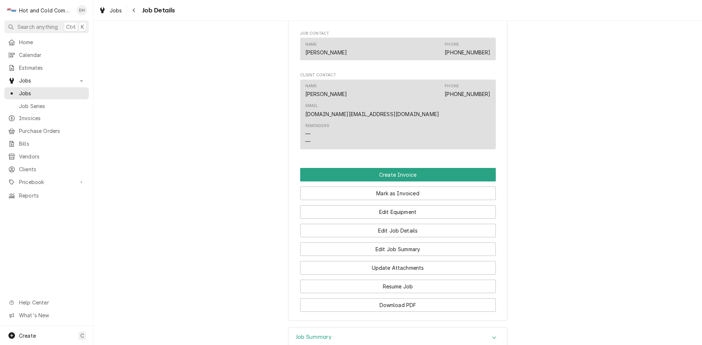
scroll to position [487, 0]
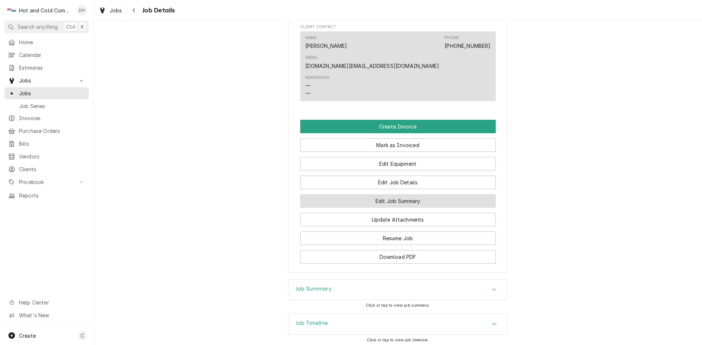
drag, startPoint x: 418, startPoint y: 189, endPoint x: 430, endPoint y: 189, distance: 12.1
click at [421, 194] on button "Edit Job Summary" at bounding box center [398, 201] width 196 height 14
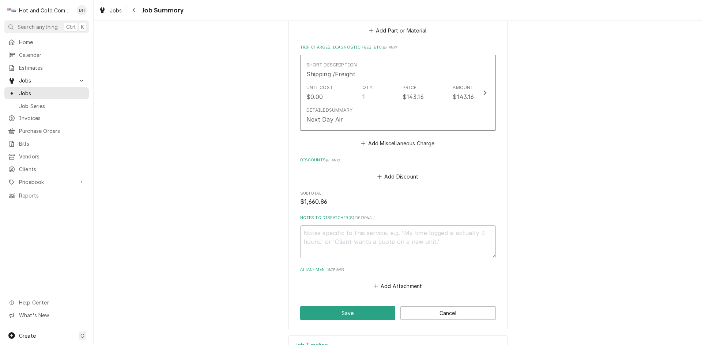
scroll to position [791, 0]
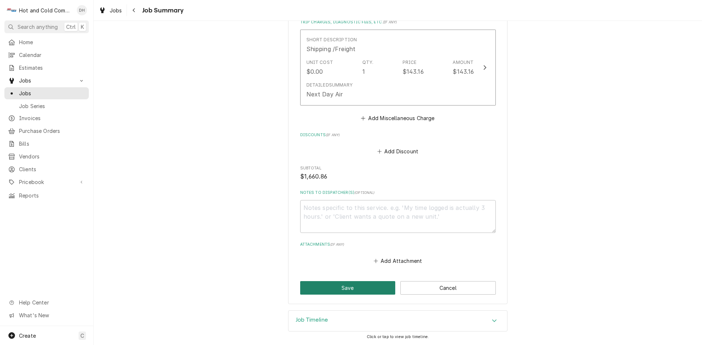
drag, startPoint x: 353, startPoint y: 288, endPoint x: 476, endPoint y: 232, distance: 135.5
click at [354, 287] on button "Save" at bounding box center [347, 288] width 95 height 14
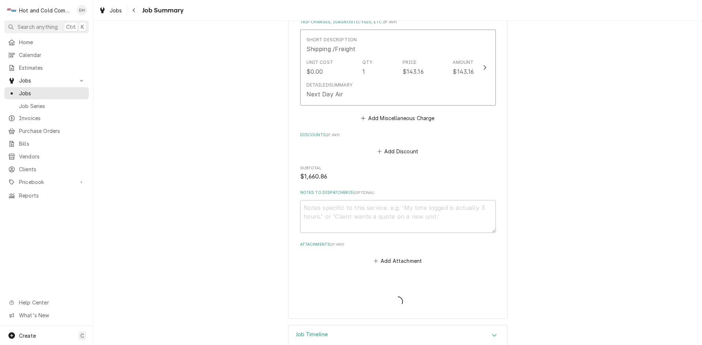
type textarea "x"
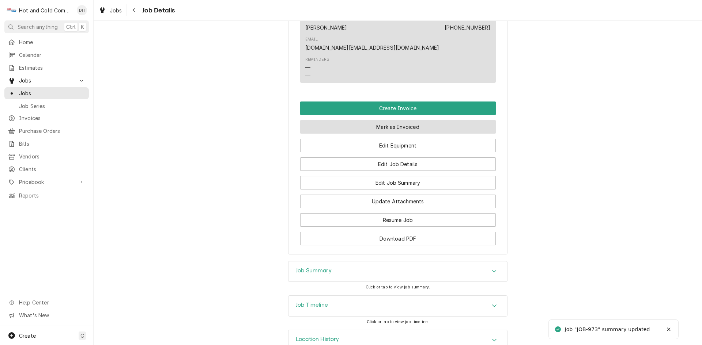
scroll to position [514, 0]
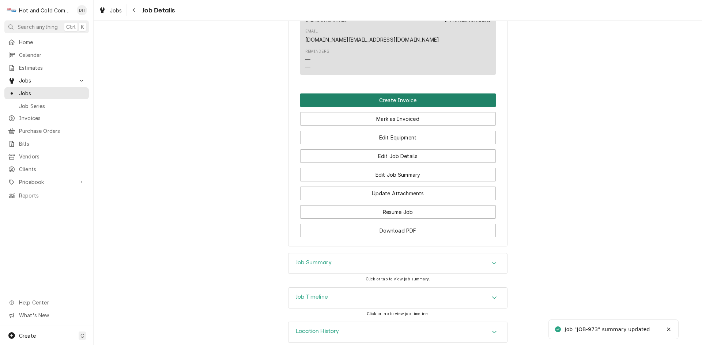
click at [394, 94] on button "Create Invoice" at bounding box center [398, 101] width 196 height 14
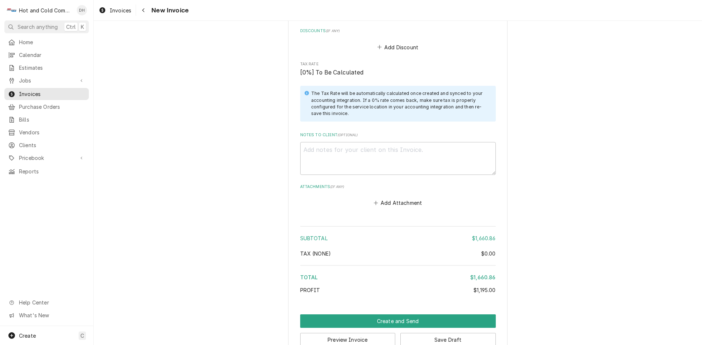
scroll to position [1299, 0]
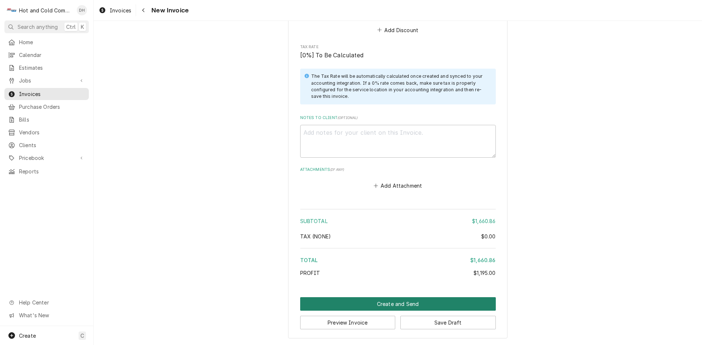
click at [394, 303] on button "Create and Send" at bounding box center [398, 305] width 196 height 14
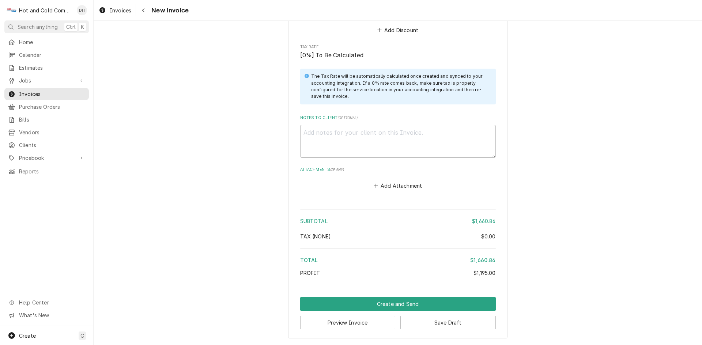
scroll to position [1295, 0]
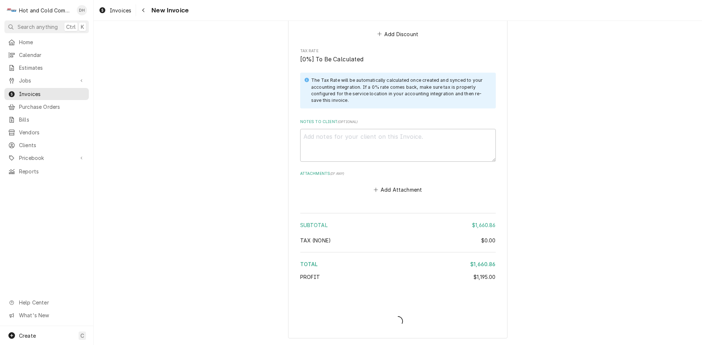
type textarea "x"
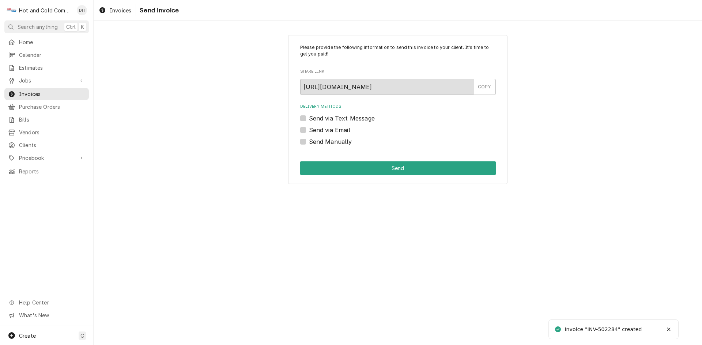
click at [309, 130] on label "Send via Email" at bounding box center [329, 130] width 41 height 9
click at [309, 130] on input "Send via Email" at bounding box center [407, 134] width 196 height 16
checkbox input "true"
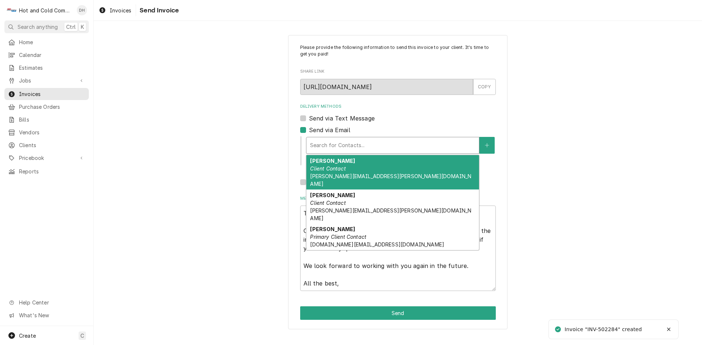
click at [381, 145] on div "Delivery Methods" at bounding box center [392, 145] width 165 height 13
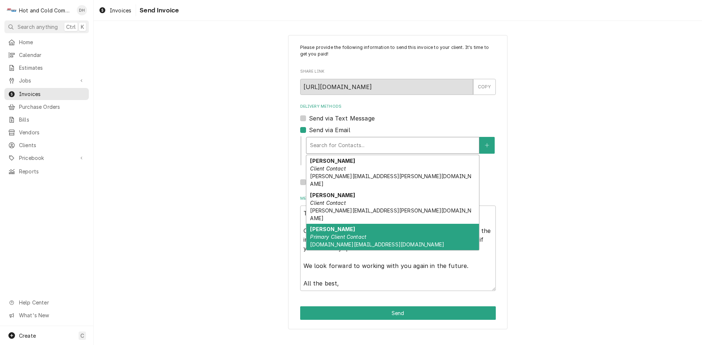
click at [348, 234] on em "Primary Client Contact" at bounding box center [338, 237] width 56 height 6
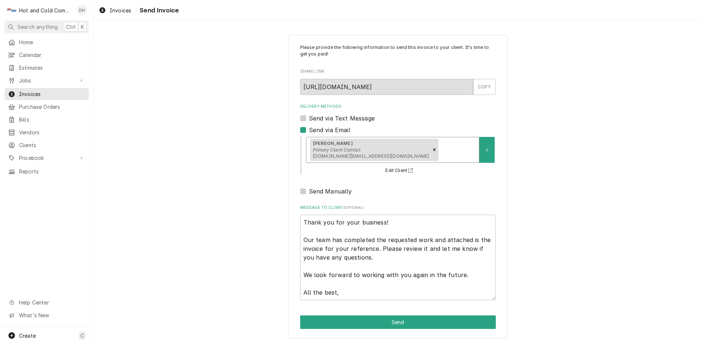
click at [440, 149] on div "Delivery Methods" at bounding box center [457, 149] width 35 height 13
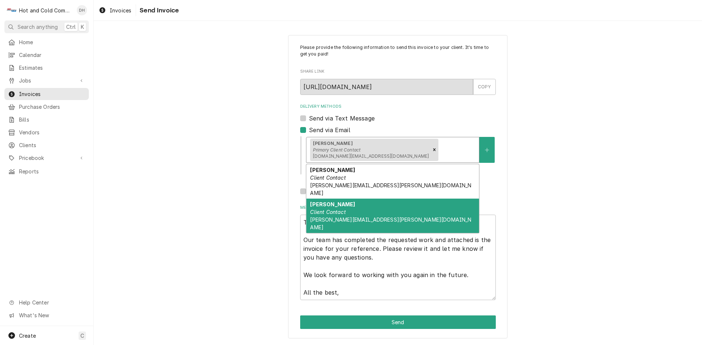
drag, startPoint x: 323, startPoint y: 204, endPoint x: 405, endPoint y: 199, distance: 82.4
click at [327, 209] on em "Client Contact" at bounding box center [327, 212] width 35 height 6
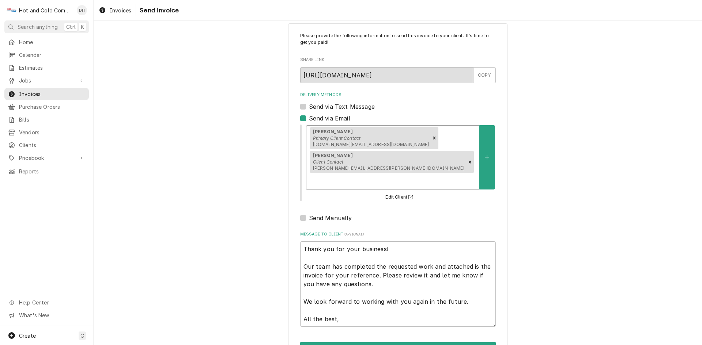
scroll to position [23, 0]
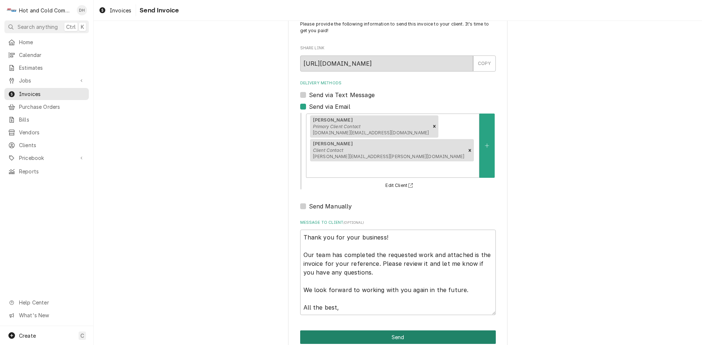
drag, startPoint x: 401, startPoint y: 321, endPoint x: 475, endPoint y: 288, distance: 81.5
click at [403, 331] on button "Send" at bounding box center [398, 338] width 196 height 14
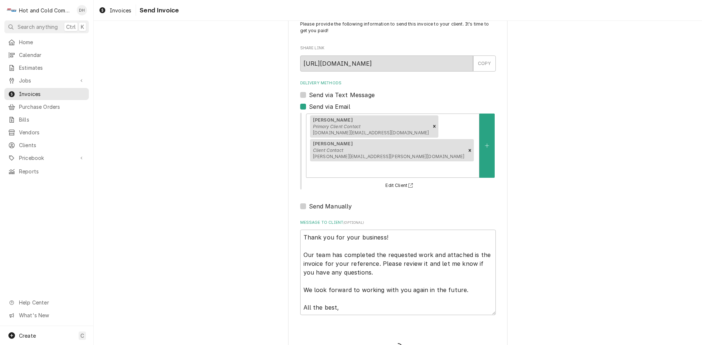
type textarea "x"
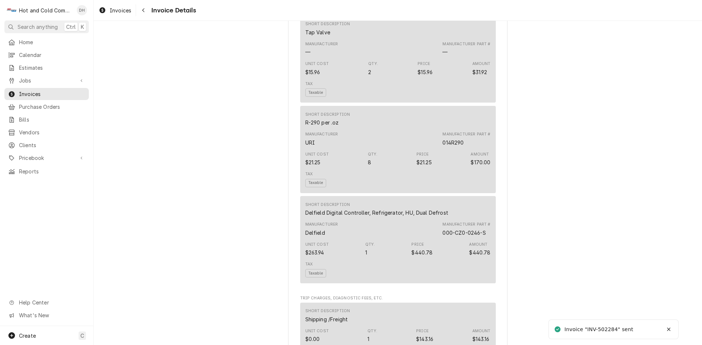
scroll to position [1239, 0]
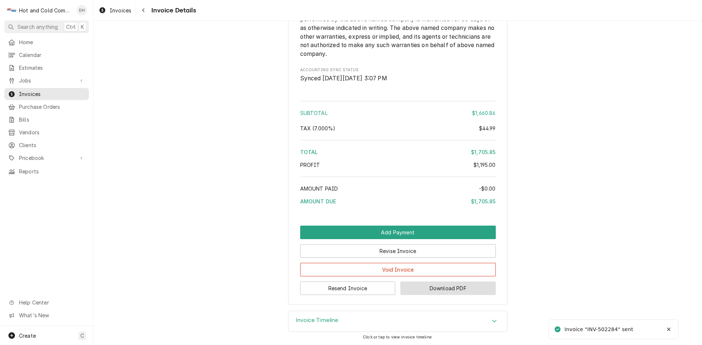
click at [442, 291] on button "Download PDF" at bounding box center [447, 289] width 95 height 14
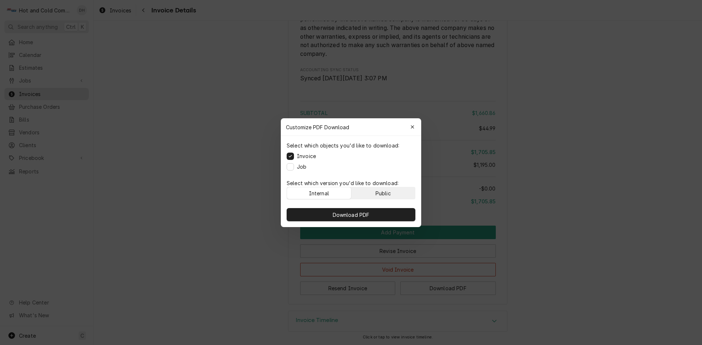
click at [396, 190] on button "Public" at bounding box center [383, 193] width 64 height 12
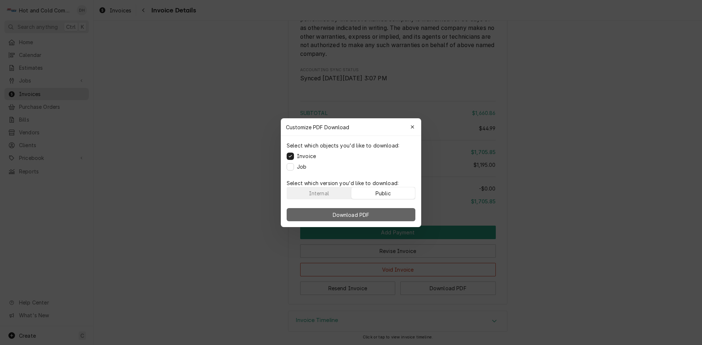
click at [384, 212] on button "Download PDF" at bounding box center [351, 214] width 129 height 13
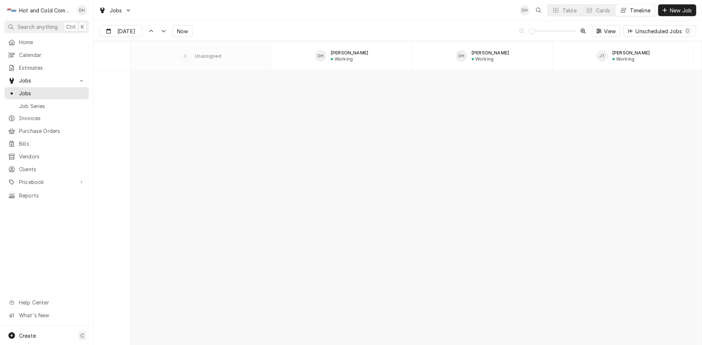
scroll to position [6287, 0]
